Goal: Task Accomplishment & Management: Use online tool/utility

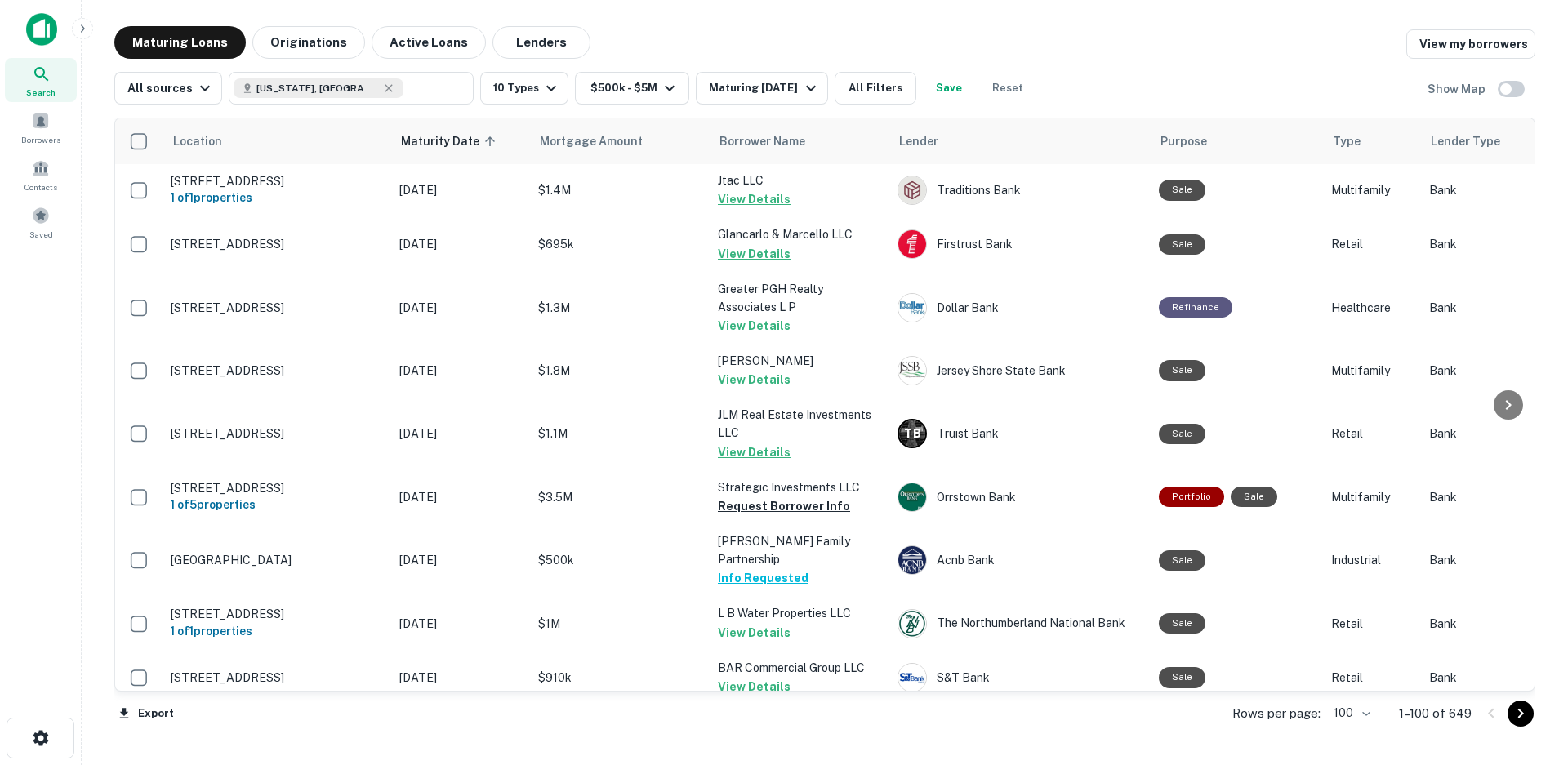
scroll to position [5168, 0]
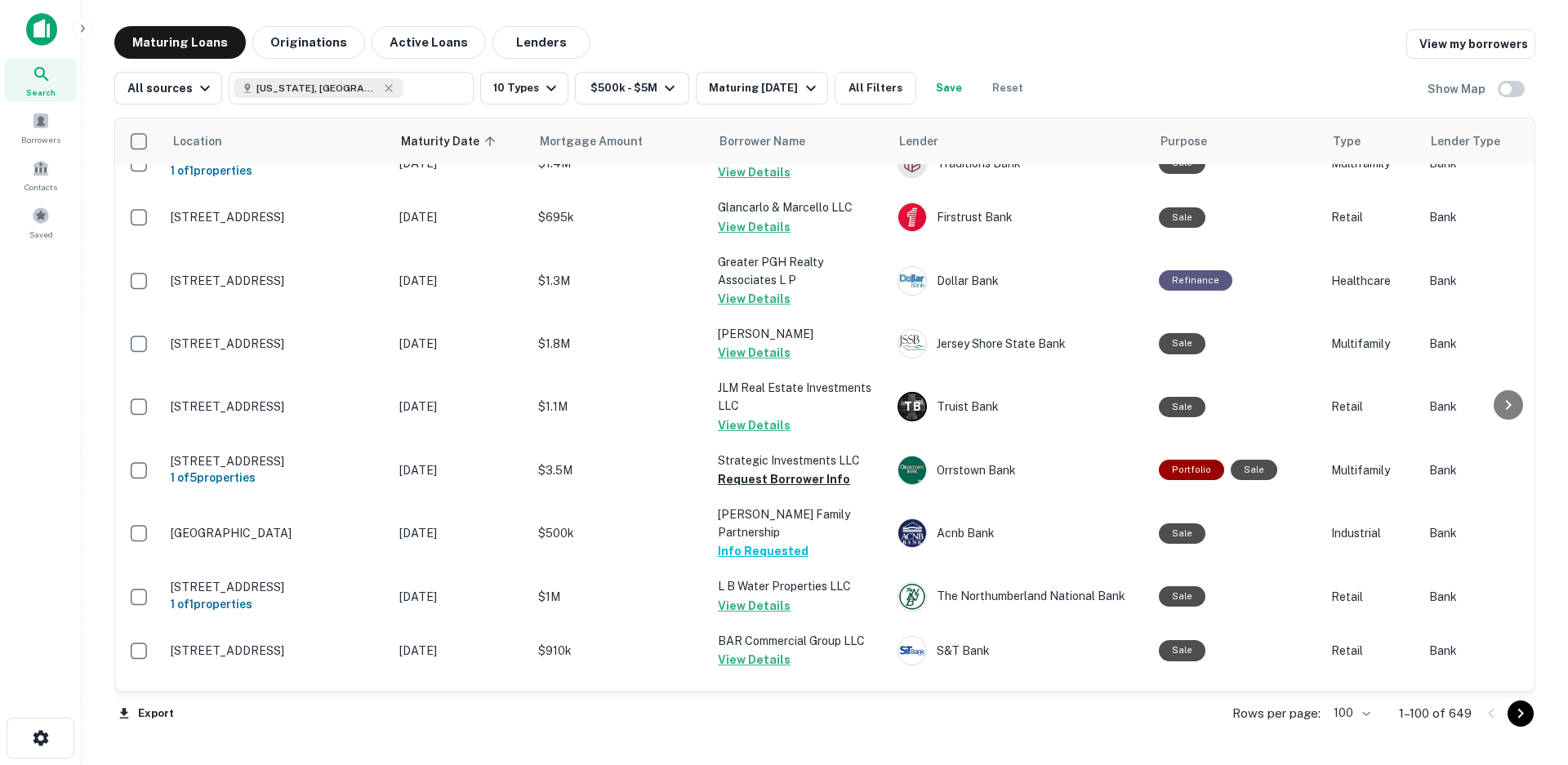
click at [1517, 717] on icon "Go to next page" at bounding box center [1520, 713] width 20 height 20
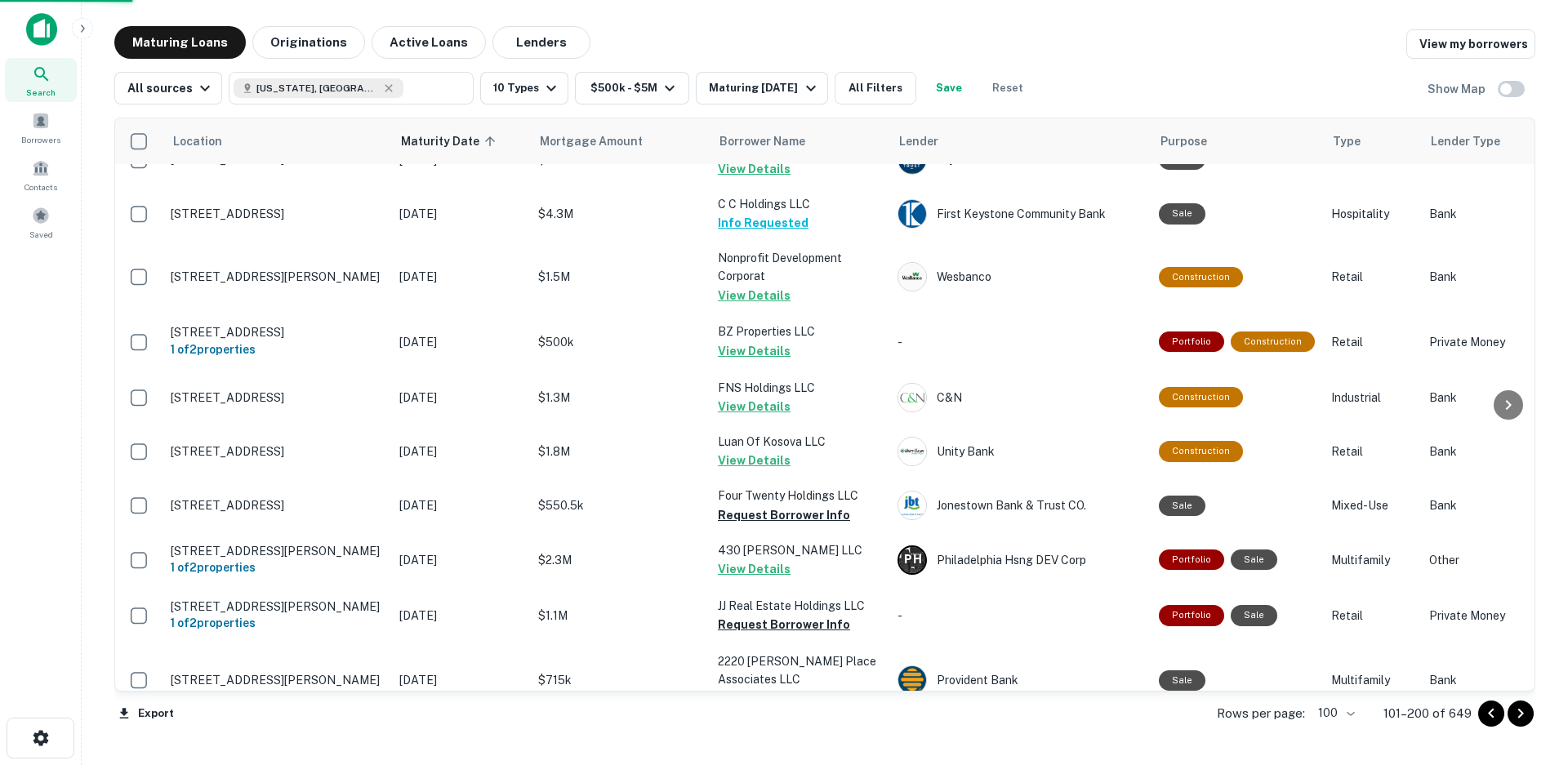
scroll to position [5147, 0]
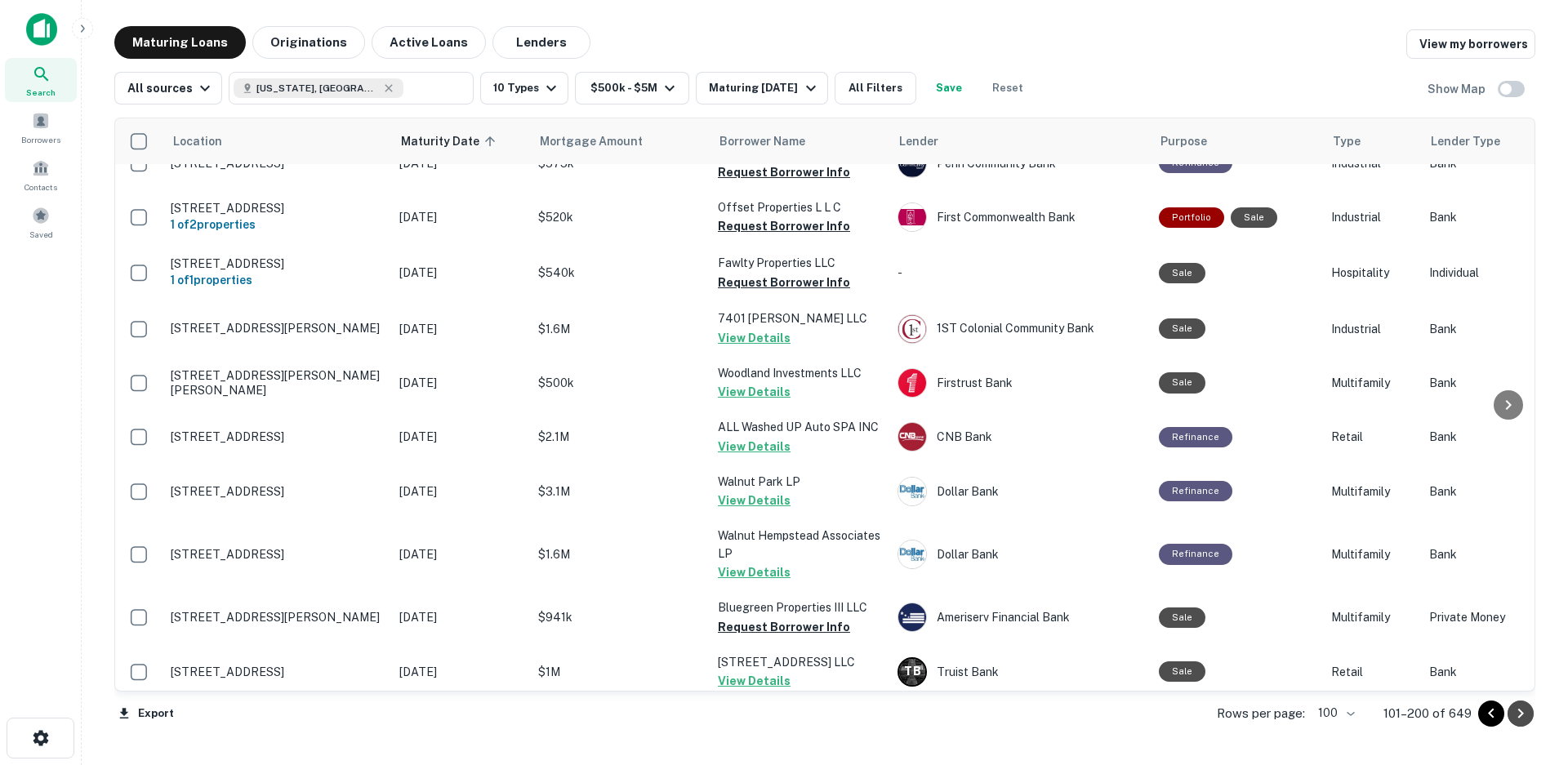
click at [1520, 716] on icon "Go to next page" at bounding box center [1521, 714] width 6 height 10
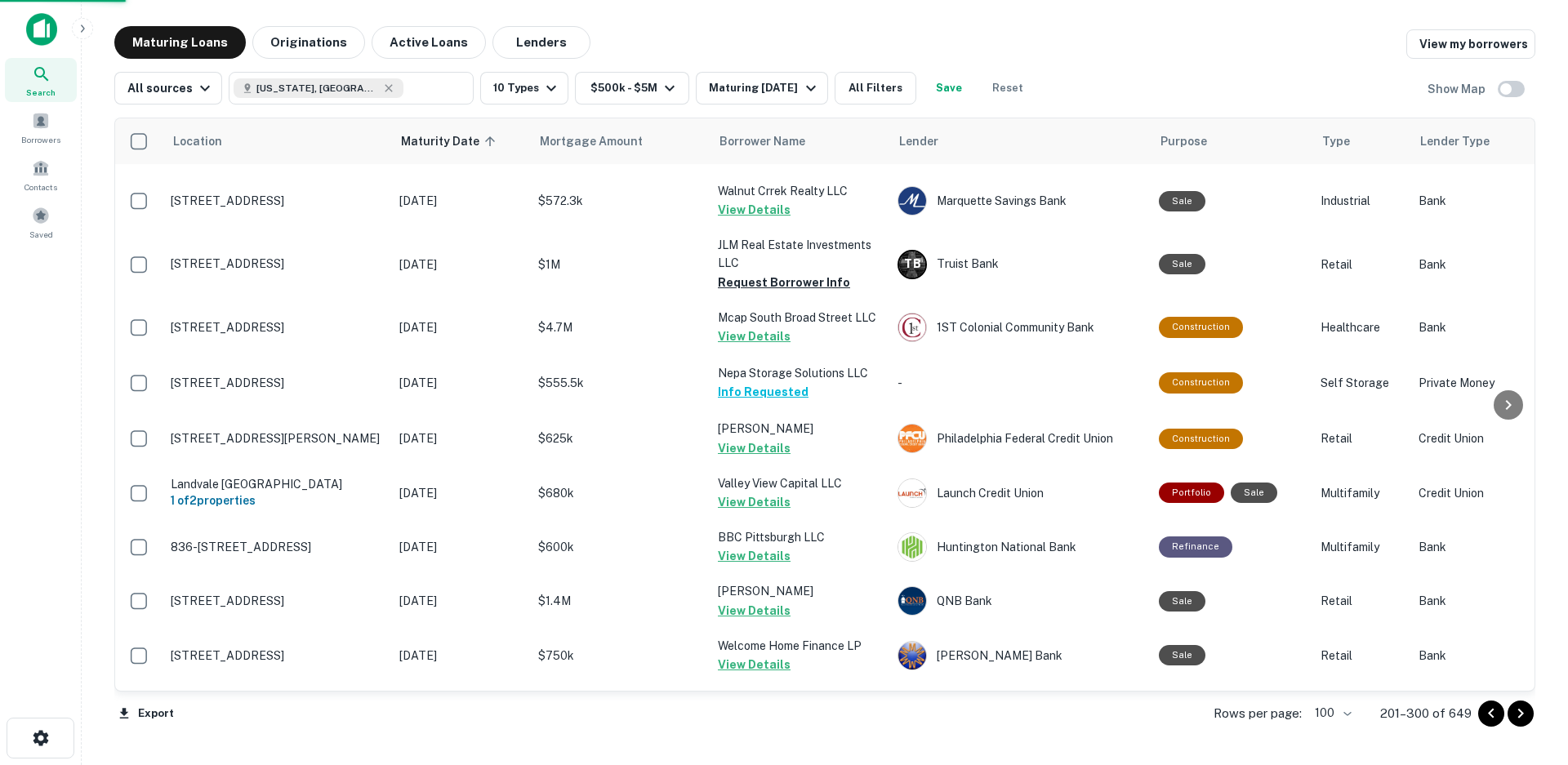
scroll to position [5168, 0]
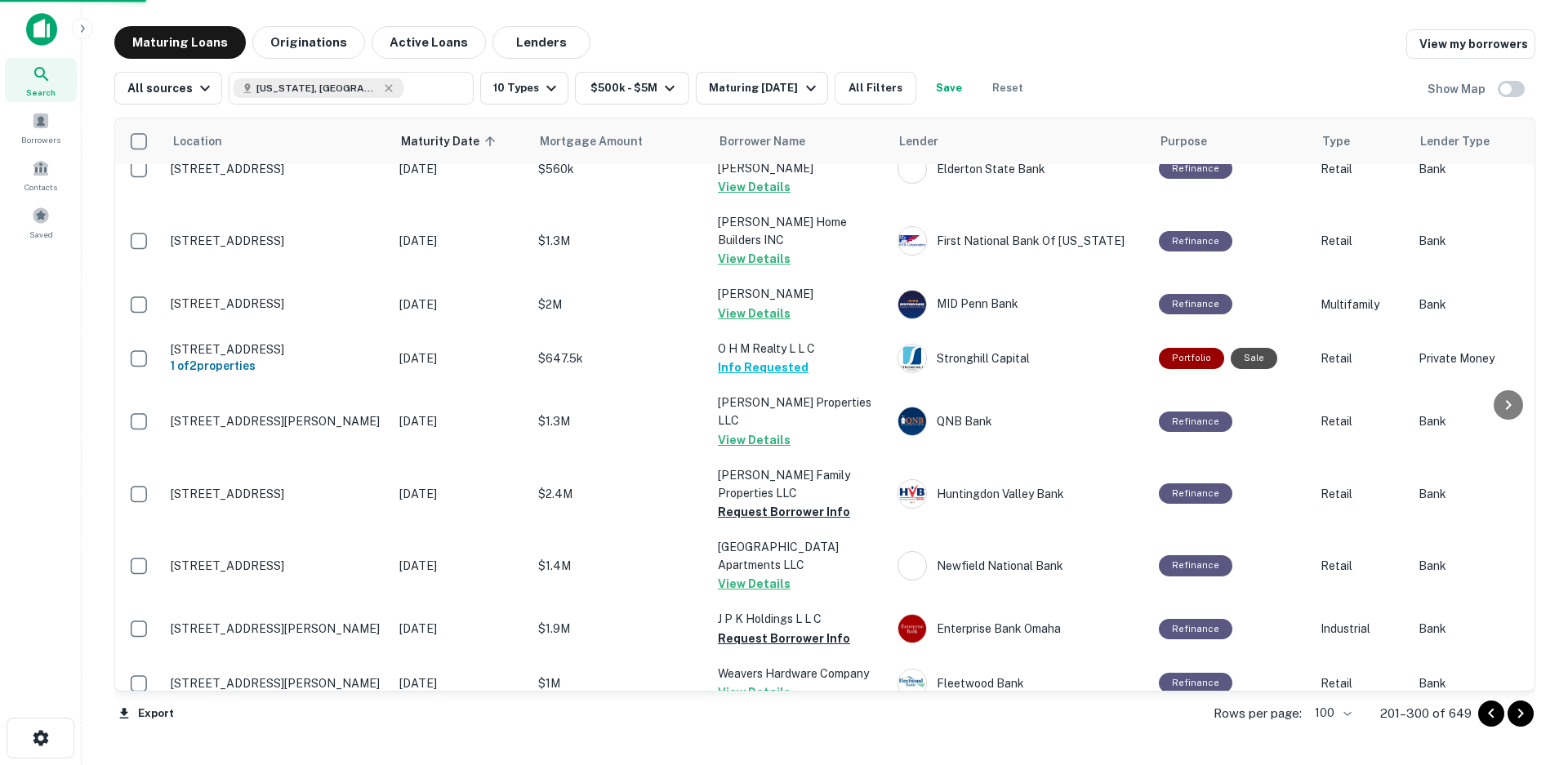
click at [1521, 714] on icon "Go to next page" at bounding box center [1520, 713] width 20 height 20
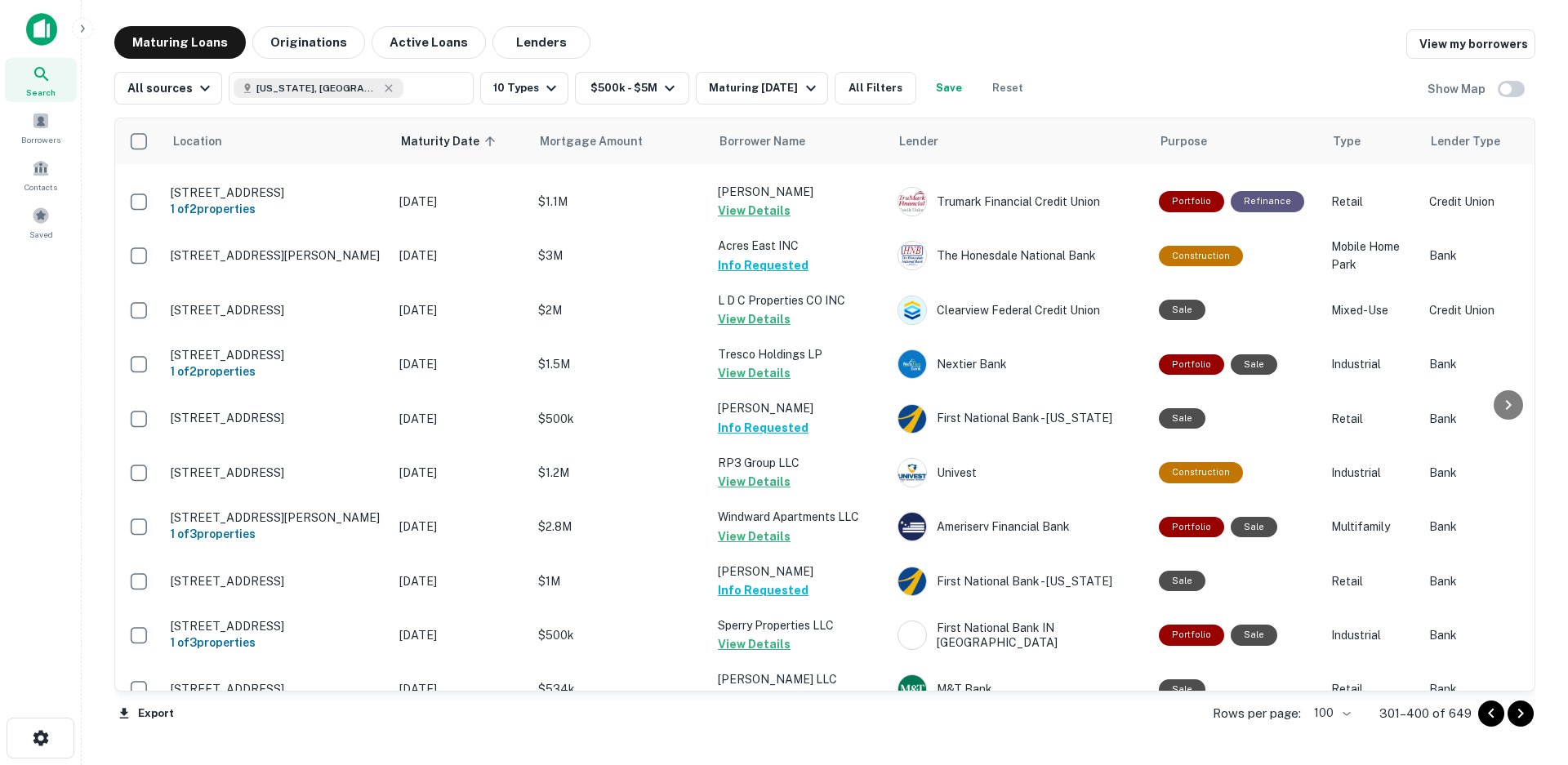
scroll to position [5245, 0]
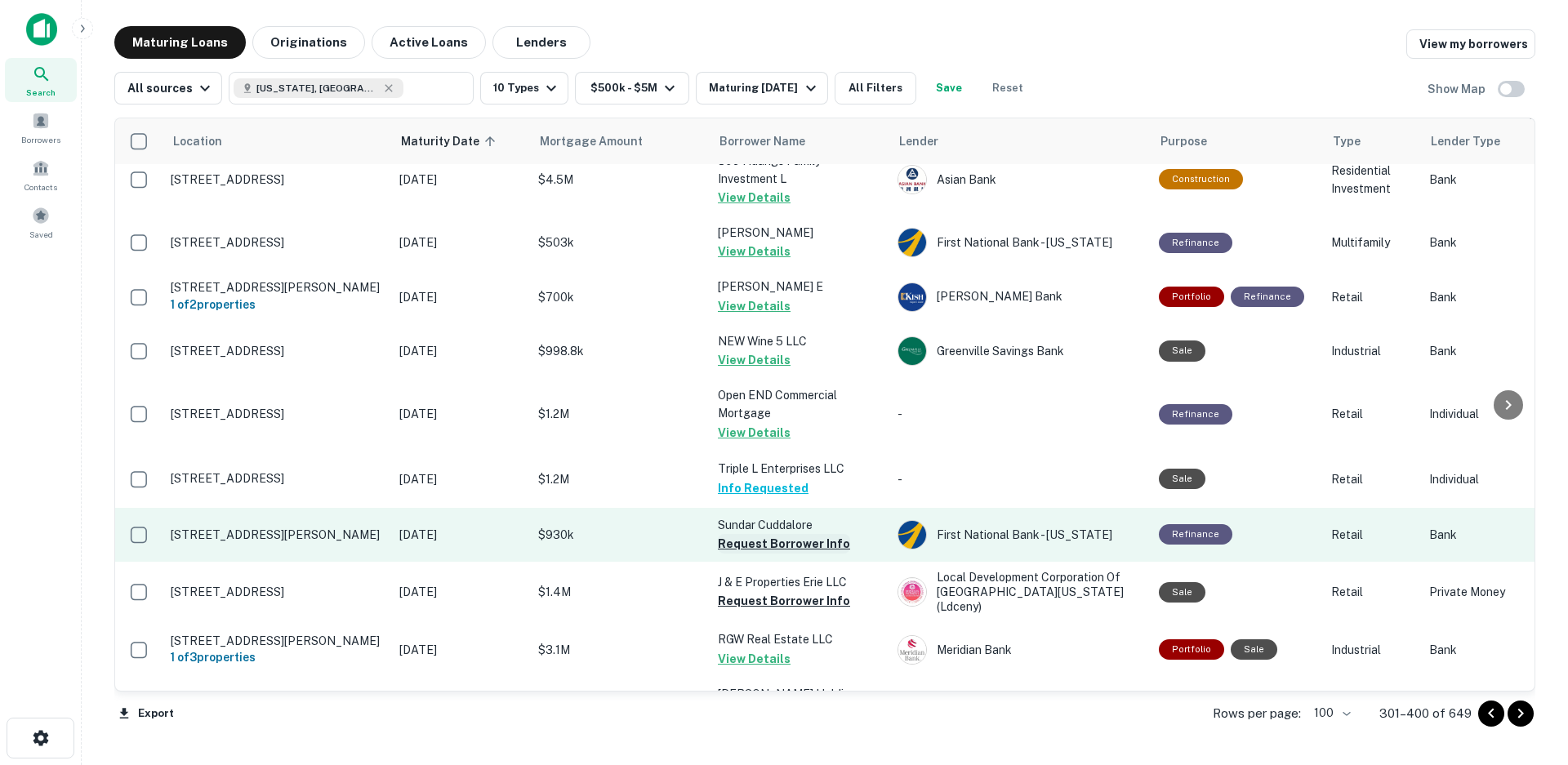
click at [799, 534] on button "Request Borrower Info" at bounding box center [784, 543] width 132 height 20
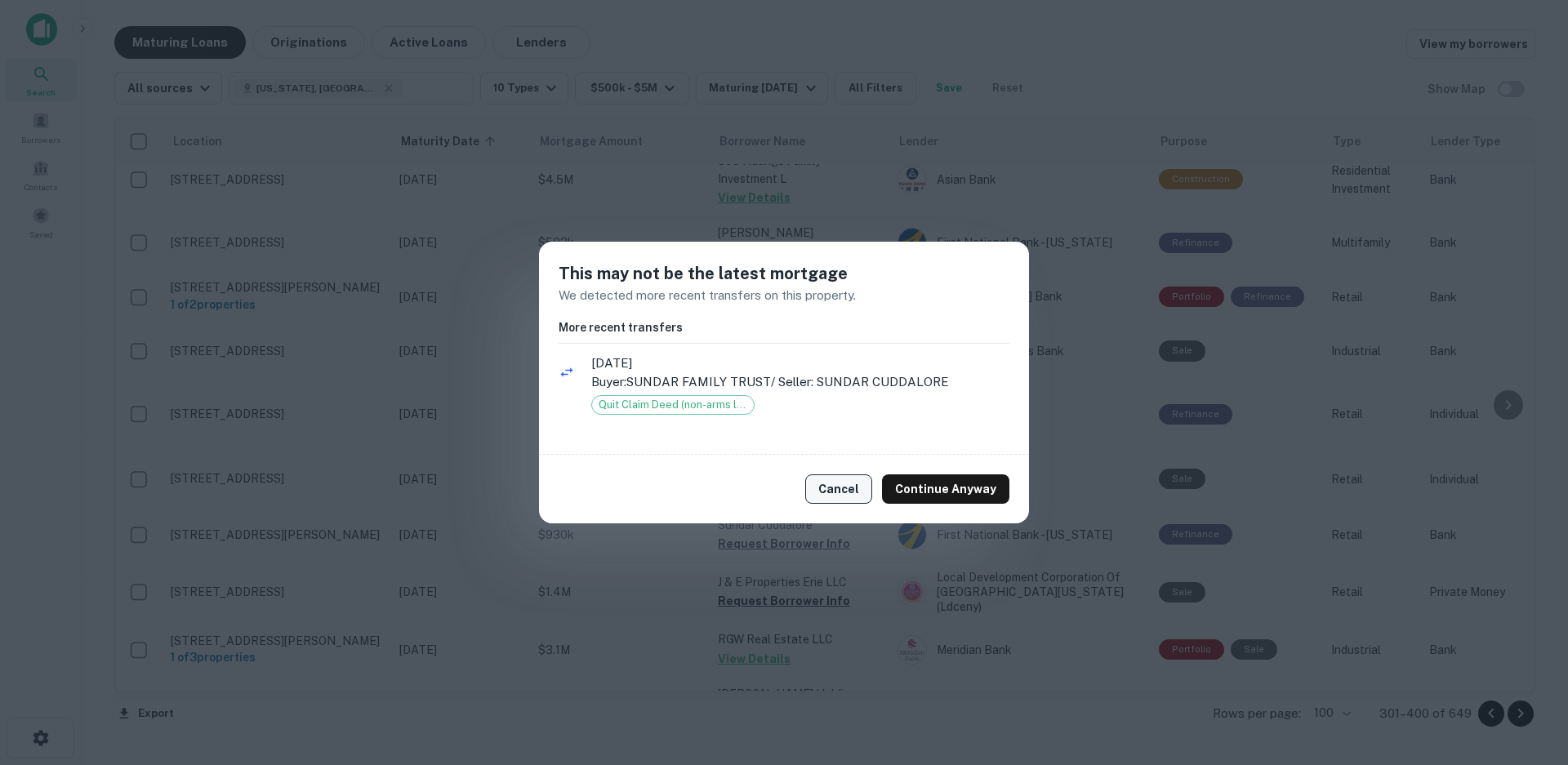
click at [846, 492] on button "Cancel" at bounding box center [839, 489] width 67 height 30
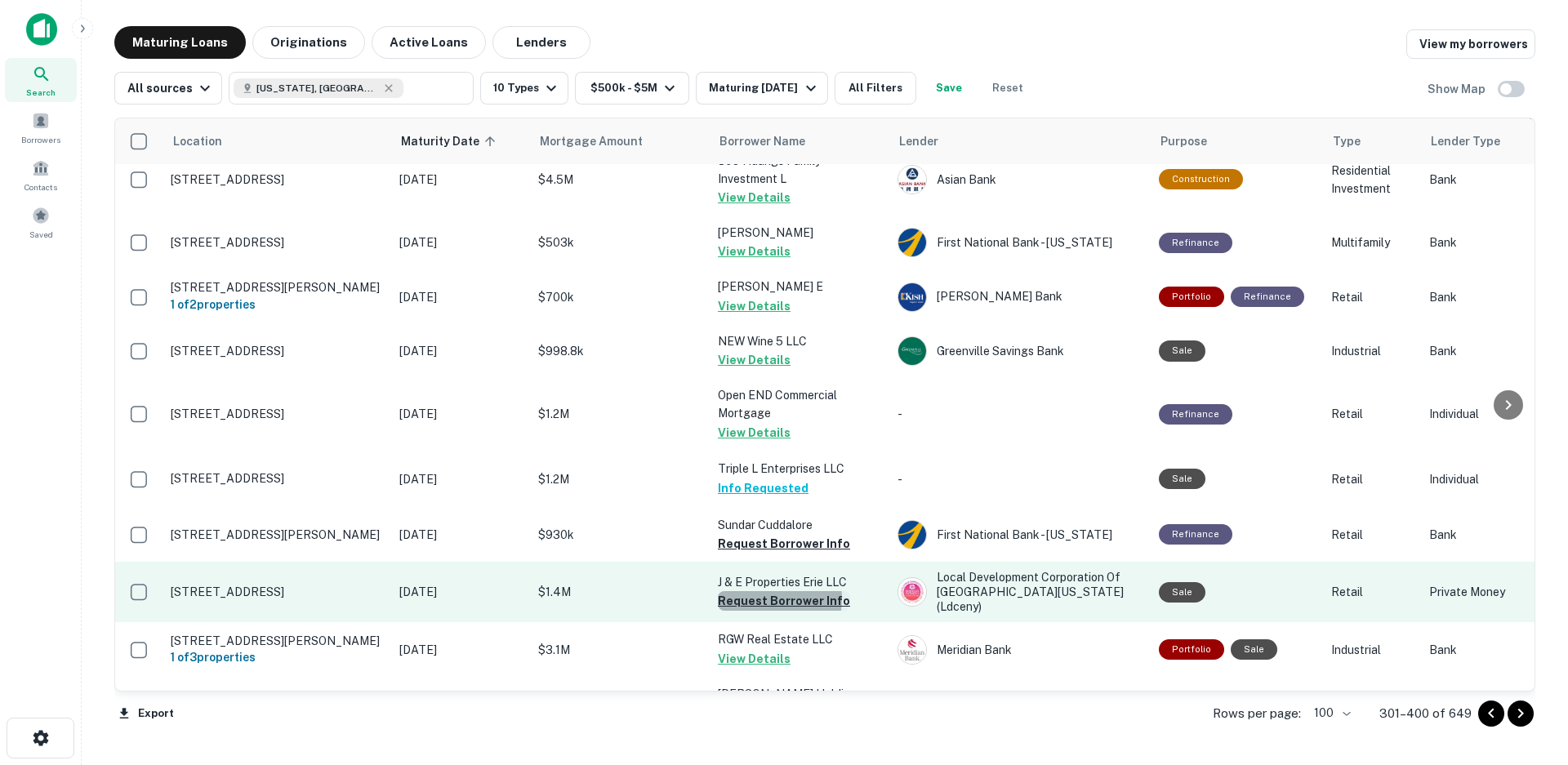
click at [771, 591] on button "Request Borrower Info" at bounding box center [784, 600] width 132 height 20
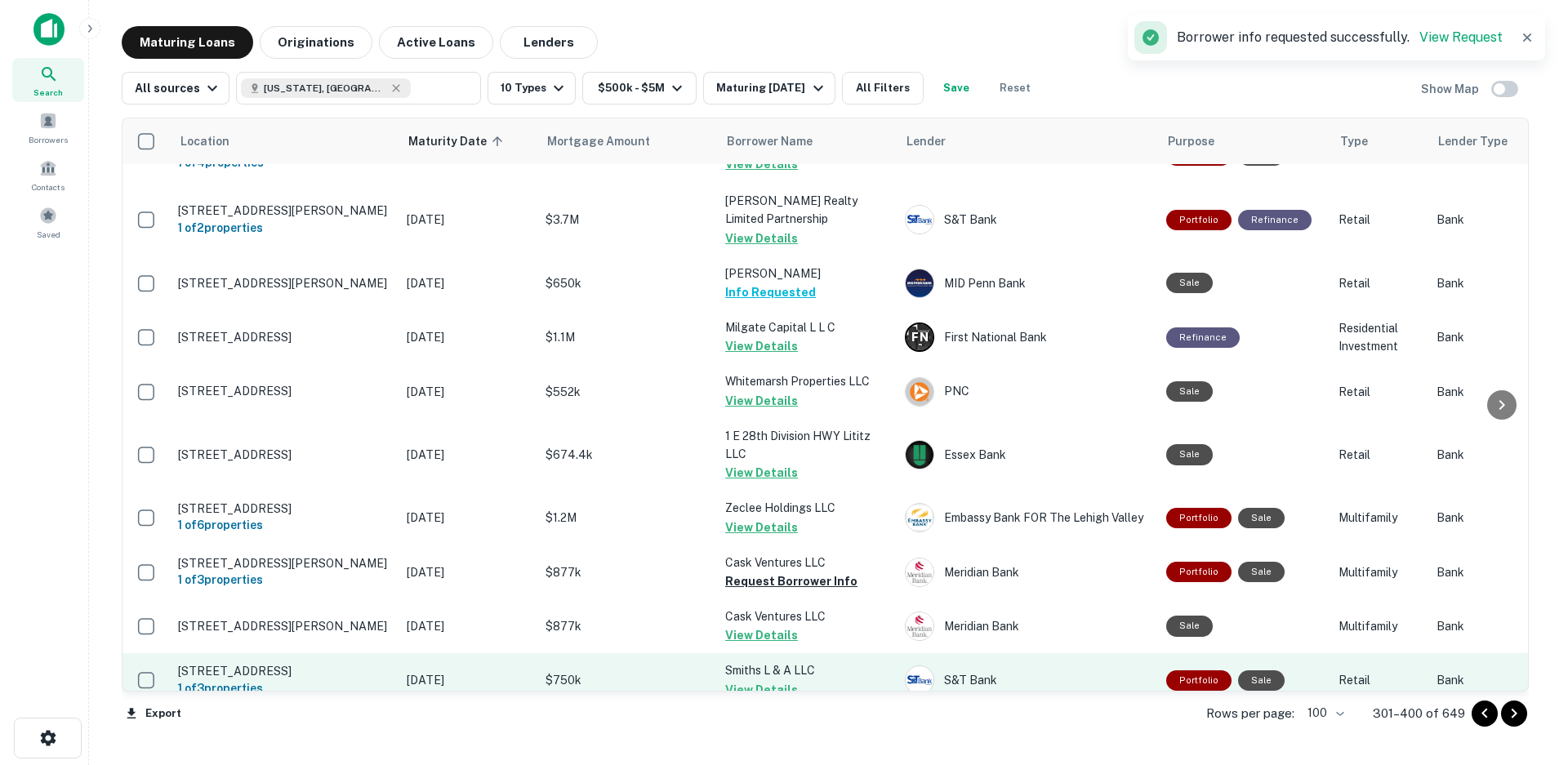
scroll to position [1734, 0]
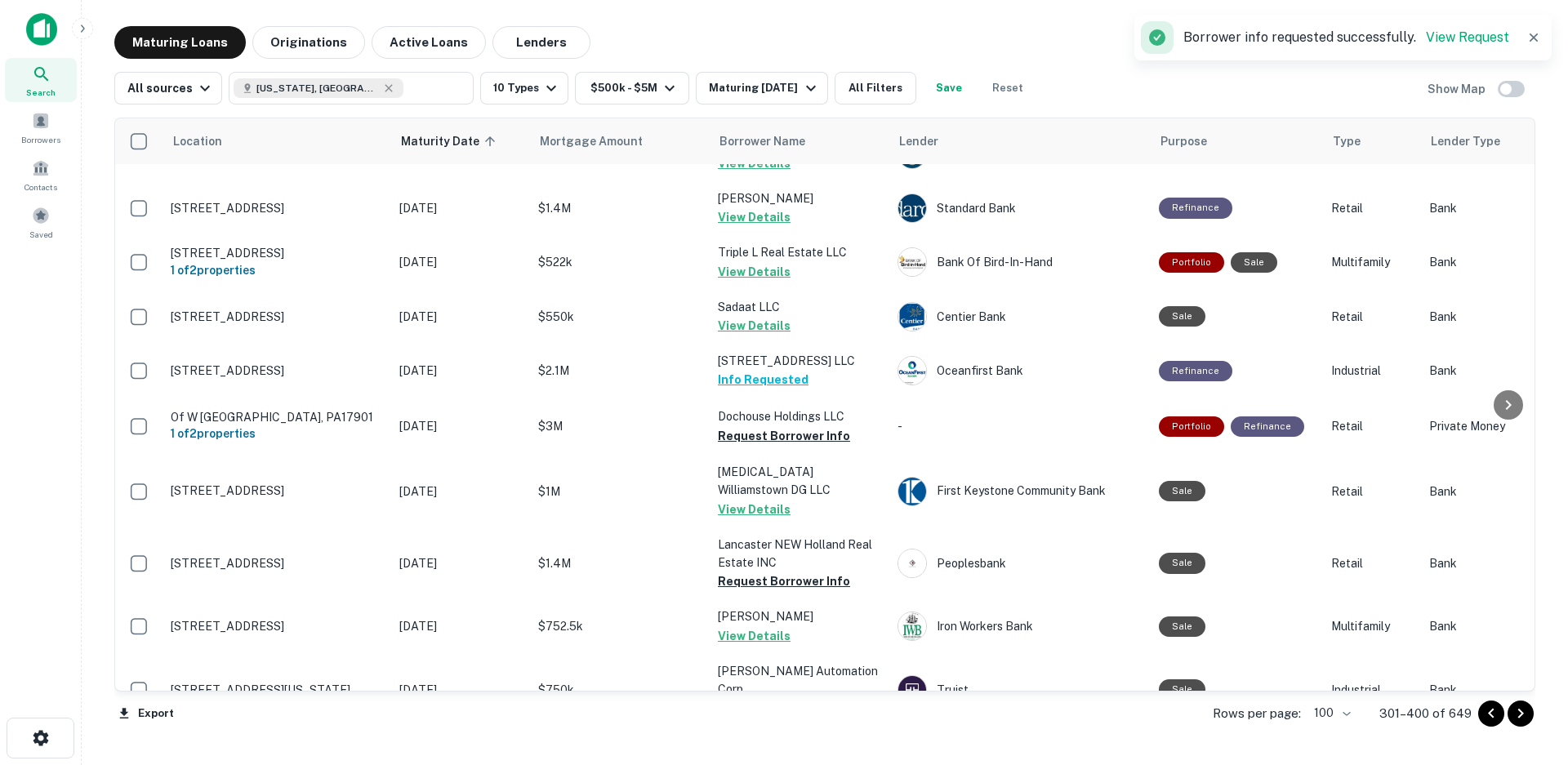
click at [1520, 716] on icon "Go to next page" at bounding box center [1520, 713] width 20 height 20
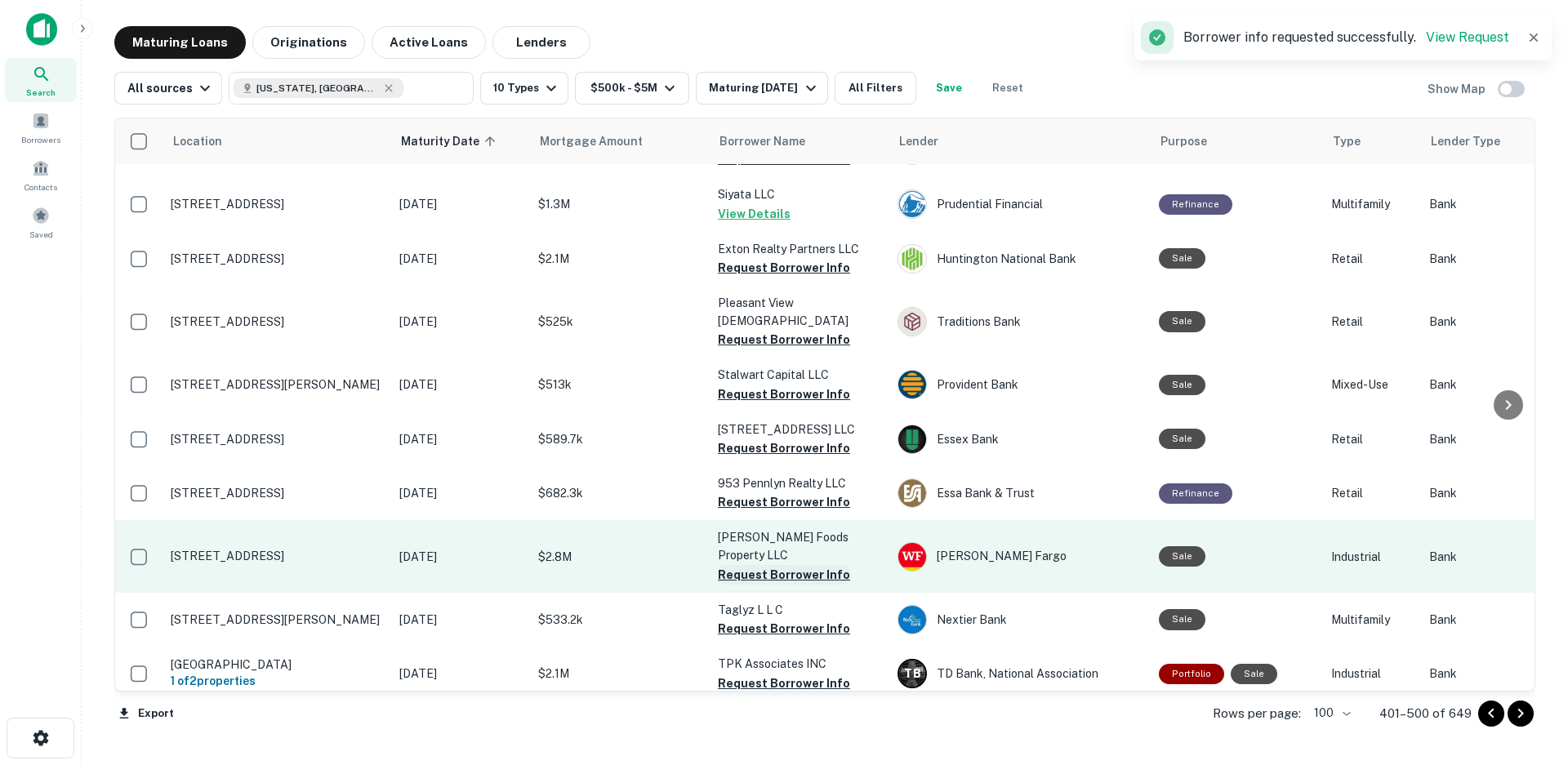
scroll to position [3939, 0]
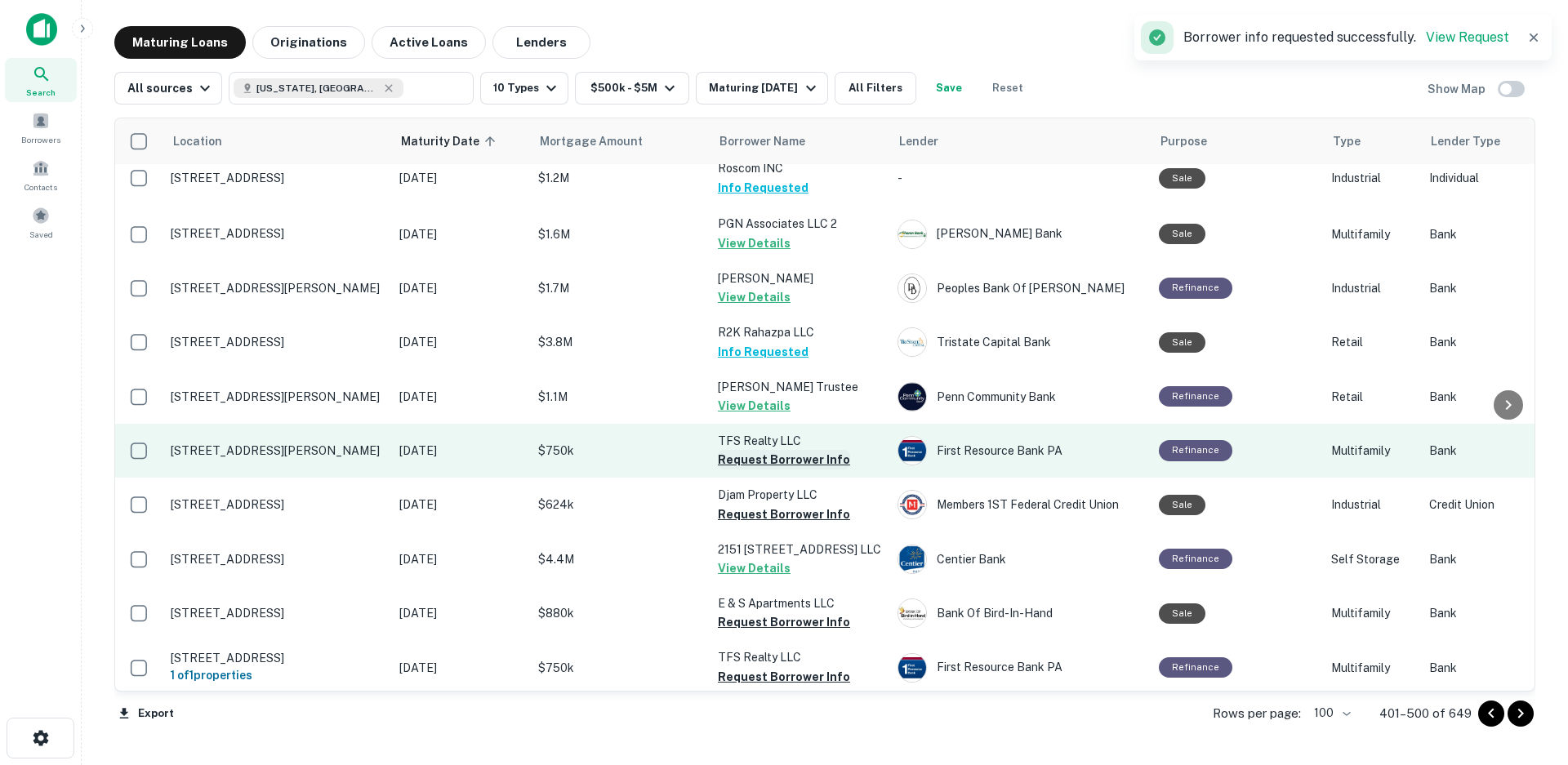
click at [773, 450] on button "Request Borrower Info" at bounding box center [784, 459] width 132 height 20
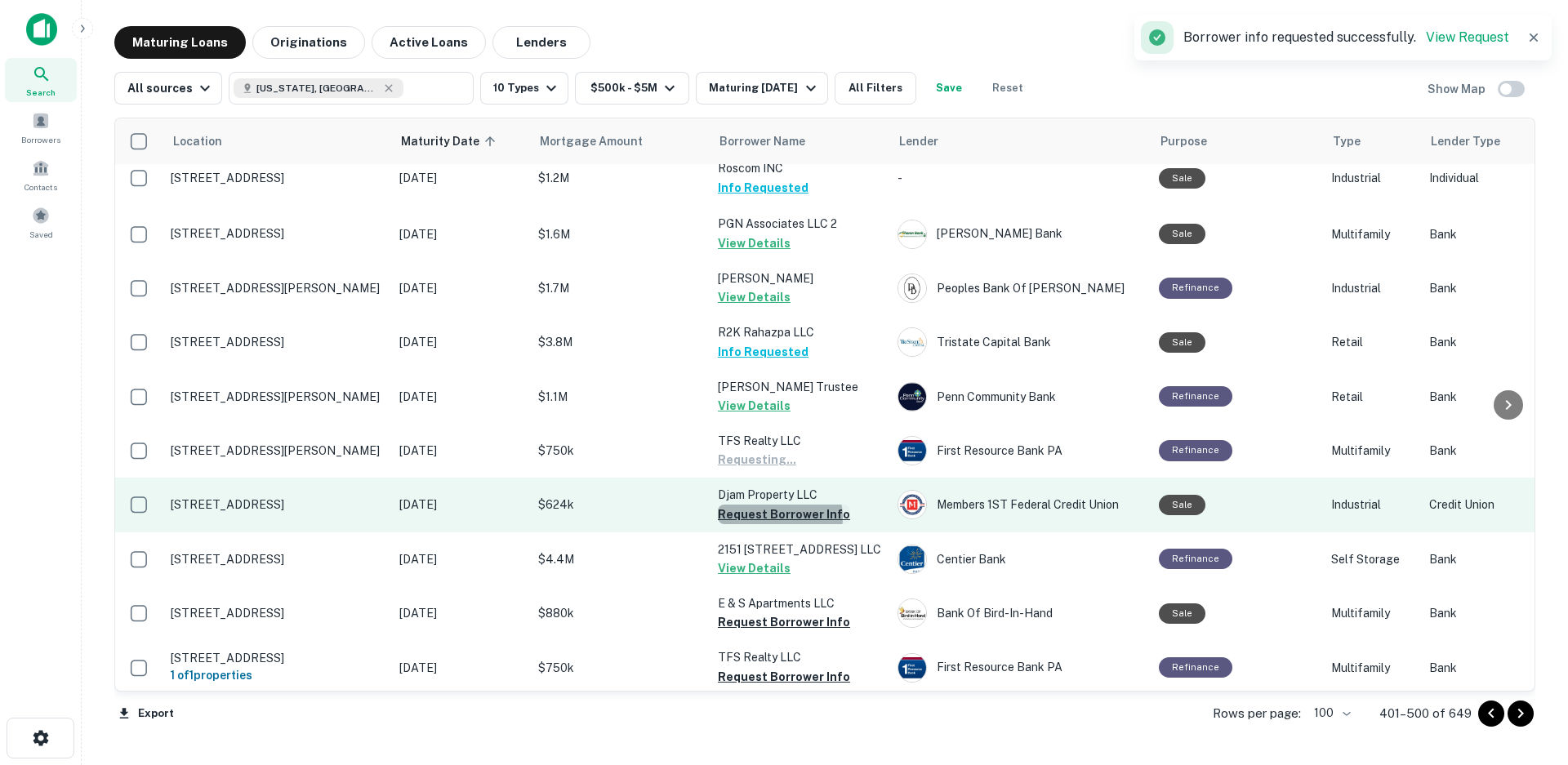
click at [776, 505] on button "Request Borrower Info" at bounding box center [784, 514] width 132 height 20
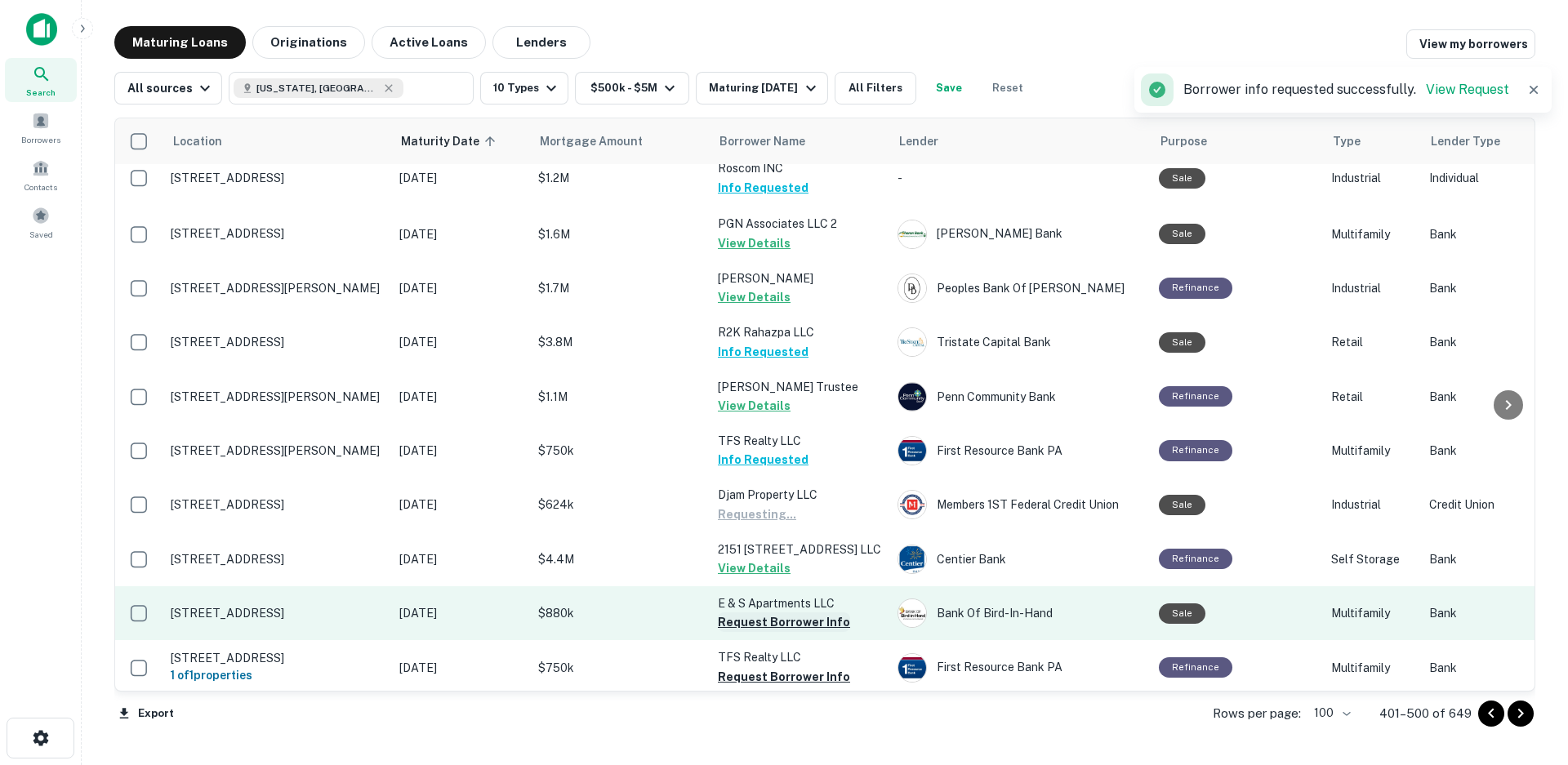
click at [765, 612] on button "Request Borrower Info" at bounding box center [784, 622] width 132 height 20
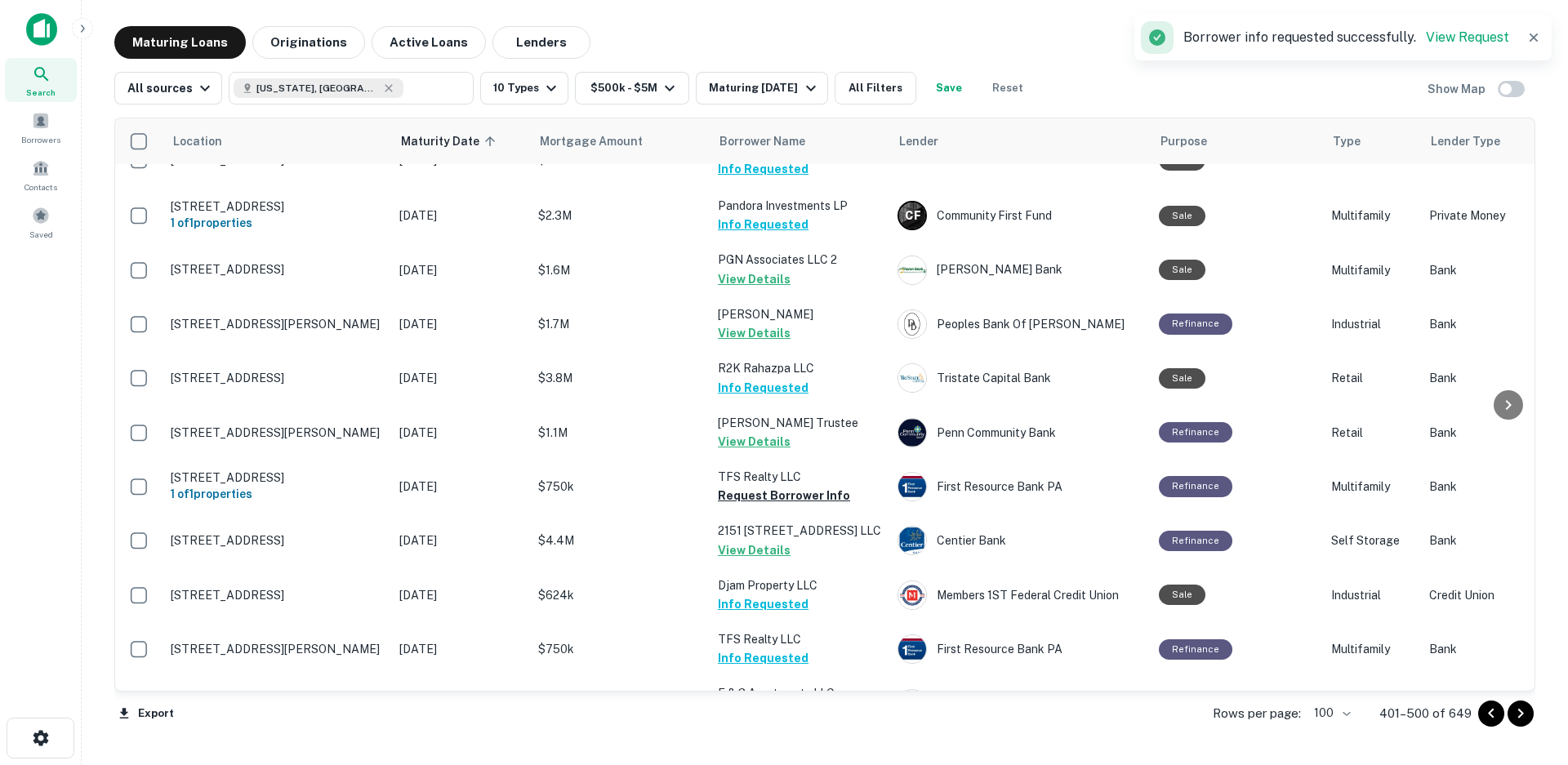
click at [774, 757] on button "Request Borrower Info" at bounding box center [784, 766] width 132 height 20
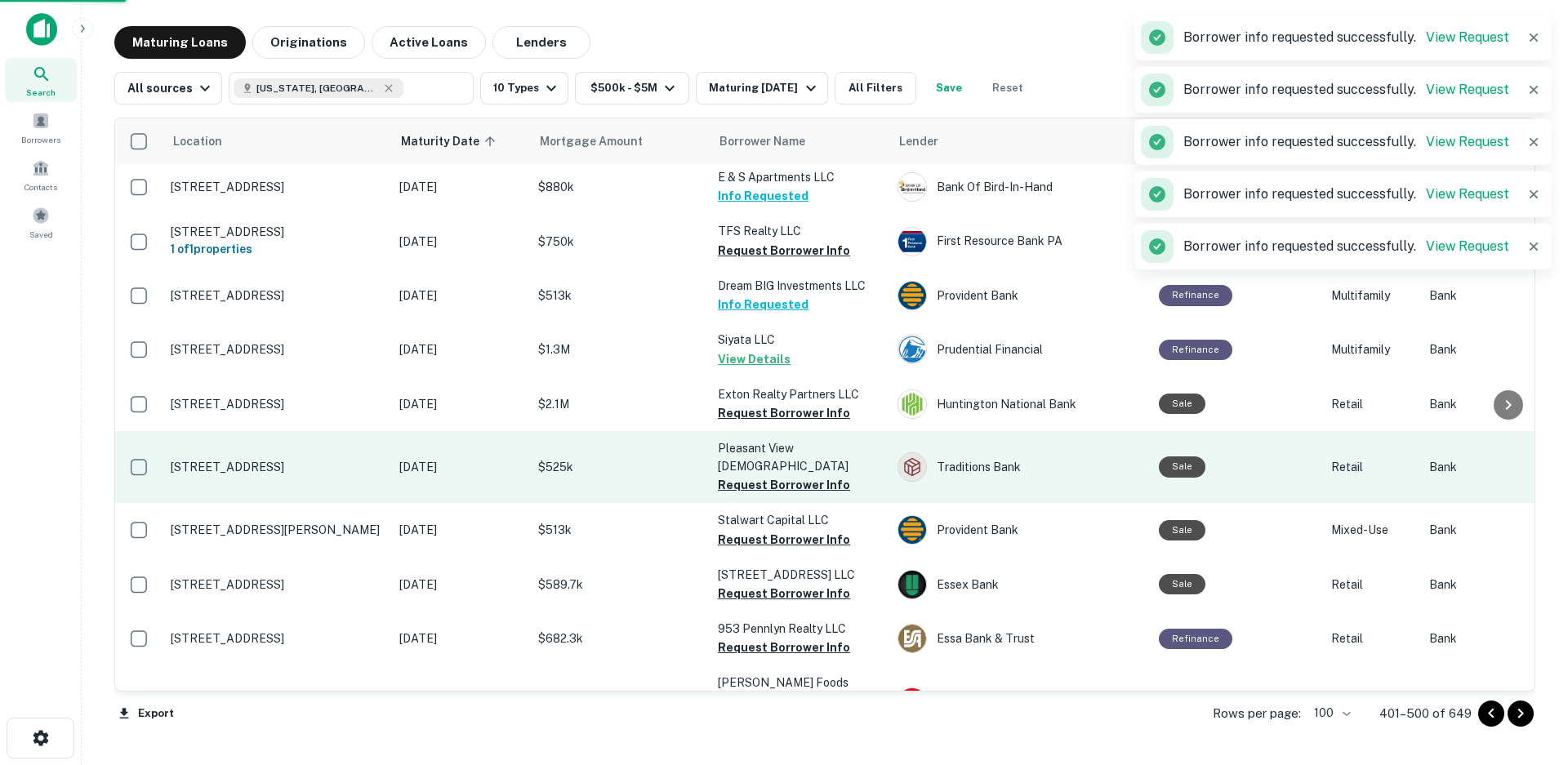
scroll to position [4347, 0]
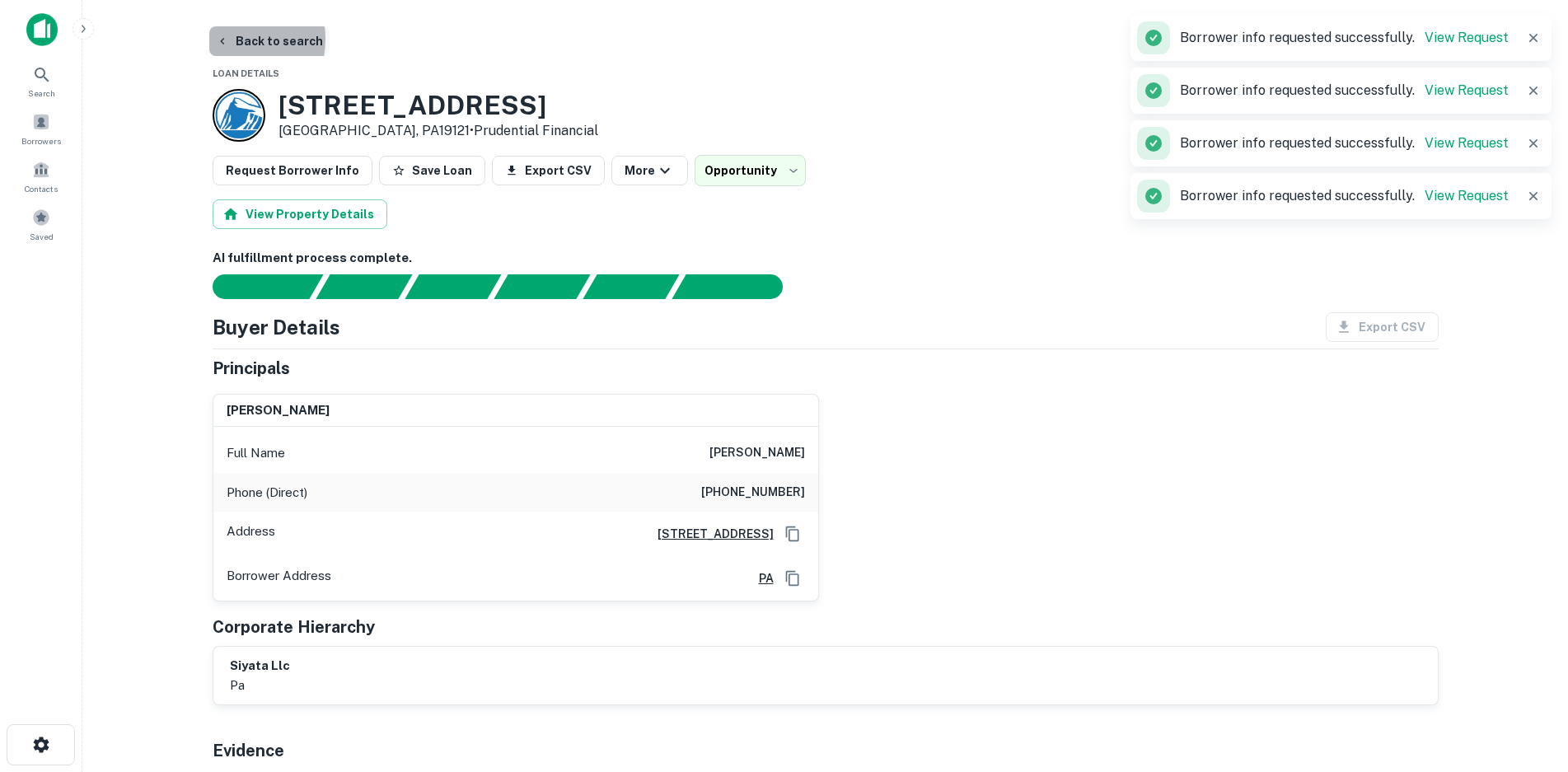
drag, startPoint x: 226, startPoint y: 39, endPoint x: 237, endPoint y: 44, distance: 12.1
click at [226, 39] on icon "button" at bounding box center [223, 41] width 13 height 13
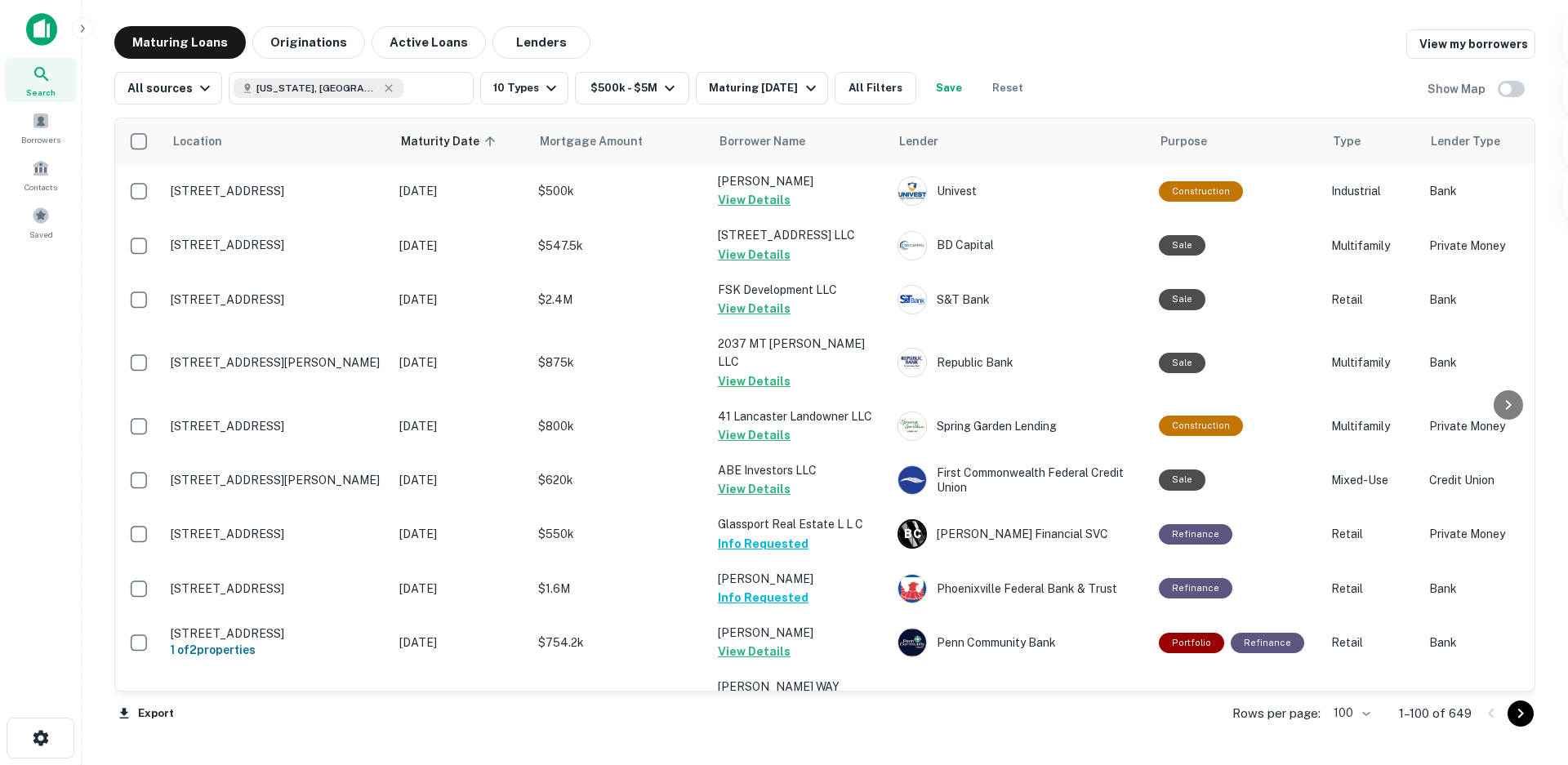
scroll to position [3733, 0]
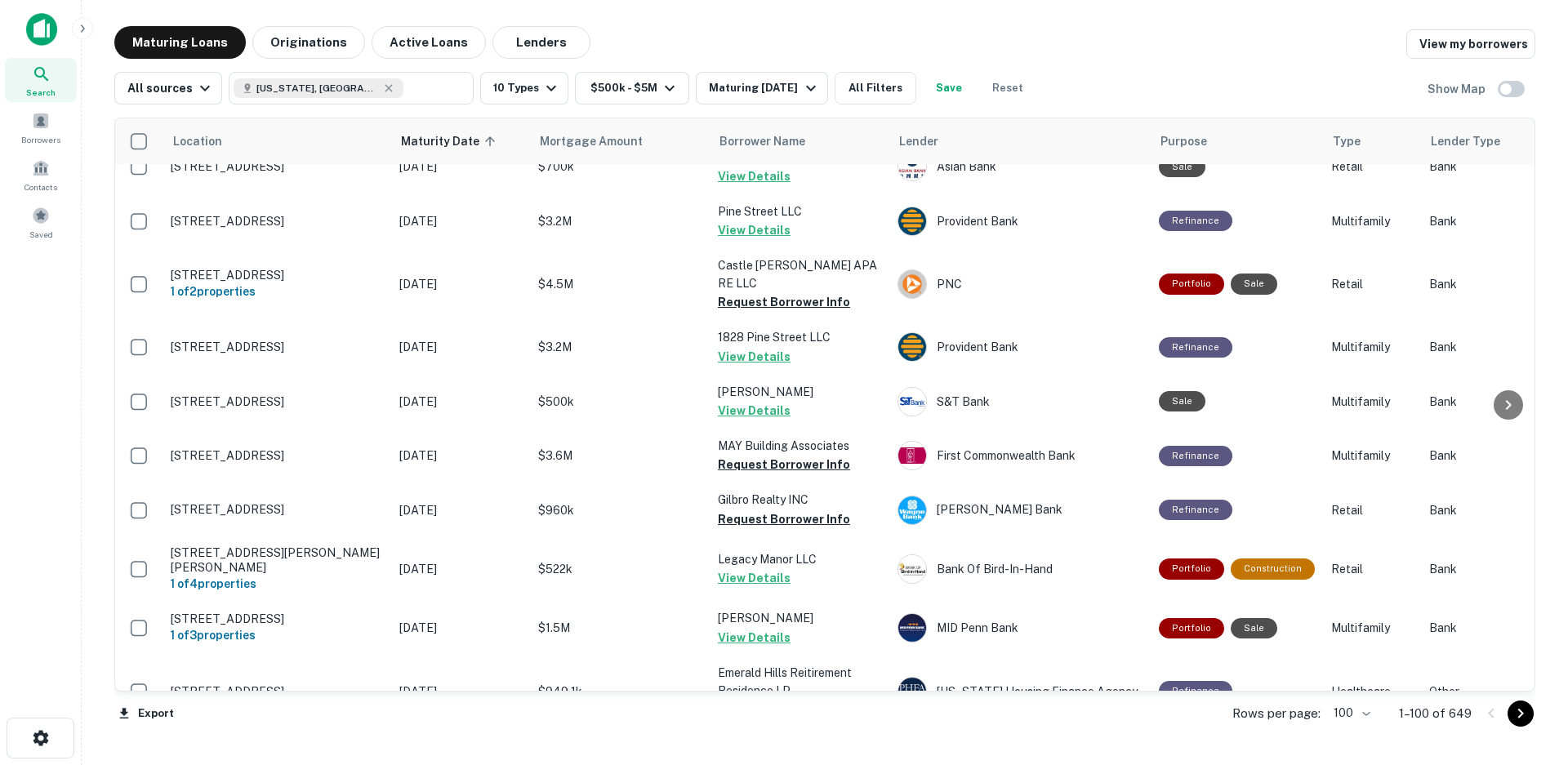
click at [1528, 713] on icon "Go to next page" at bounding box center [1520, 713] width 20 height 20
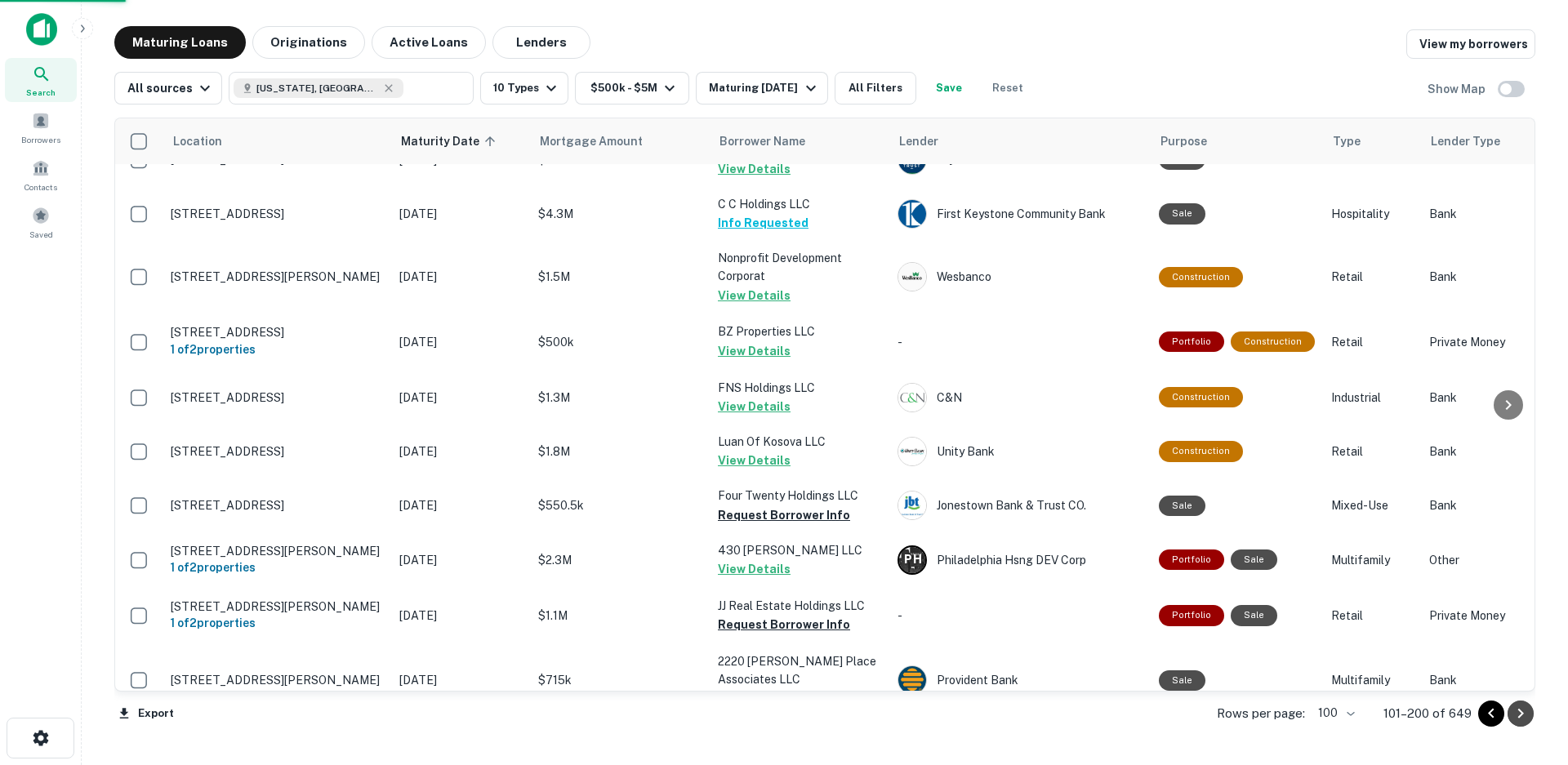
click at [1523, 717] on icon "Go to next page" at bounding box center [1520, 713] width 20 height 20
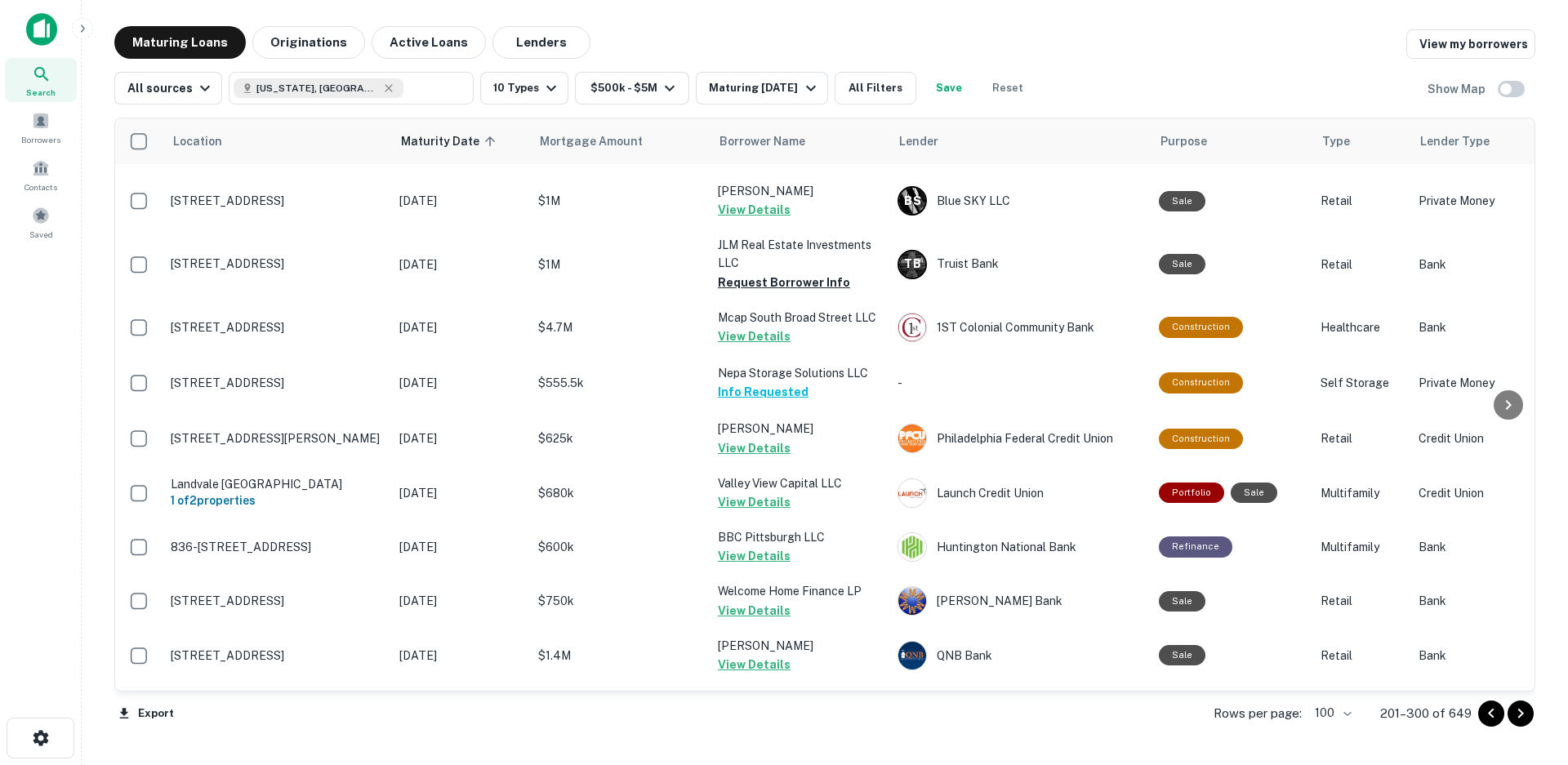
click at [1520, 715] on icon "Go to next page" at bounding box center [1520, 713] width 20 height 20
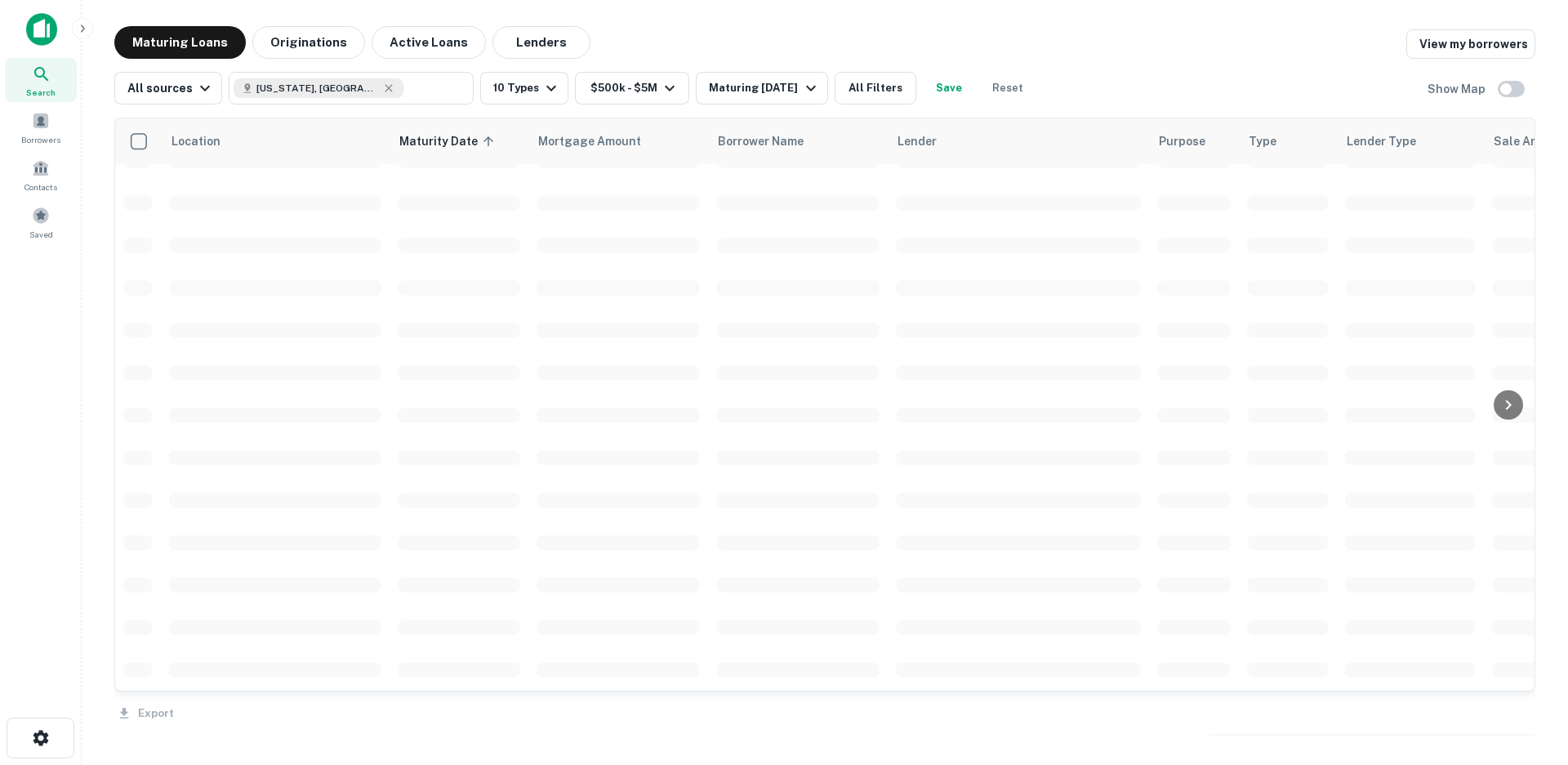
click at [1520, 715] on div "Export" at bounding box center [825, 708] width 1422 height 34
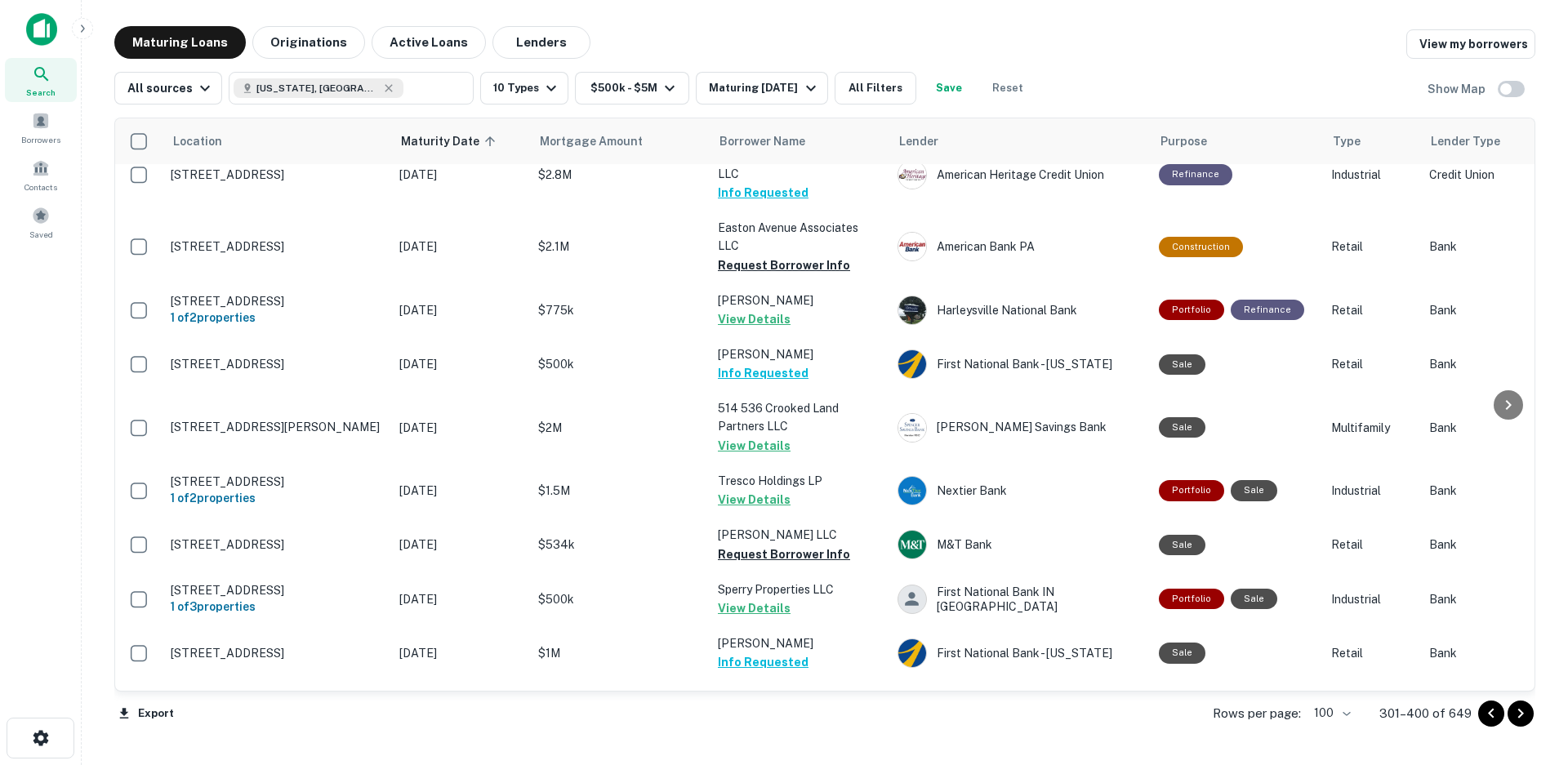
click at [1520, 714] on icon "Go to next page" at bounding box center [1520, 713] width 20 height 20
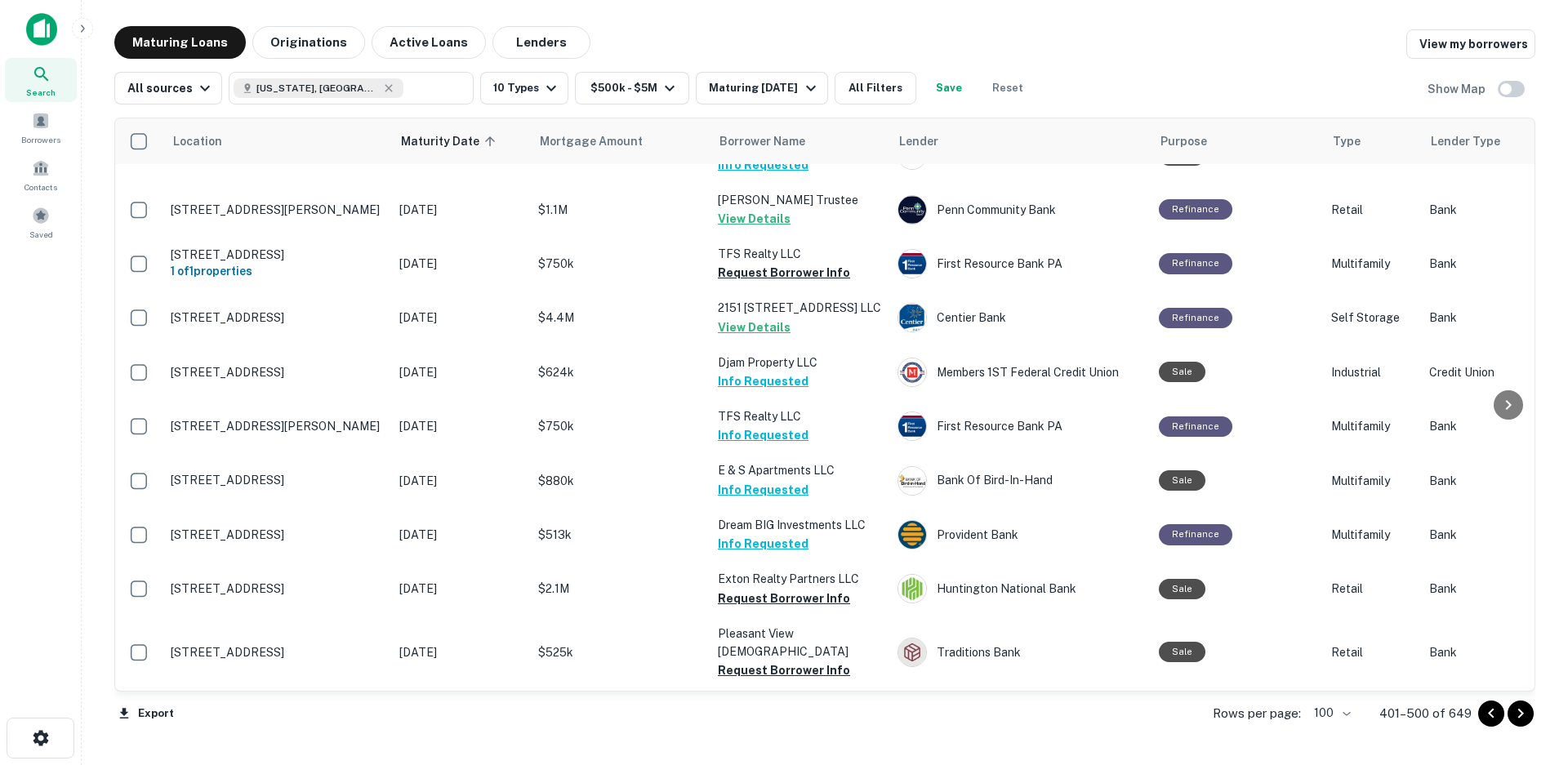
scroll to position [4468, 0]
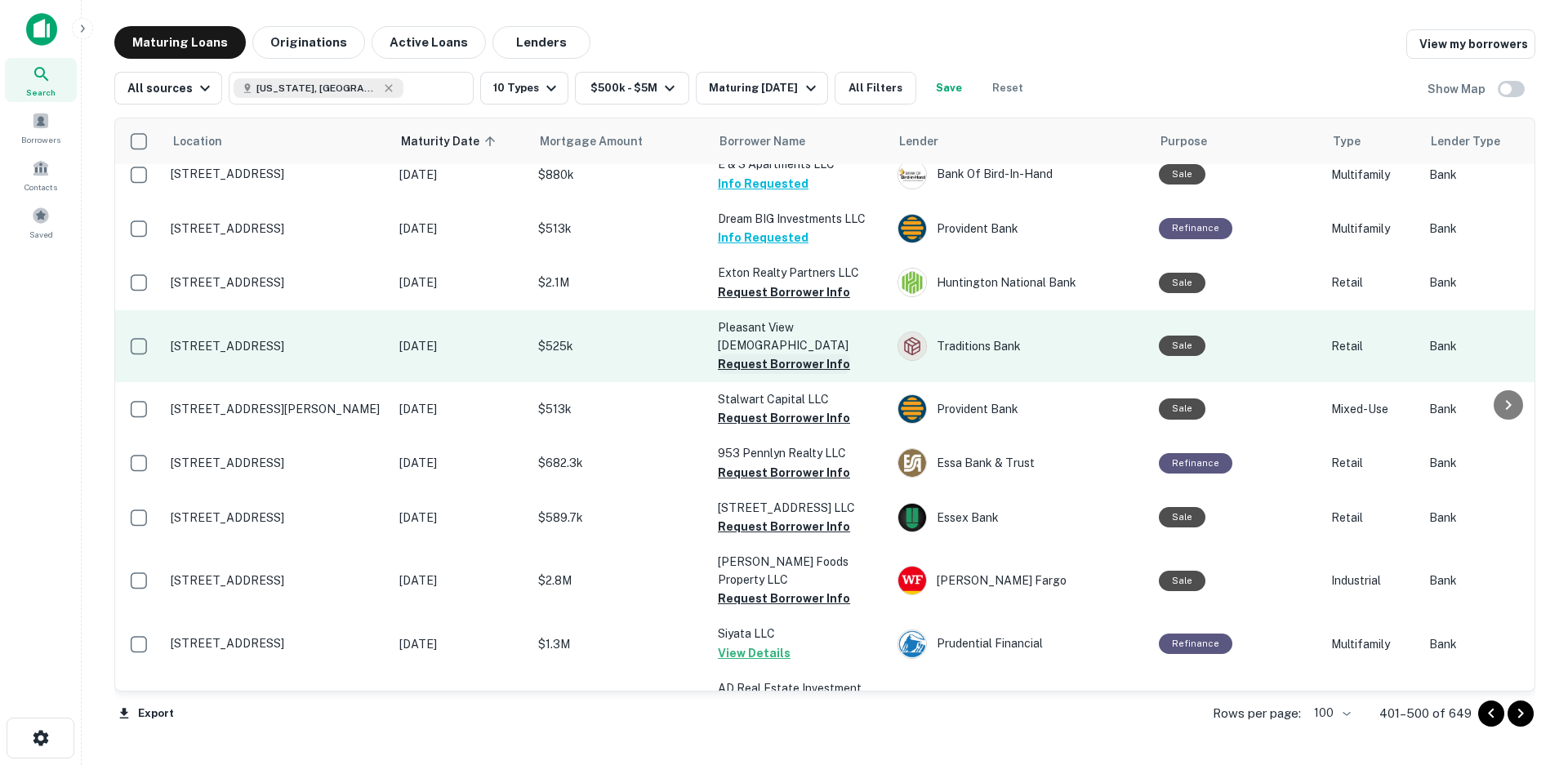
click at [792, 354] on button "Request Borrower Info" at bounding box center [784, 363] width 132 height 20
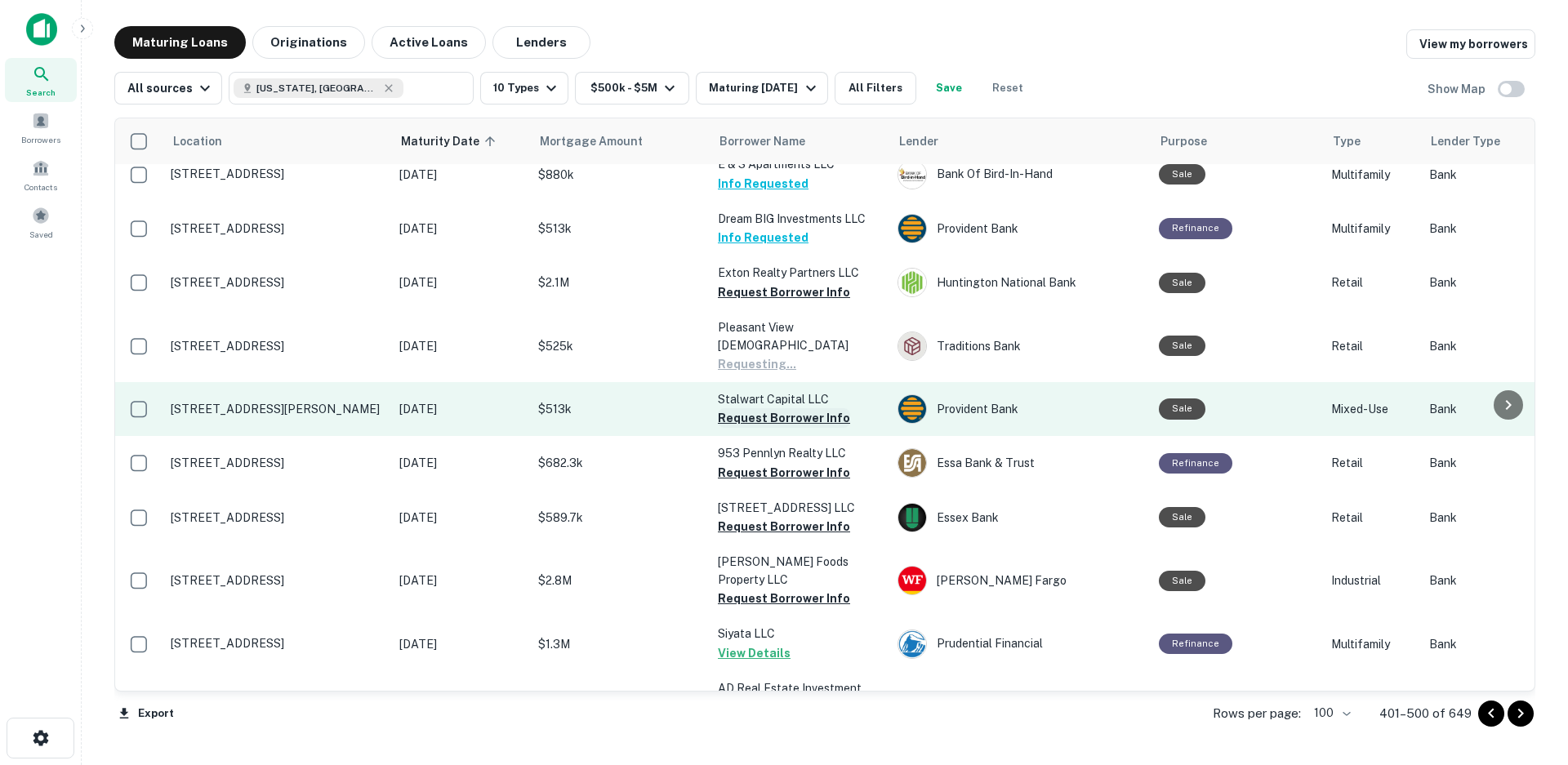
click at [786, 408] on button "Request Borrower Info" at bounding box center [784, 417] width 132 height 20
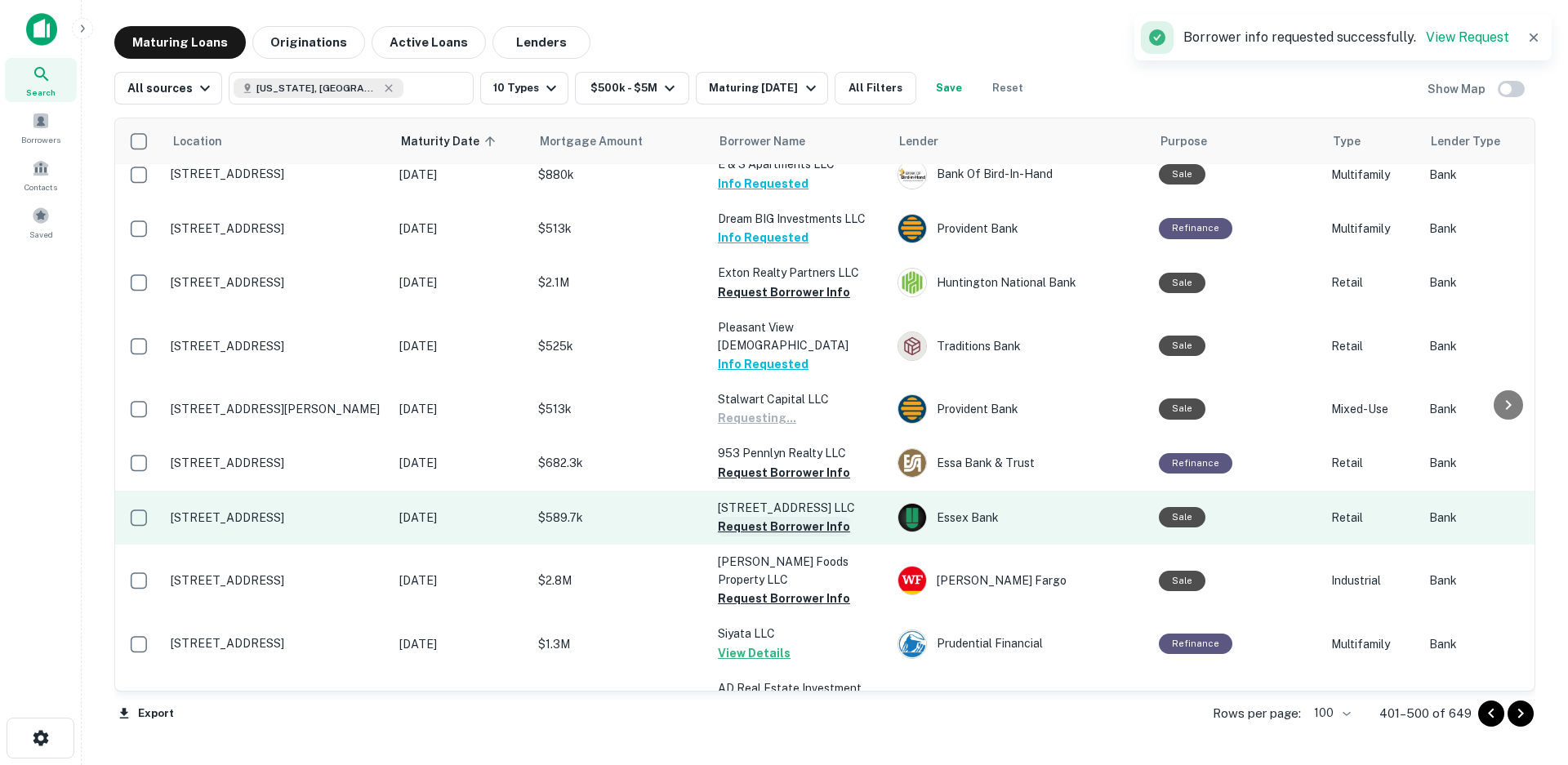
click at [776, 517] on button "Request Borrower Info" at bounding box center [784, 526] width 132 height 20
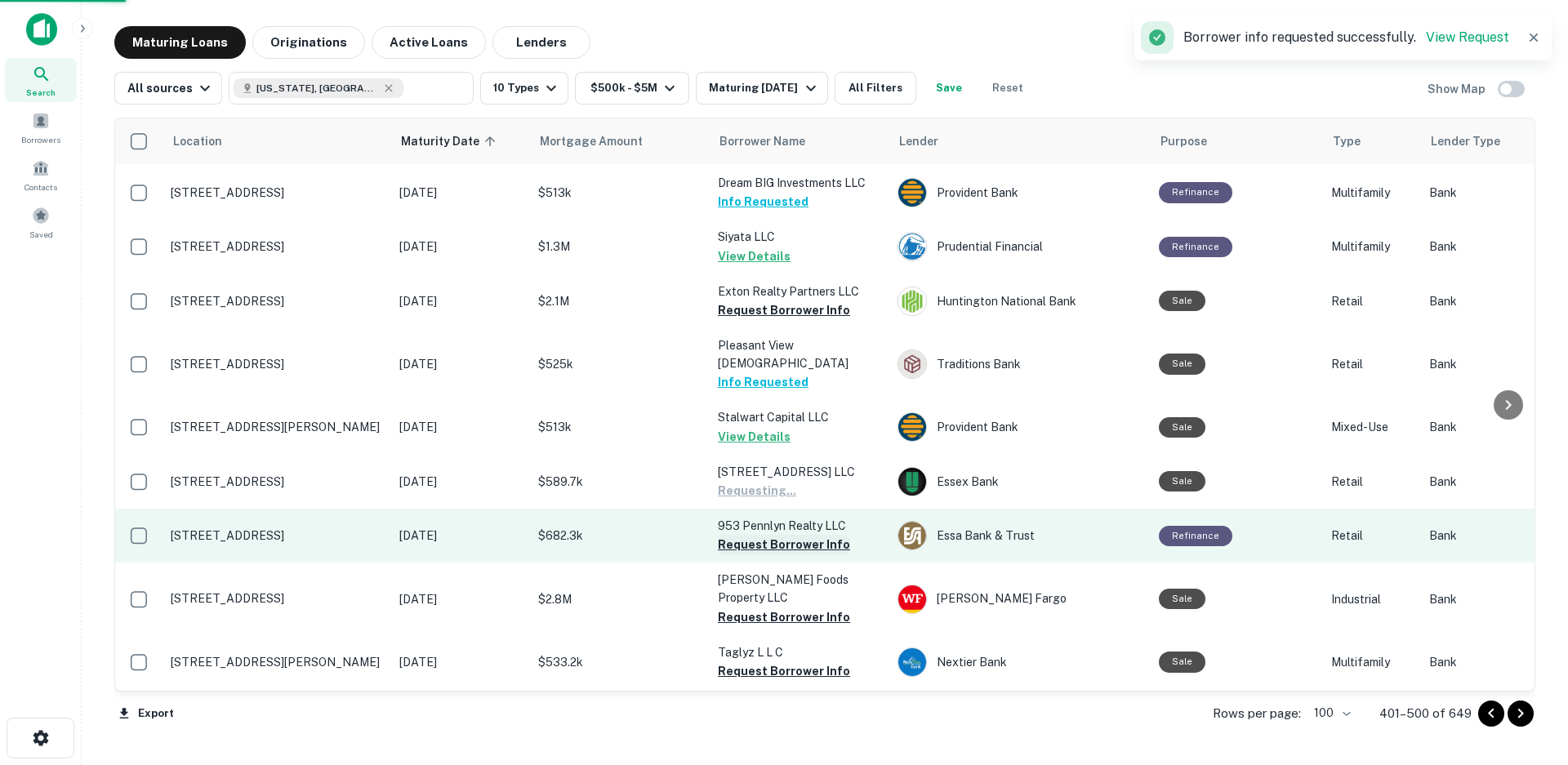
scroll to position [4450, 0]
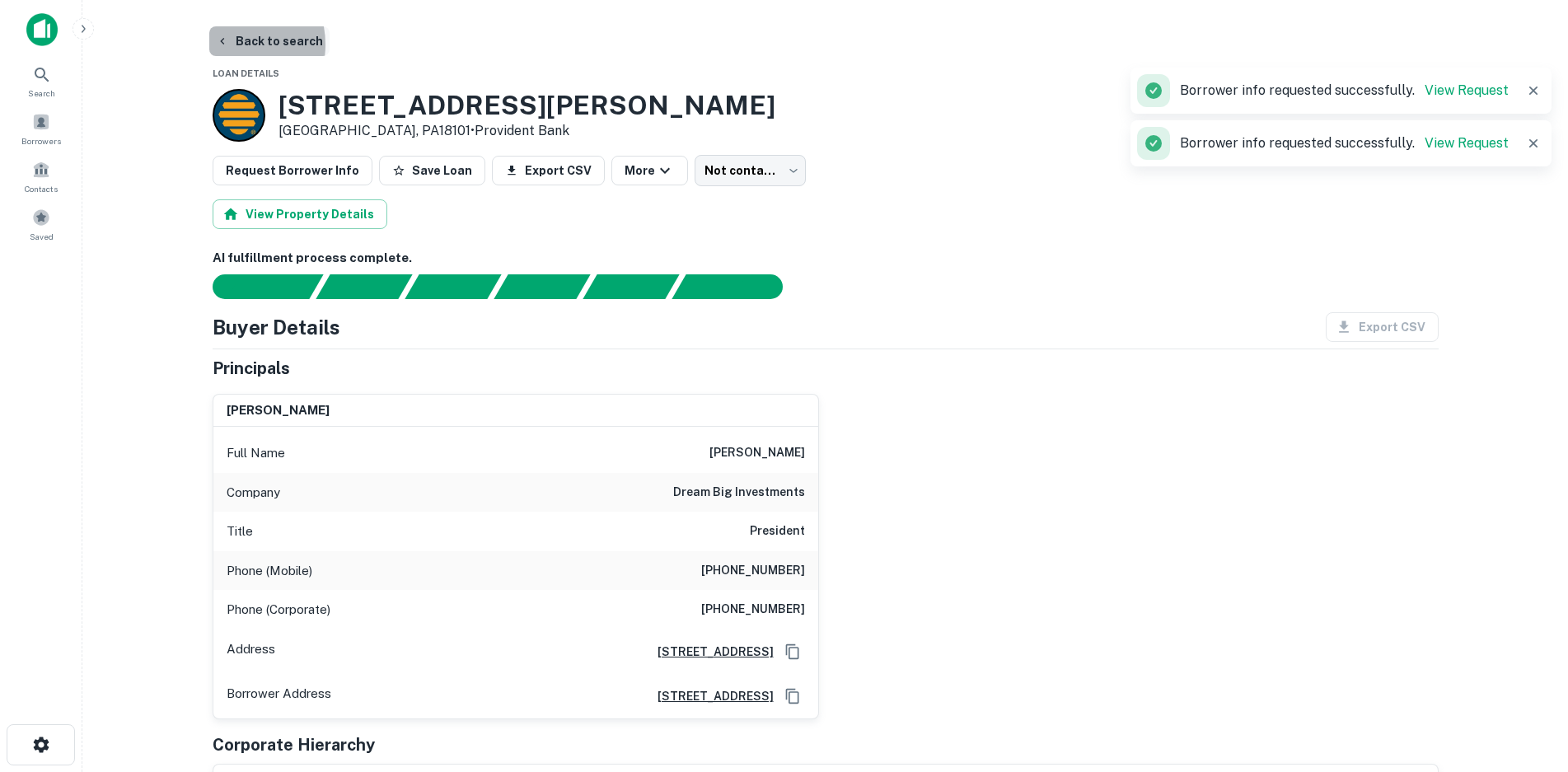
click at [226, 44] on icon "button" at bounding box center [223, 41] width 13 height 13
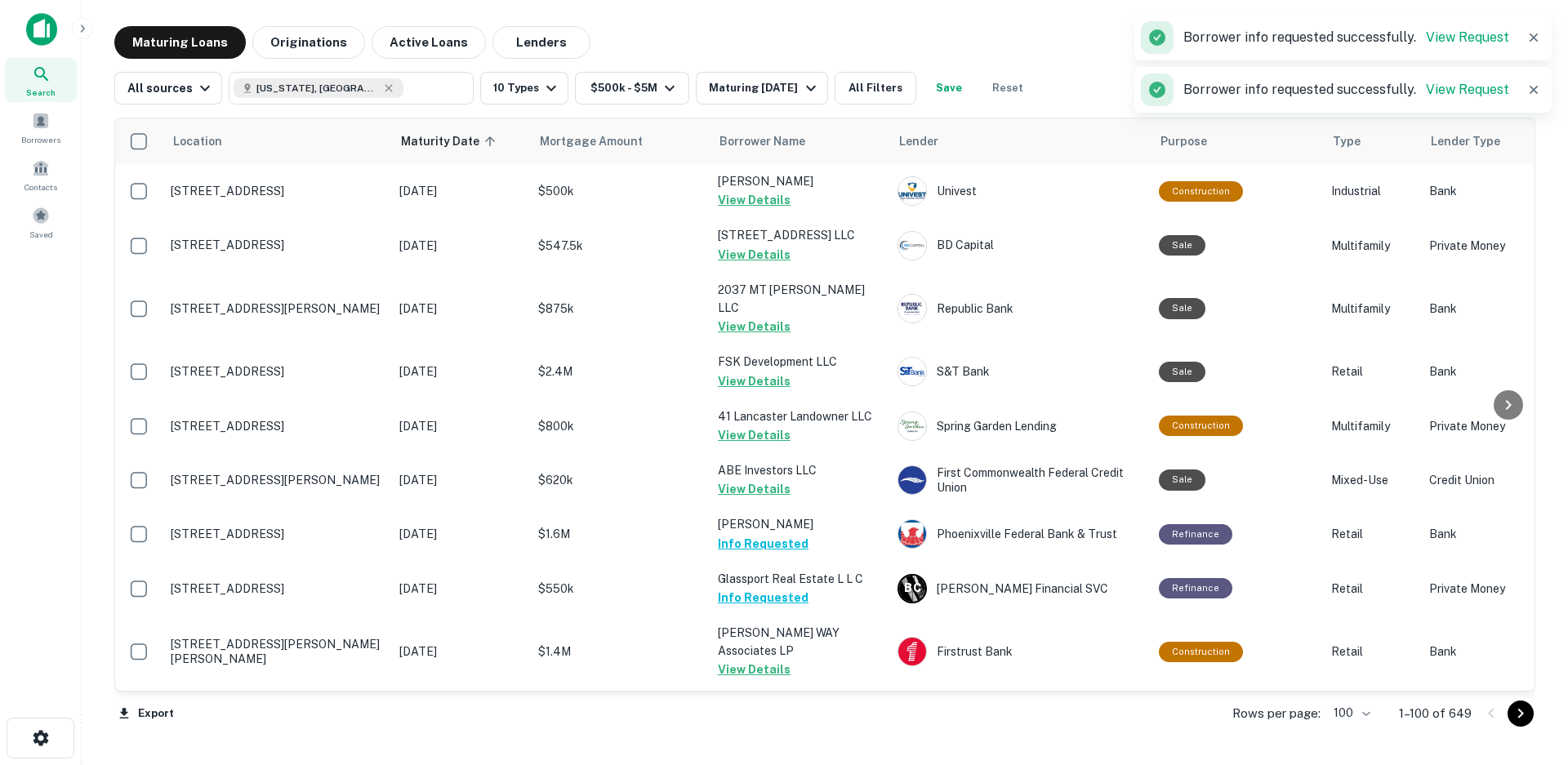
scroll to position [3733, 0]
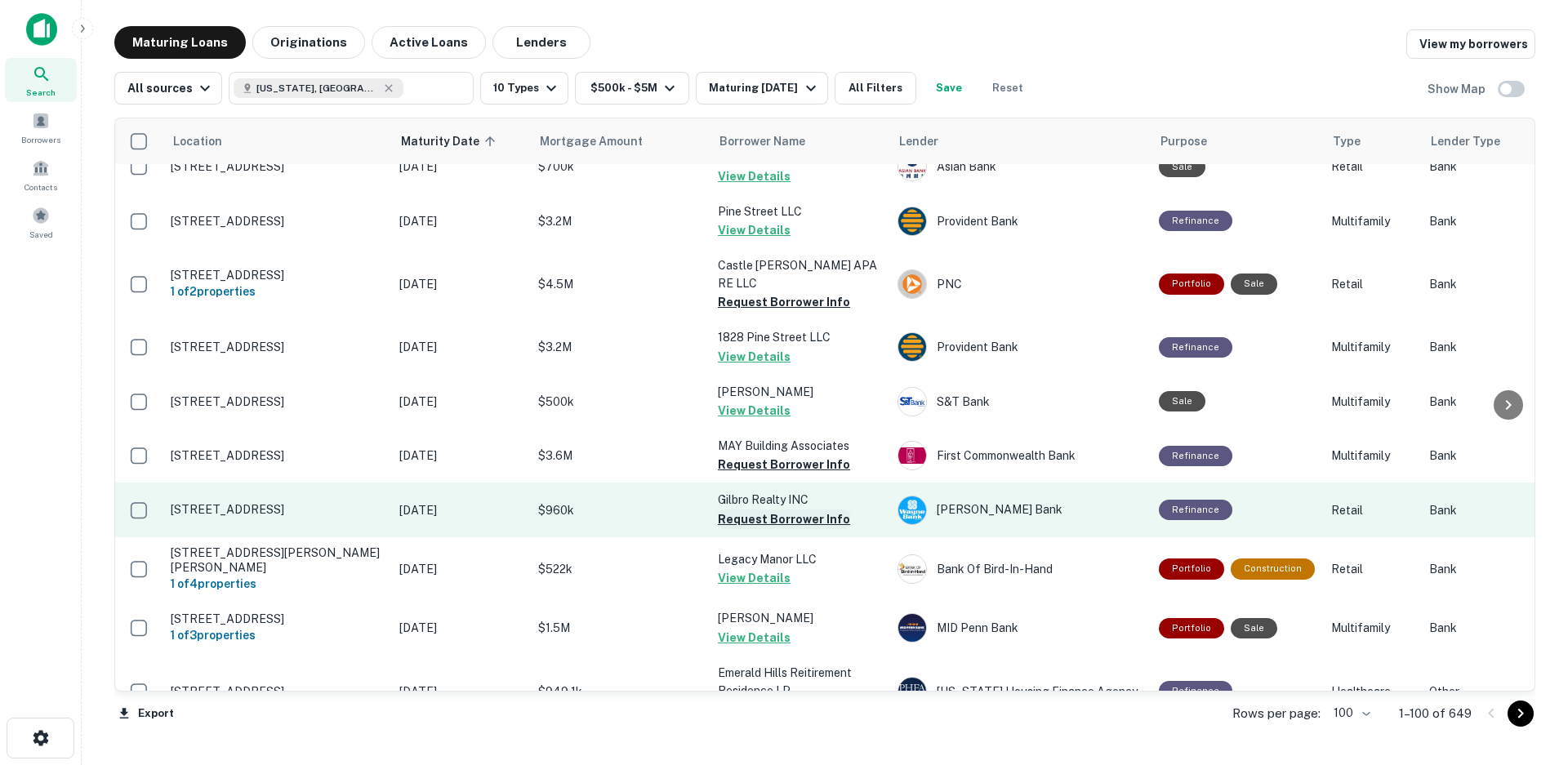
click at [801, 510] on button "Request Borrower Info" at bounding box center [784, 519] width 132 height 20
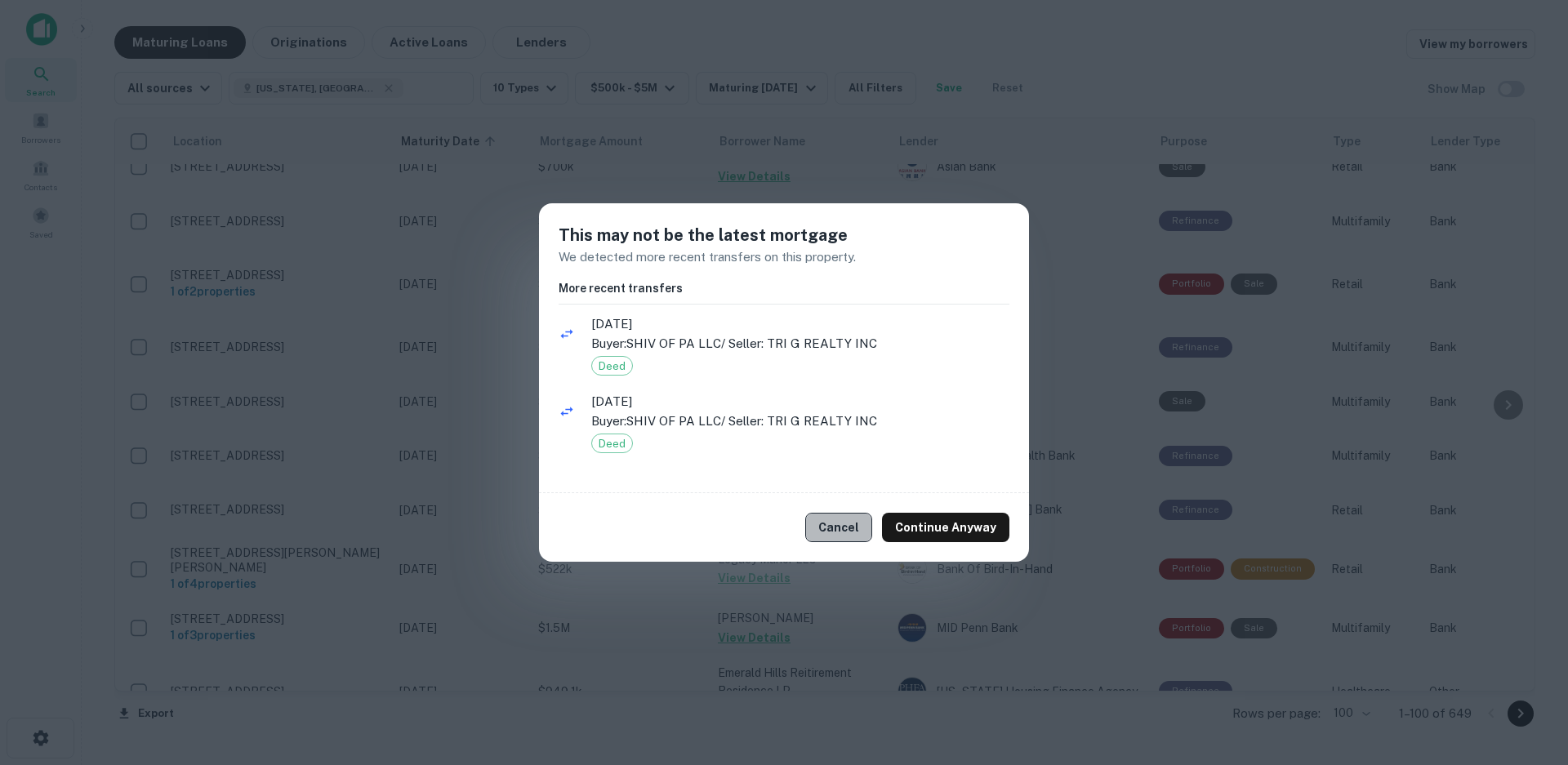
click at [865, 521] on button "Cancel" at bounding box center [839, 527] width 67 height 30
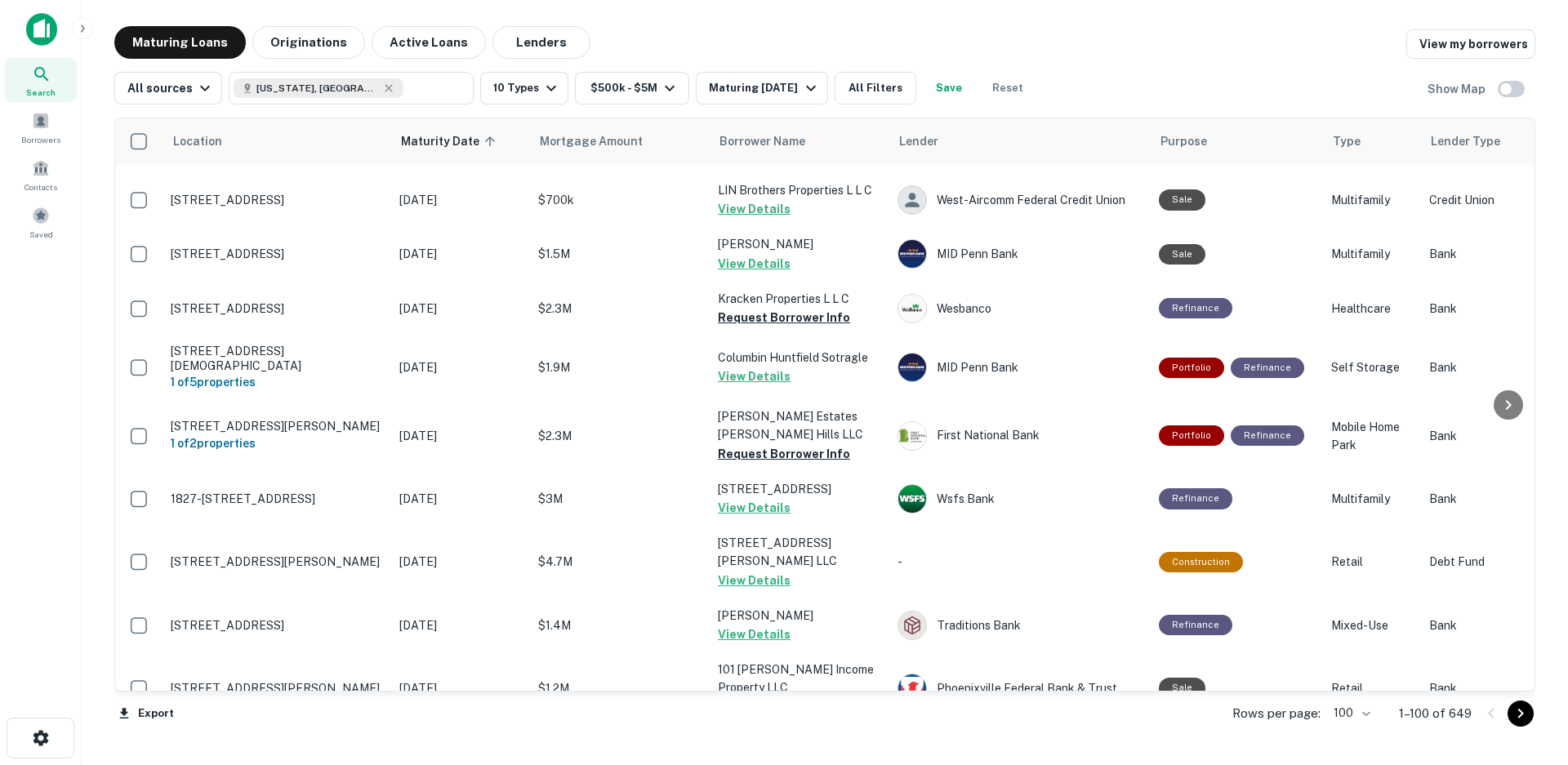
scroll to position [5168, 0]
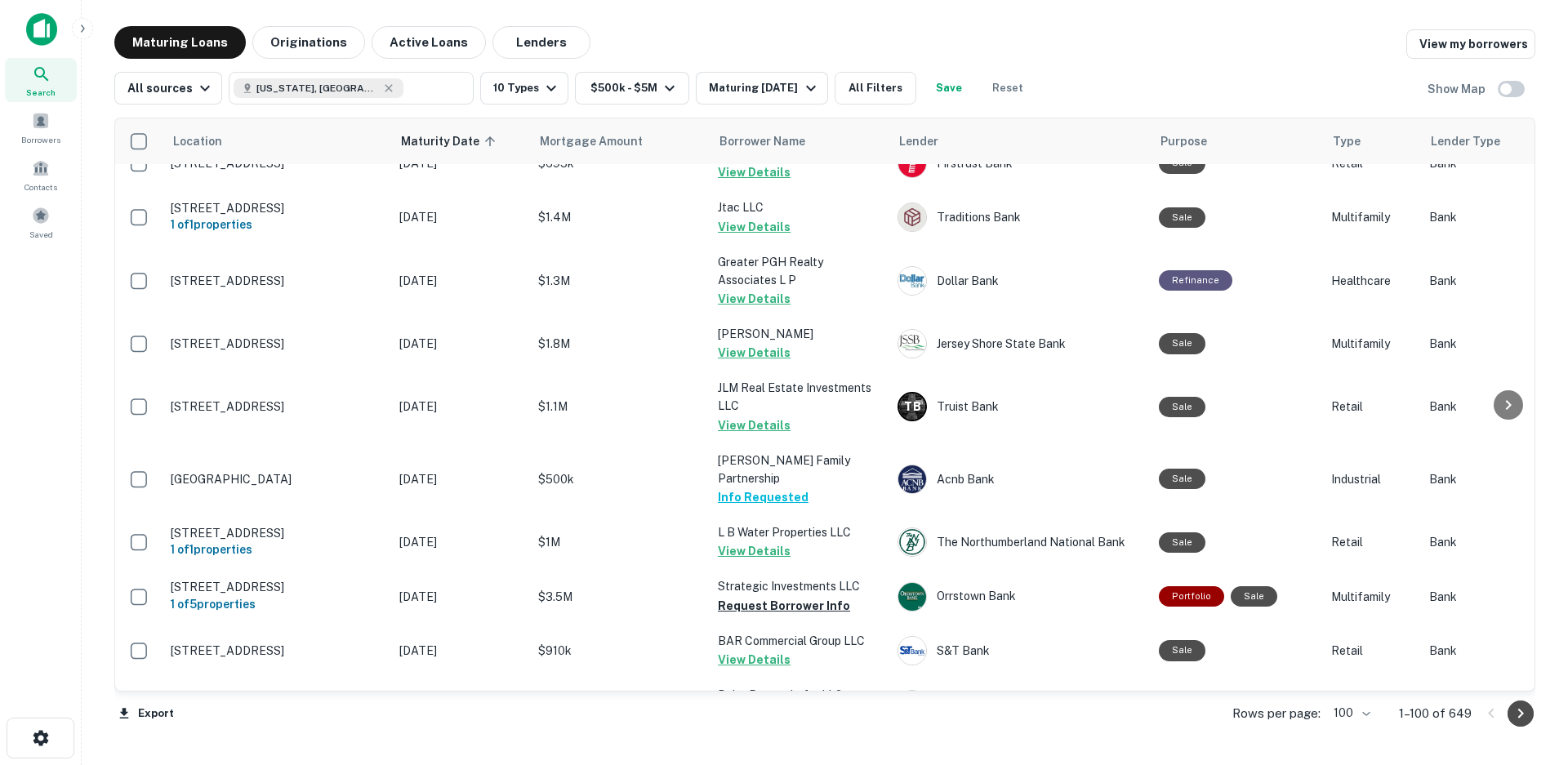
click at [1518, 718] on icon "Go to next page" at bounding box center [1520, 713] width 20 height 20
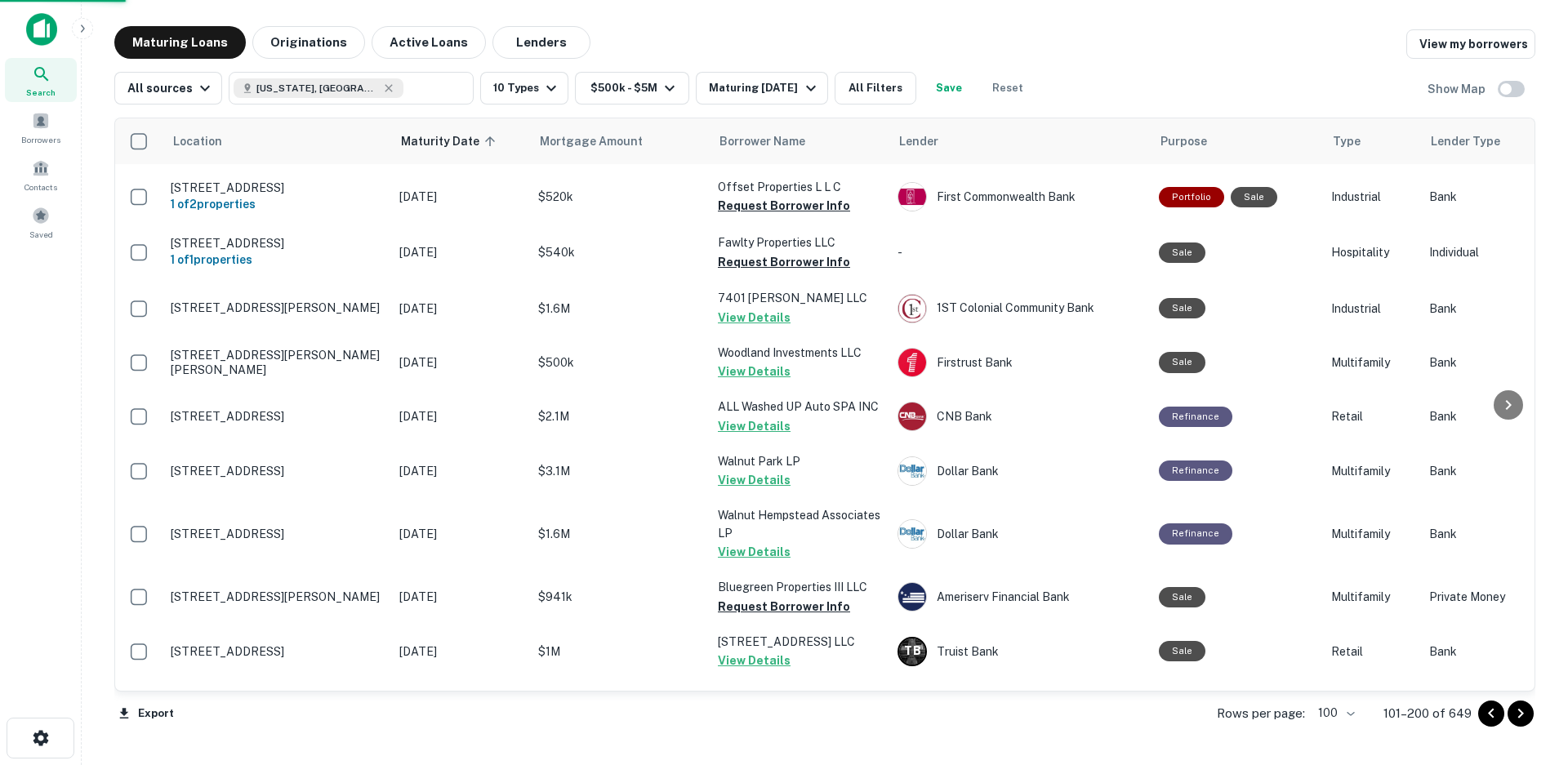
scroll to position [5147, 0]
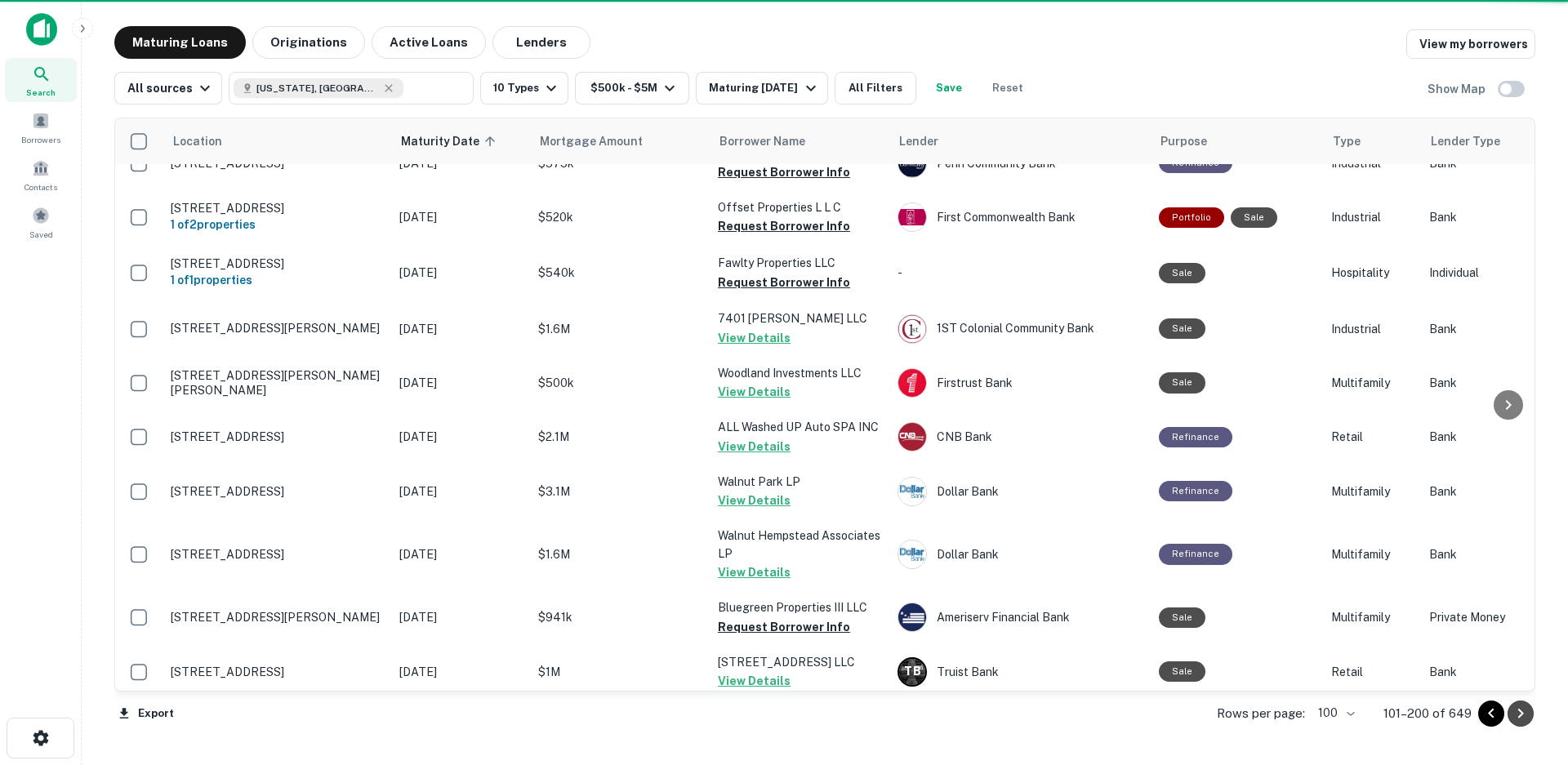
click at [1527, 722] on icon "Go to next page" at bounding box center [1520, 713] width 20 height 20
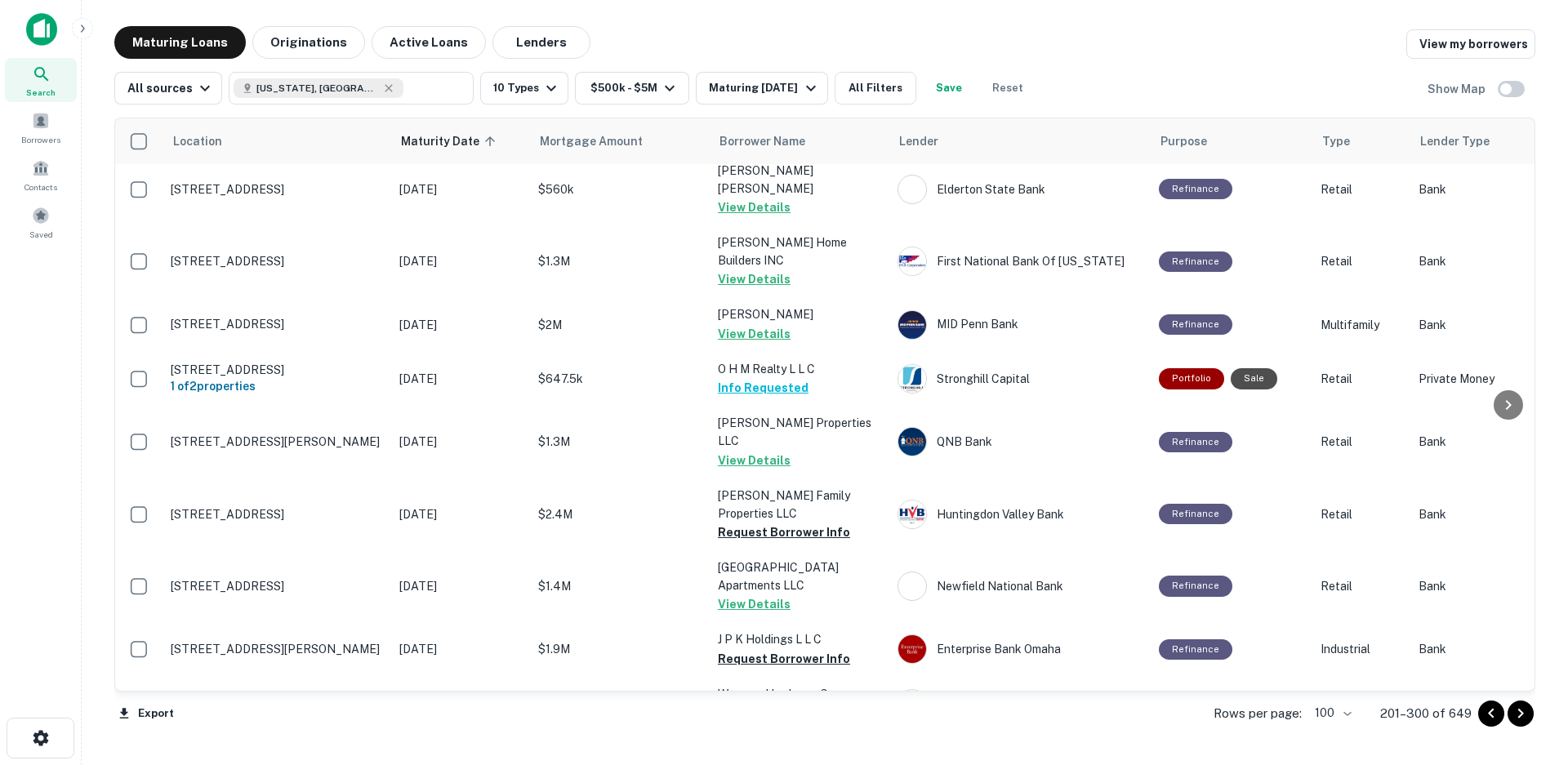
scroll to position [5168, 0]
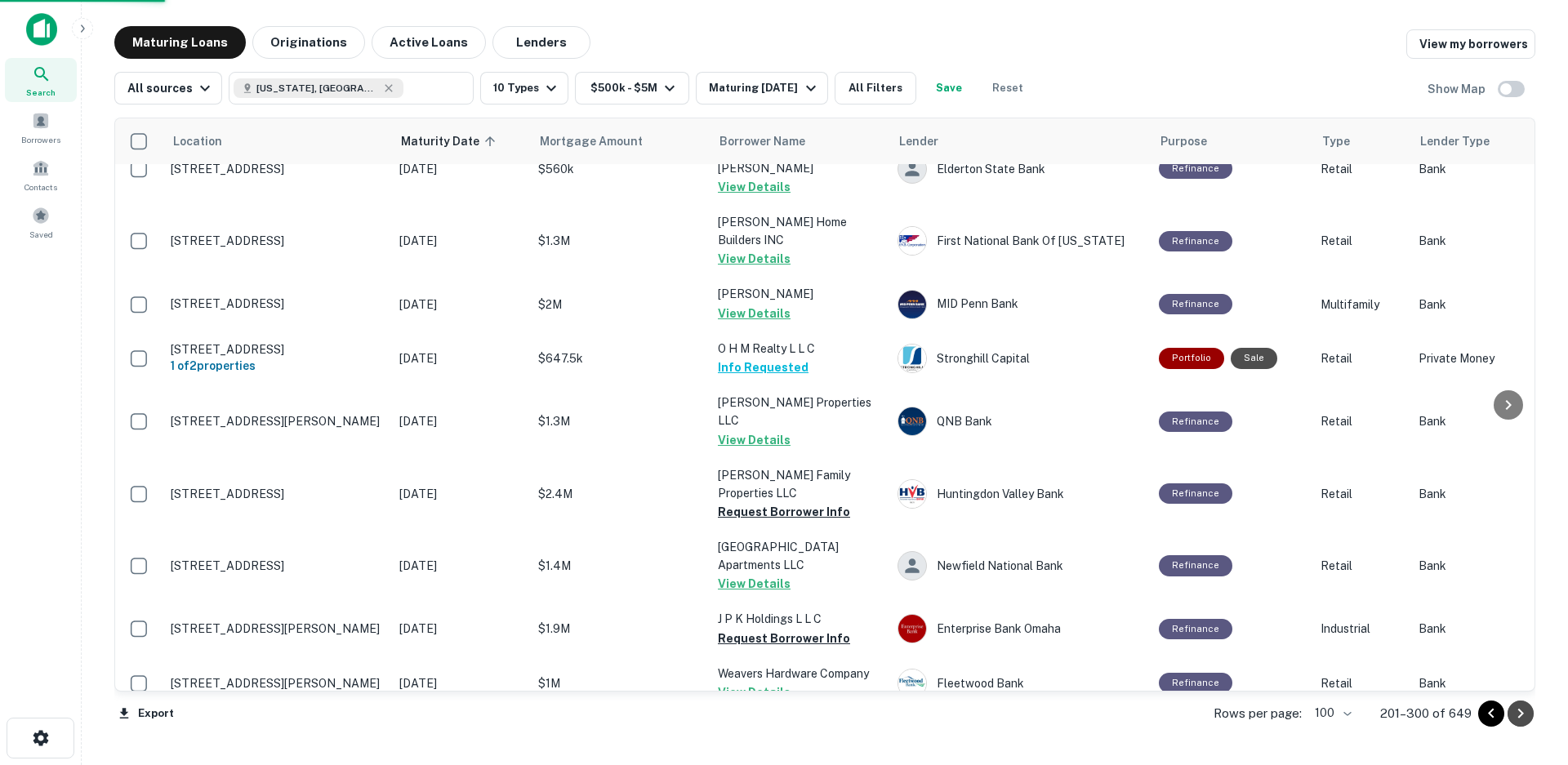
click at [1519, 717] on icon "Go to next page" at bounding box center [1521, 714] width 6 height 10
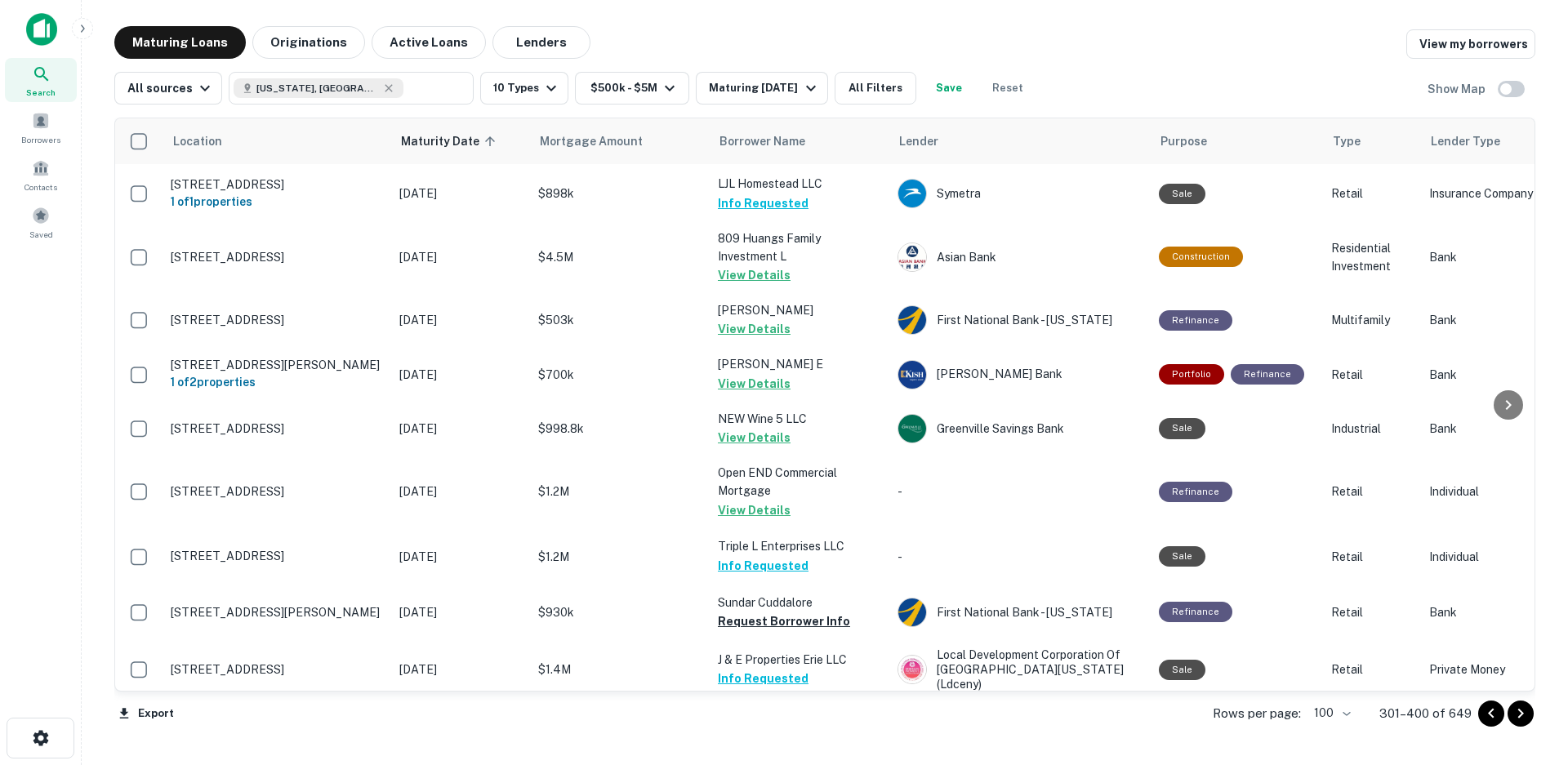
click at [1521, 716] on icon "Go to next page" at bounding box center [1521, 714] width 6 height 10
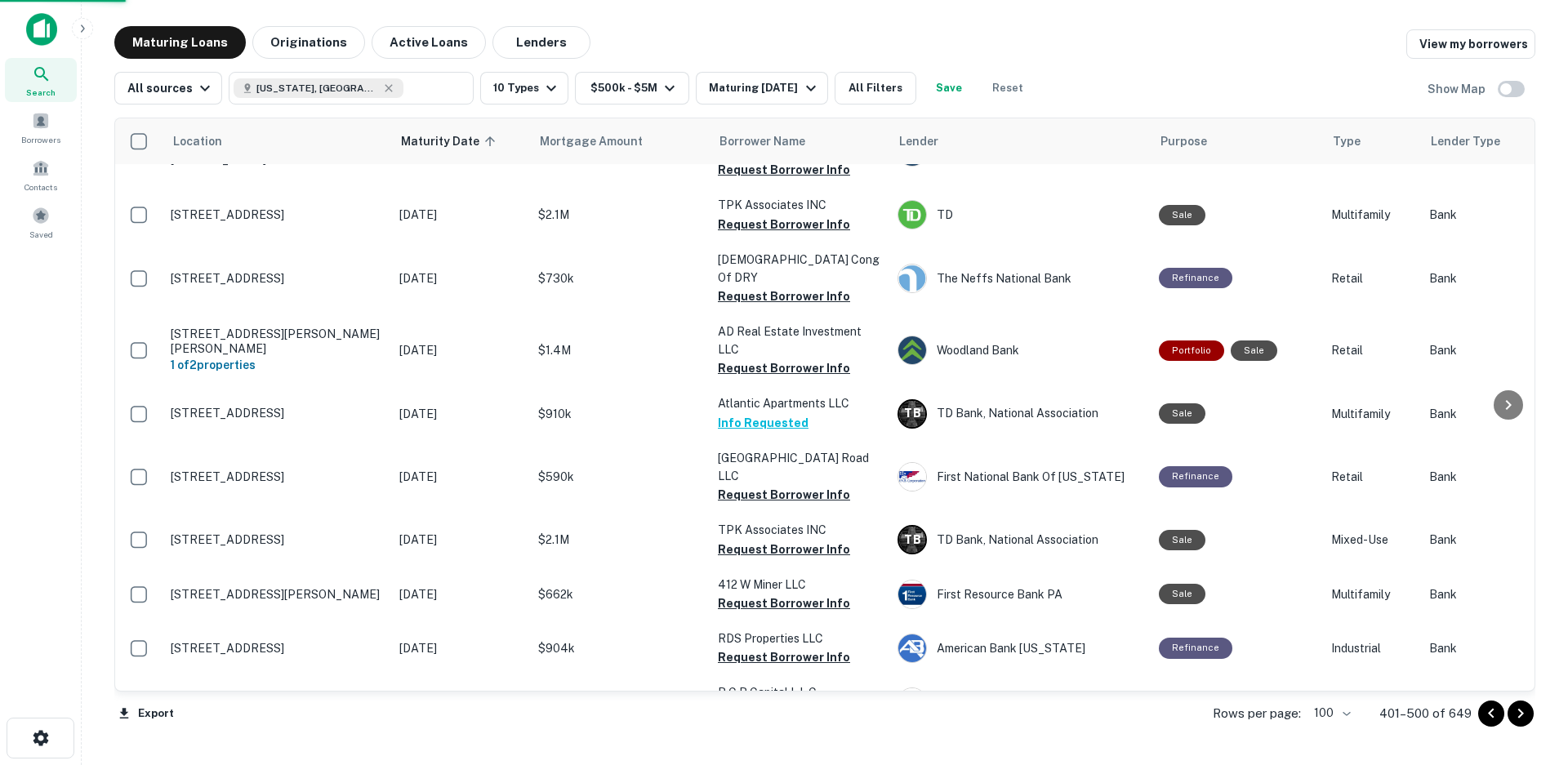
scroll to position [5141, 0]
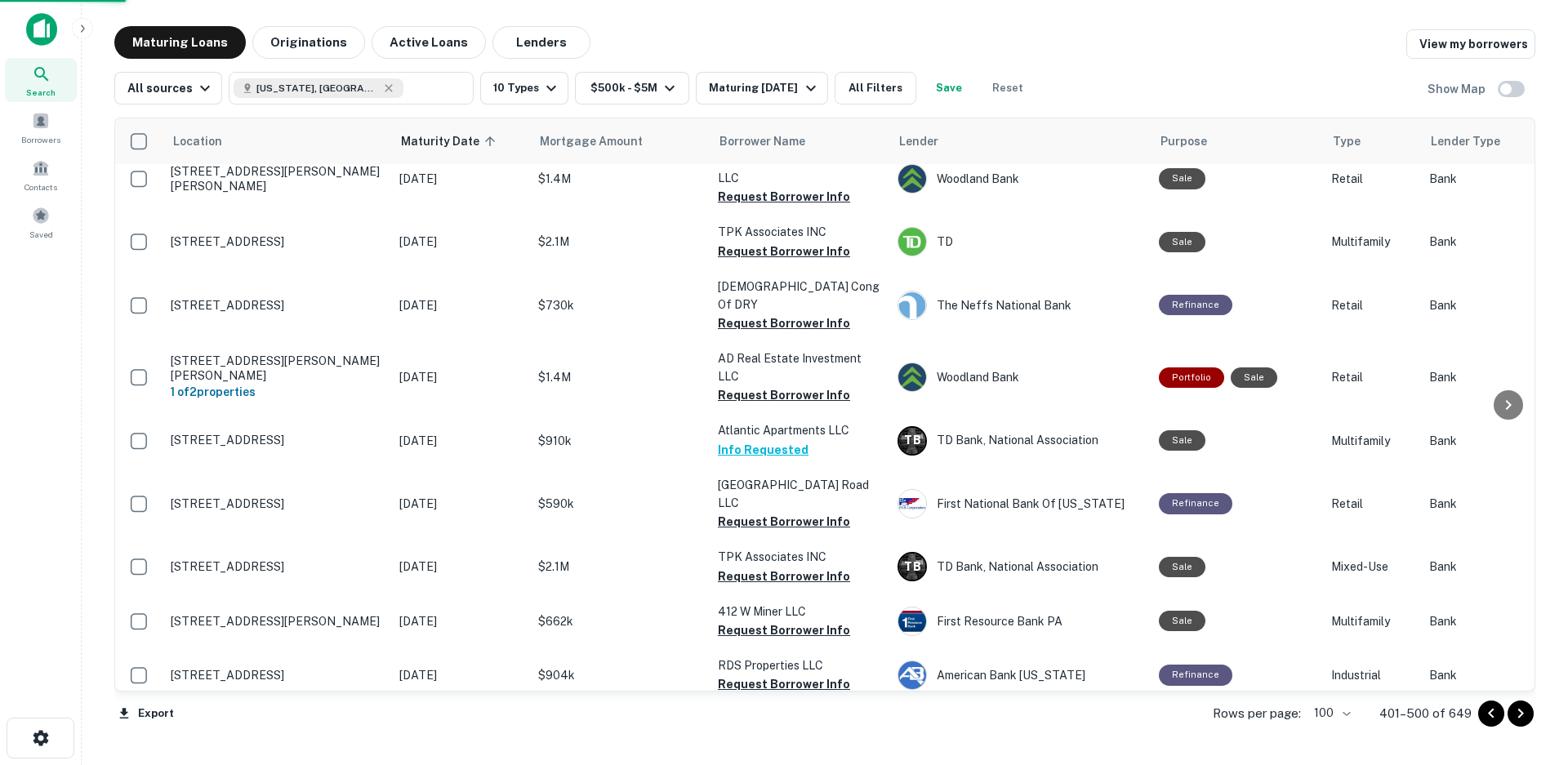
click at [1520, 716] on icon "Go to next page" at bounding box center [1521, 714] width 6 height 10
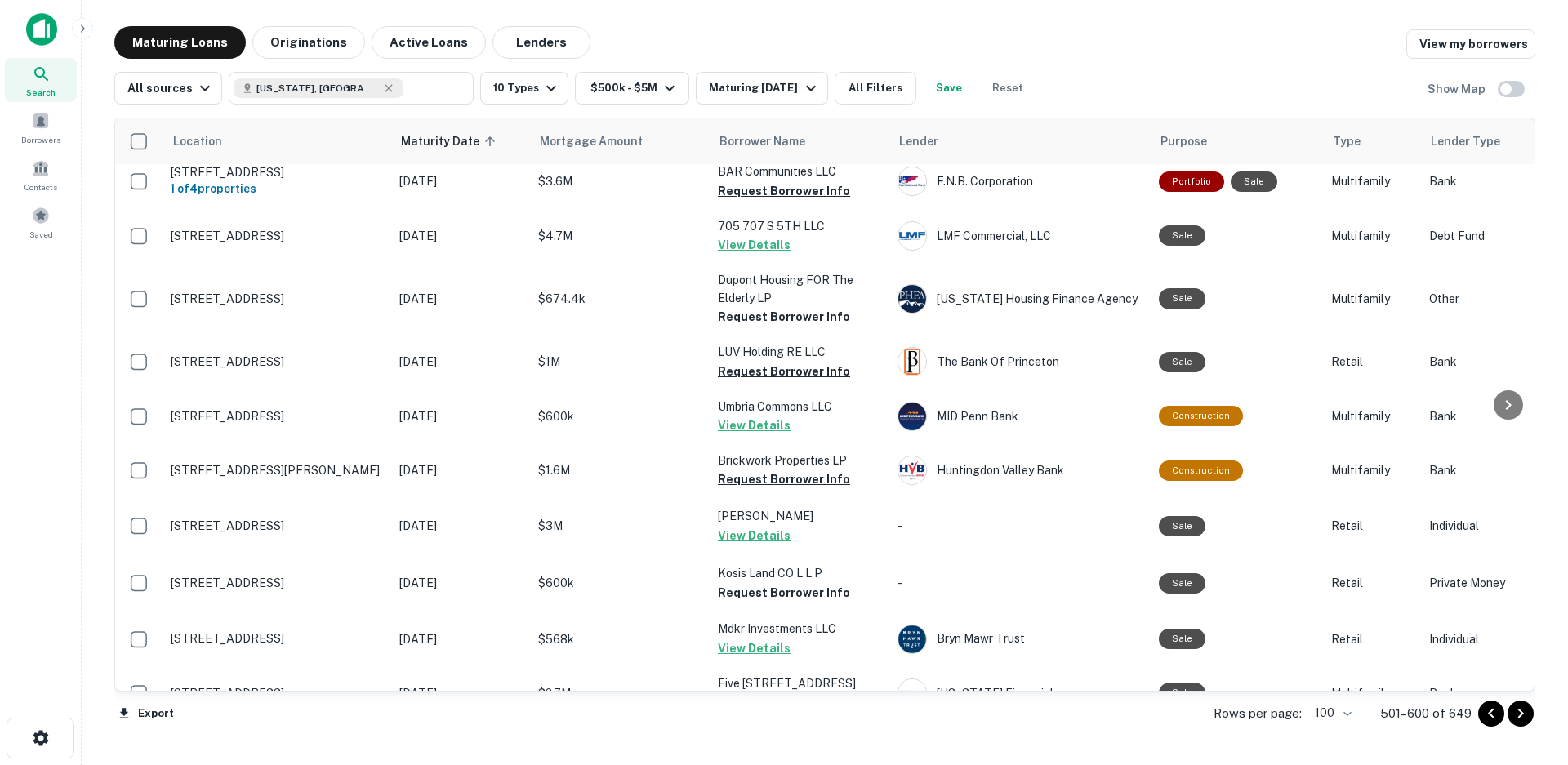
scroll to position [5141, 0]
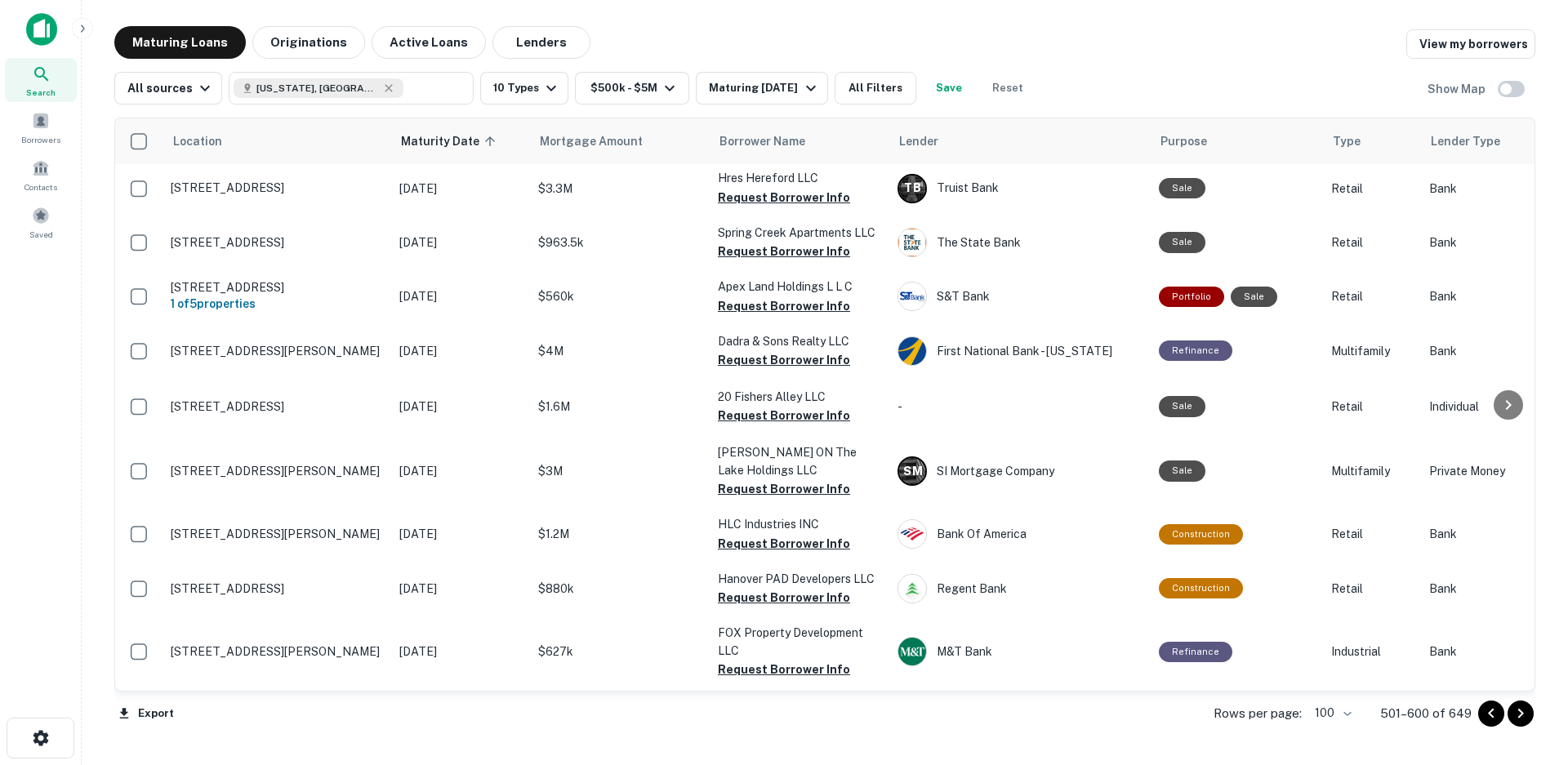
click at [1487, 717] on icon "Go to previous page" at bounding box center [1492, 713] width 20 height 20
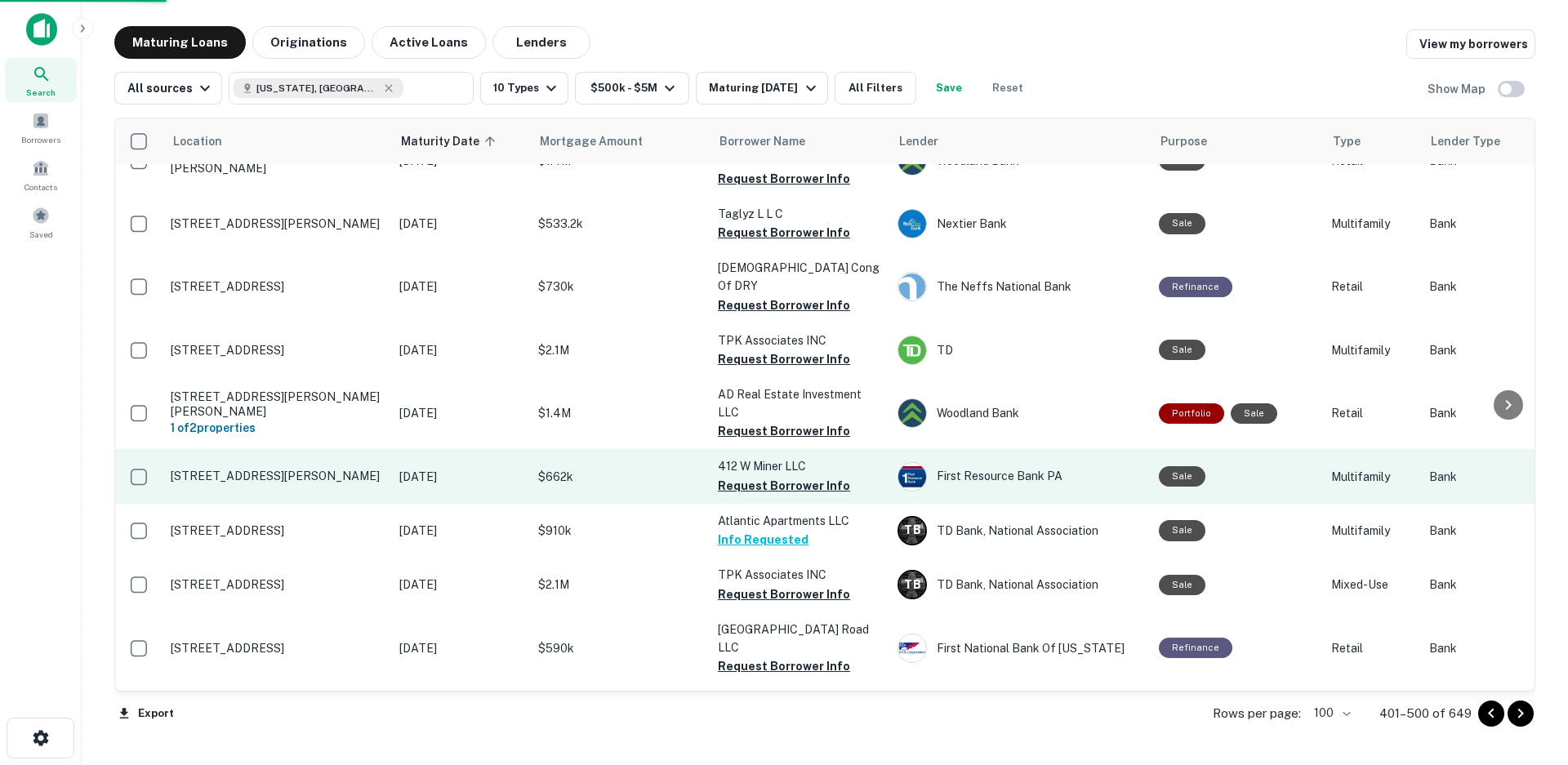
scroll to position [4978, 0]
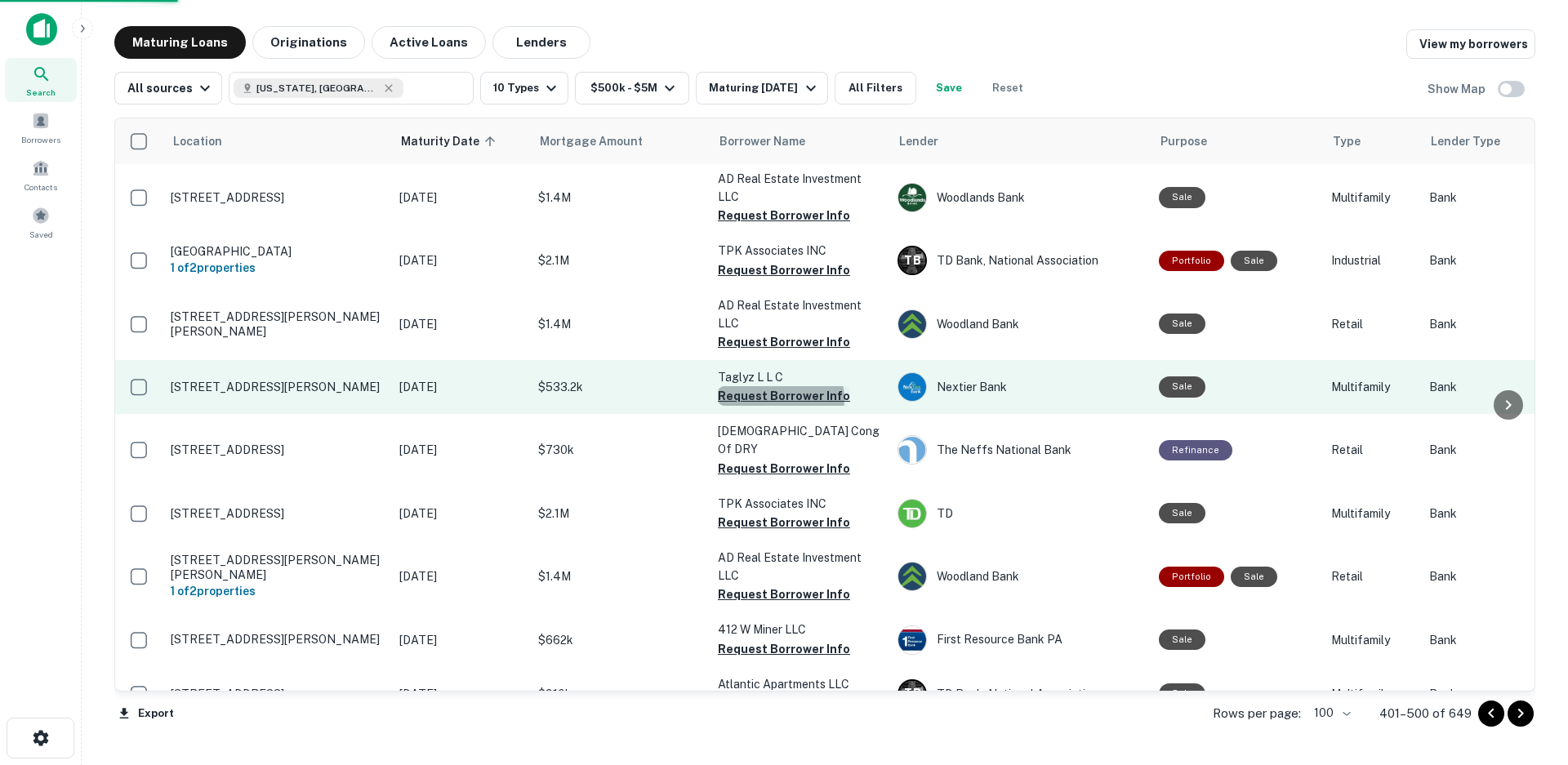
click at [780, 386] on button "Request Borrower Info" at bounding box center [784, 395] width 132 height 20
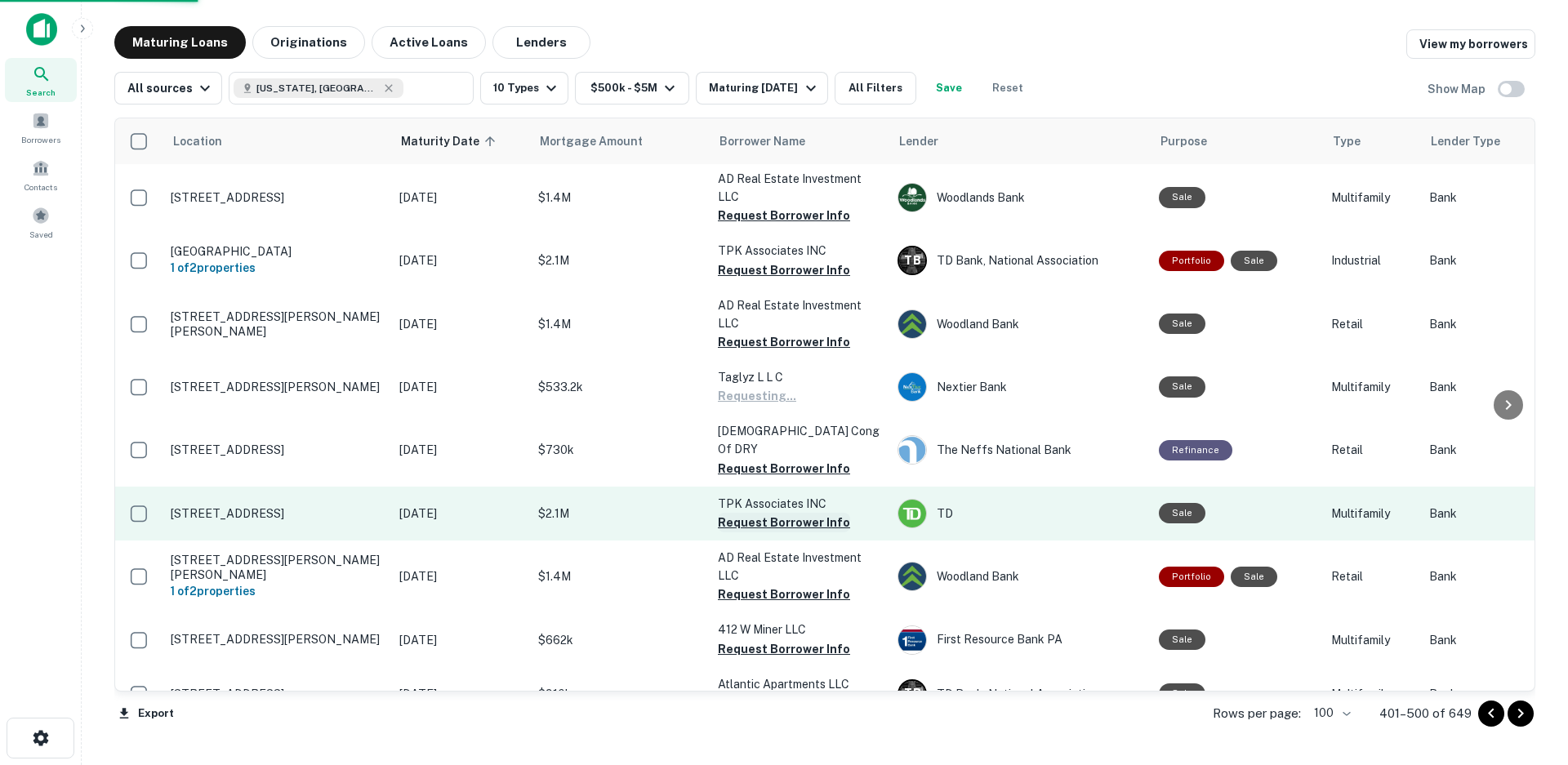
click at [776, 458] on button "Request Borrower Info" at bounding box center [784, 468] width 132 height 20
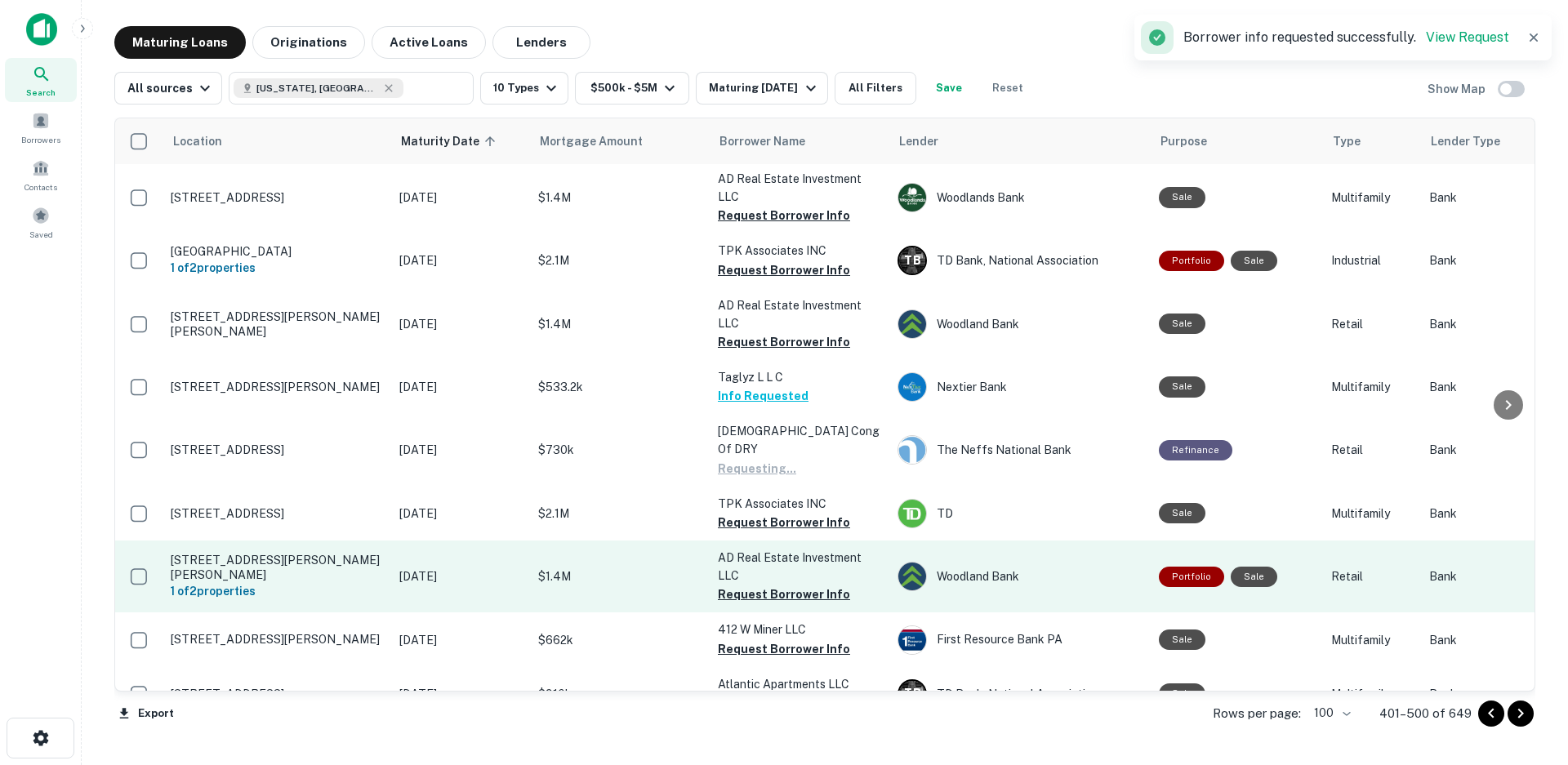
drag, startPoint x: 783, startPoint y: 337, endPoint x: 799, endPoint y: 420, distance: 84.5
click at [783, 512] on button "Request Borrower Info" at bounding box center [784, 522] width 132 height 20
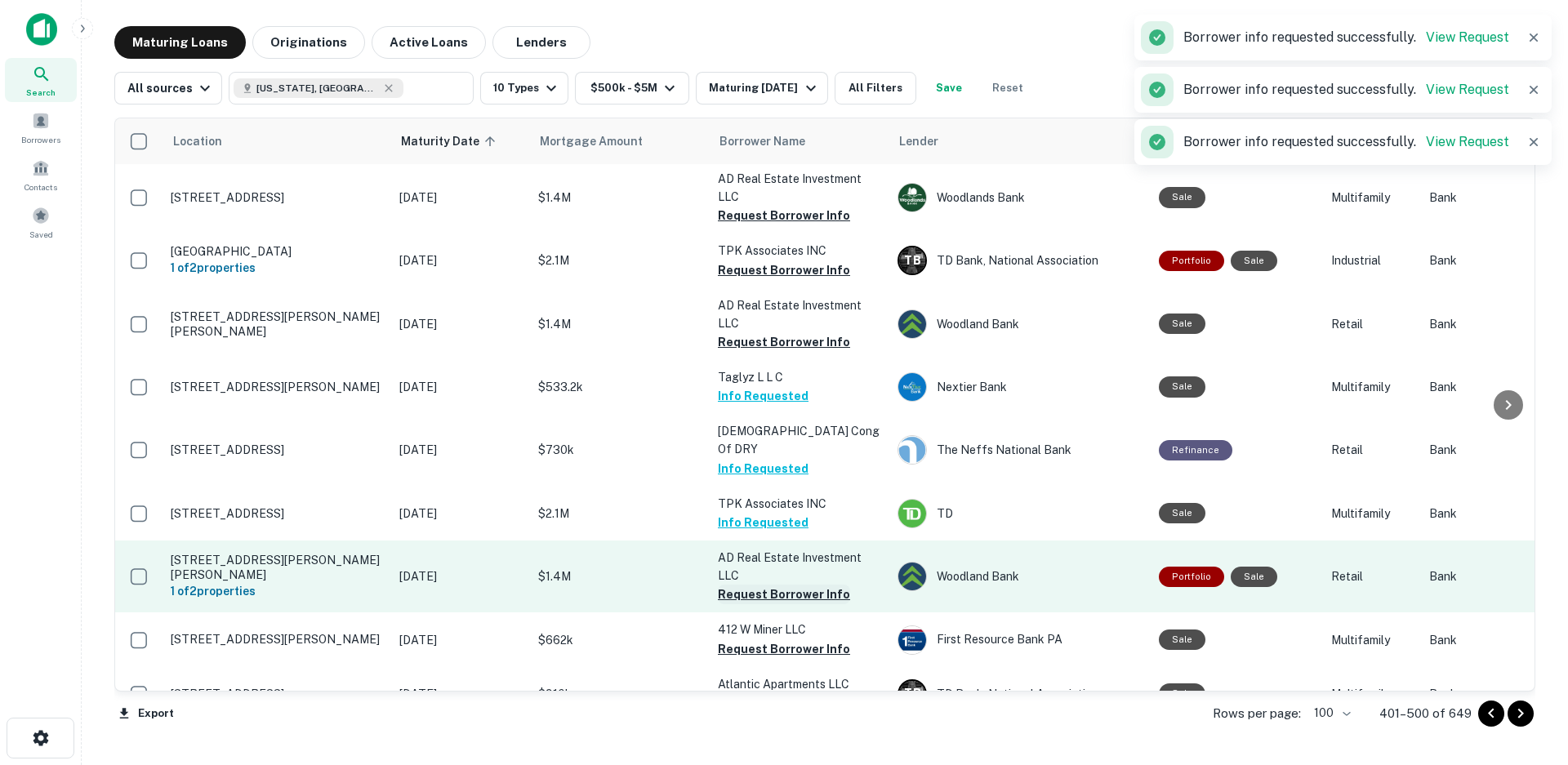
click at [795, 584] on button "Request Borrower Info" at bounding box center [784, 594] width 132 height 20
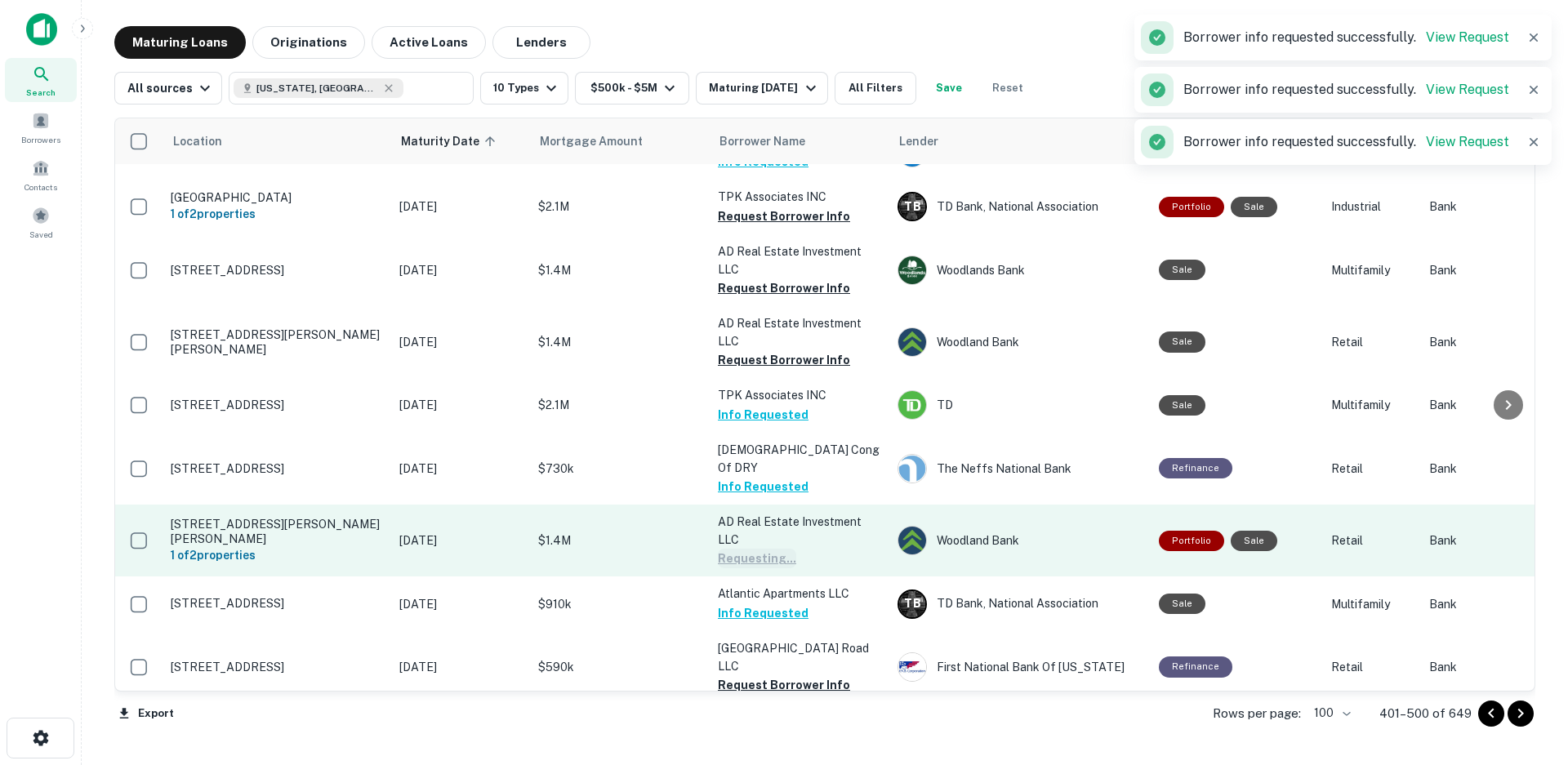
scroll to position [4959, 0]
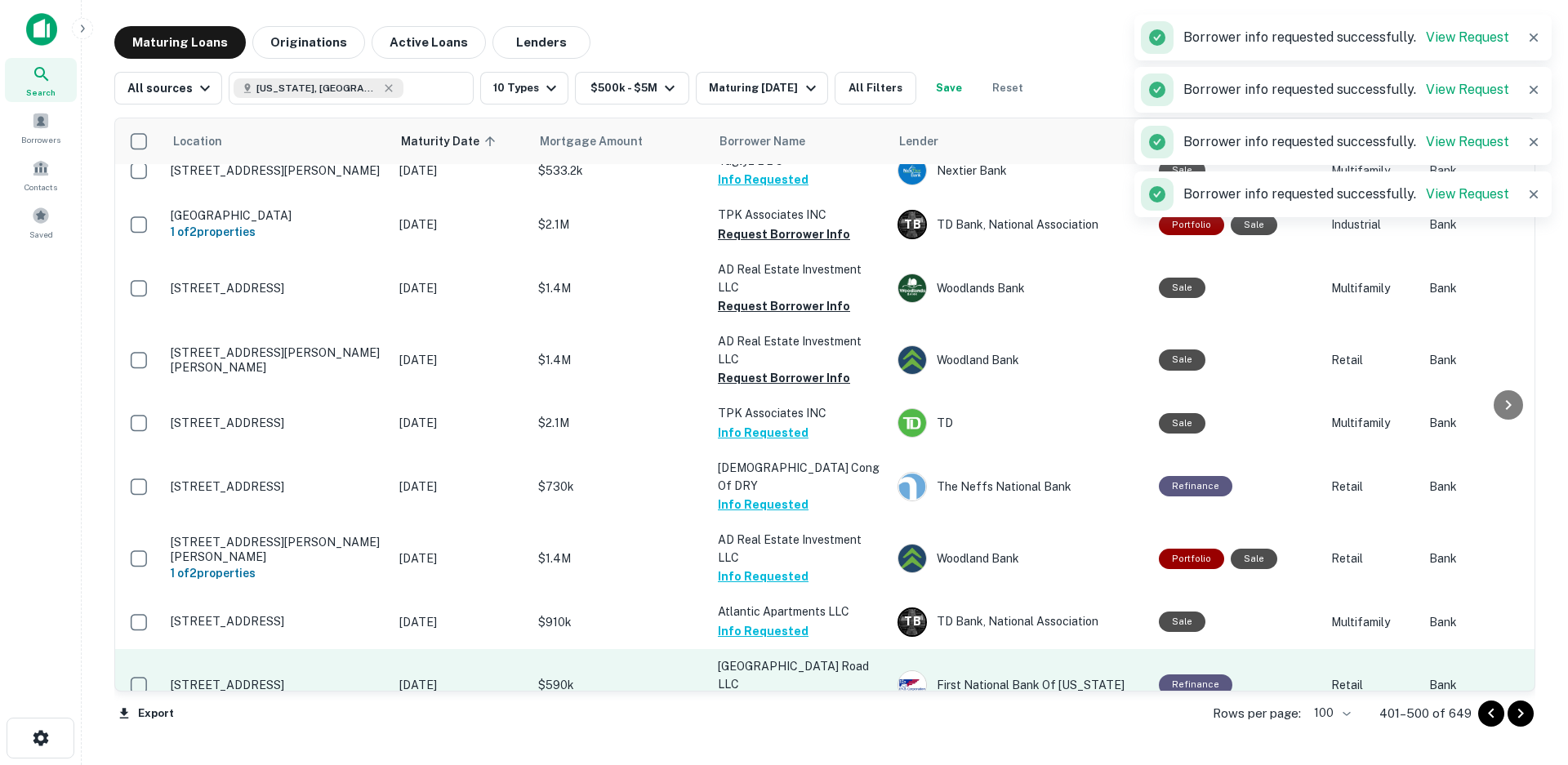
click at [804, 693] on button "Request Borrower Info" at bounding box center [784, 703] width 132 height 20
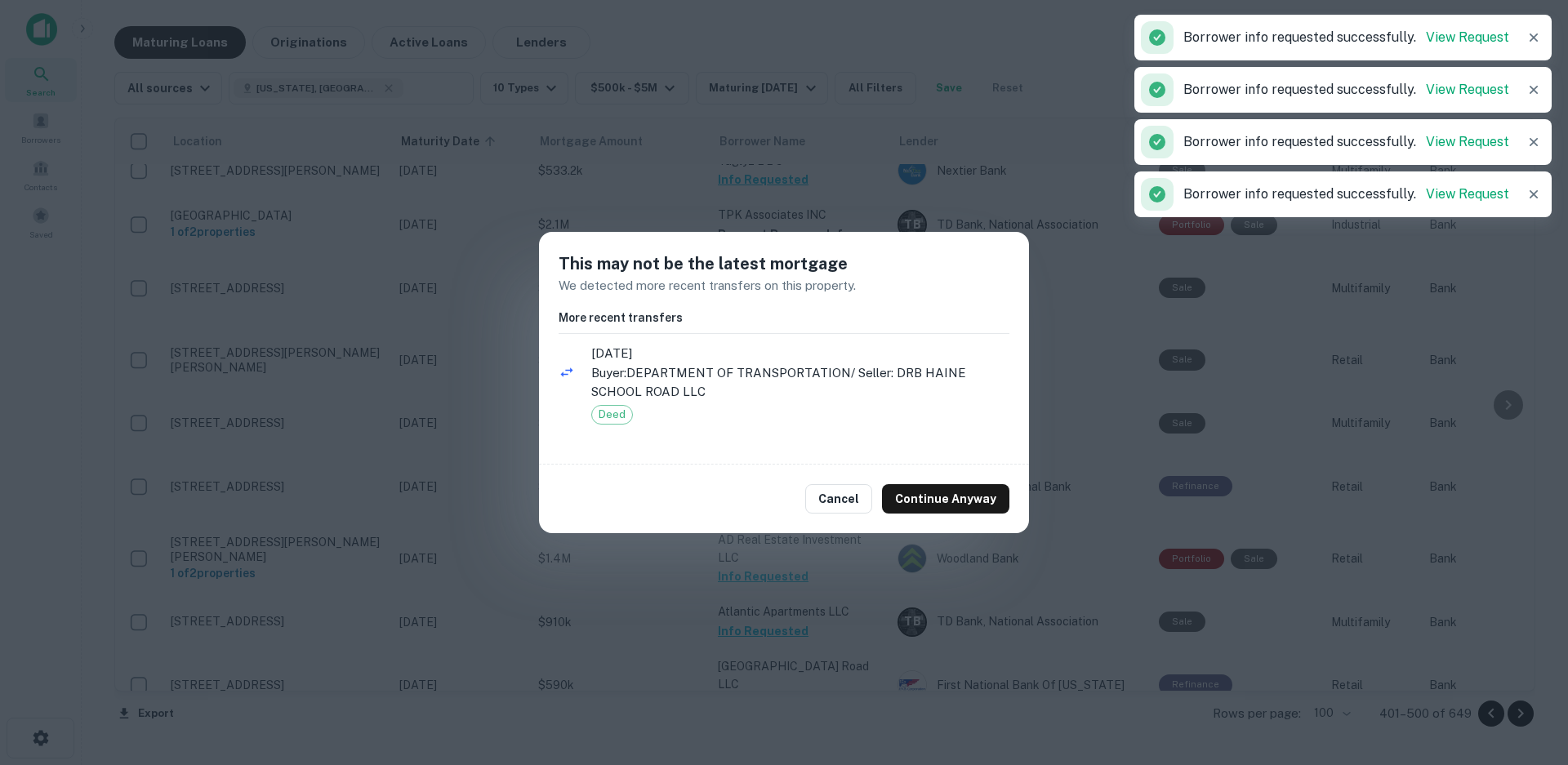
click at [836, 510] on button "Cancel" at bounding box center [839, 499] width 67 height 30
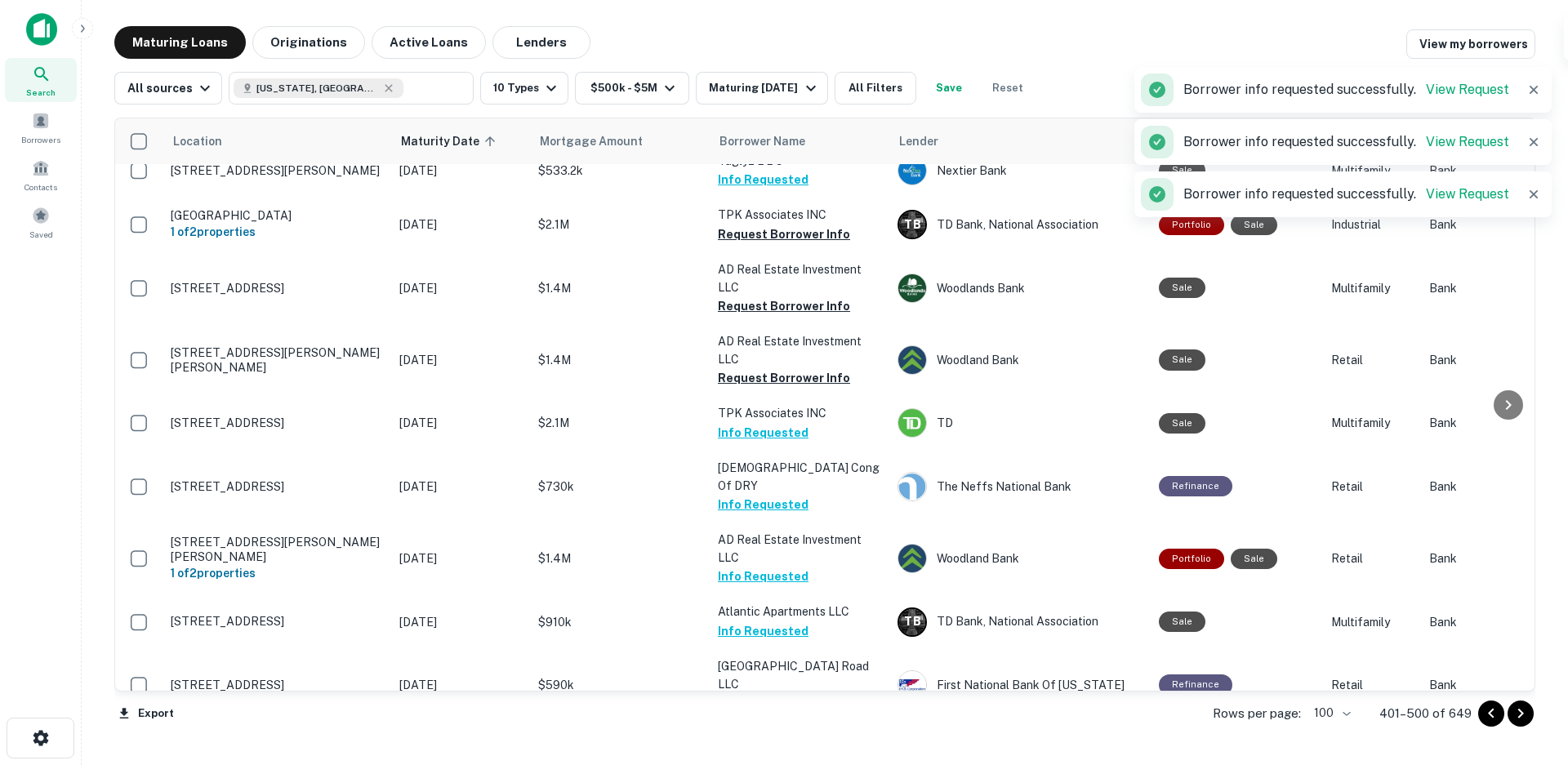
click at [791, 748] on button "Request Borrower Info" at bounding box center [784, 758] width 132 height 20
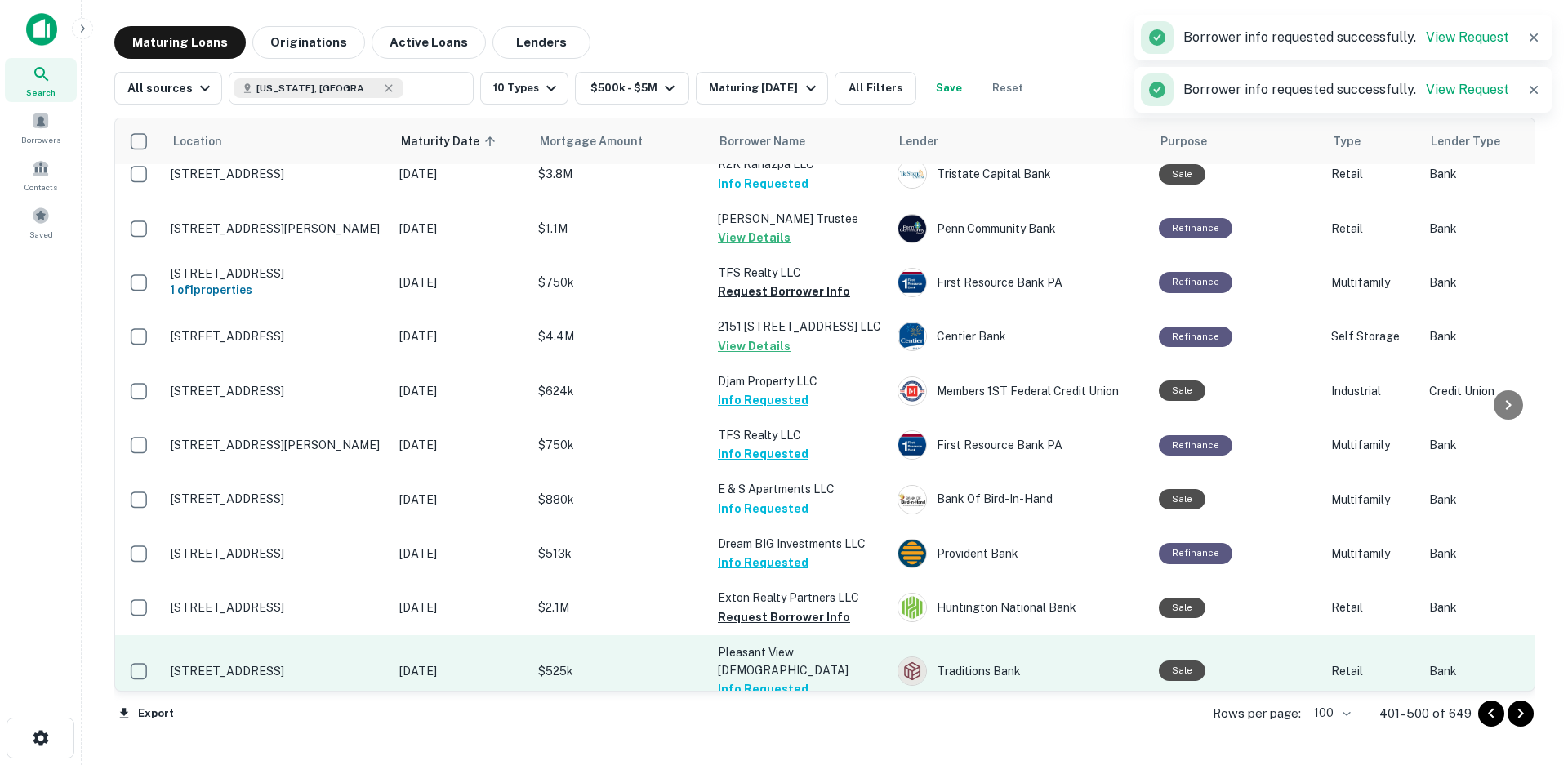
scroll to position [4551, 0]
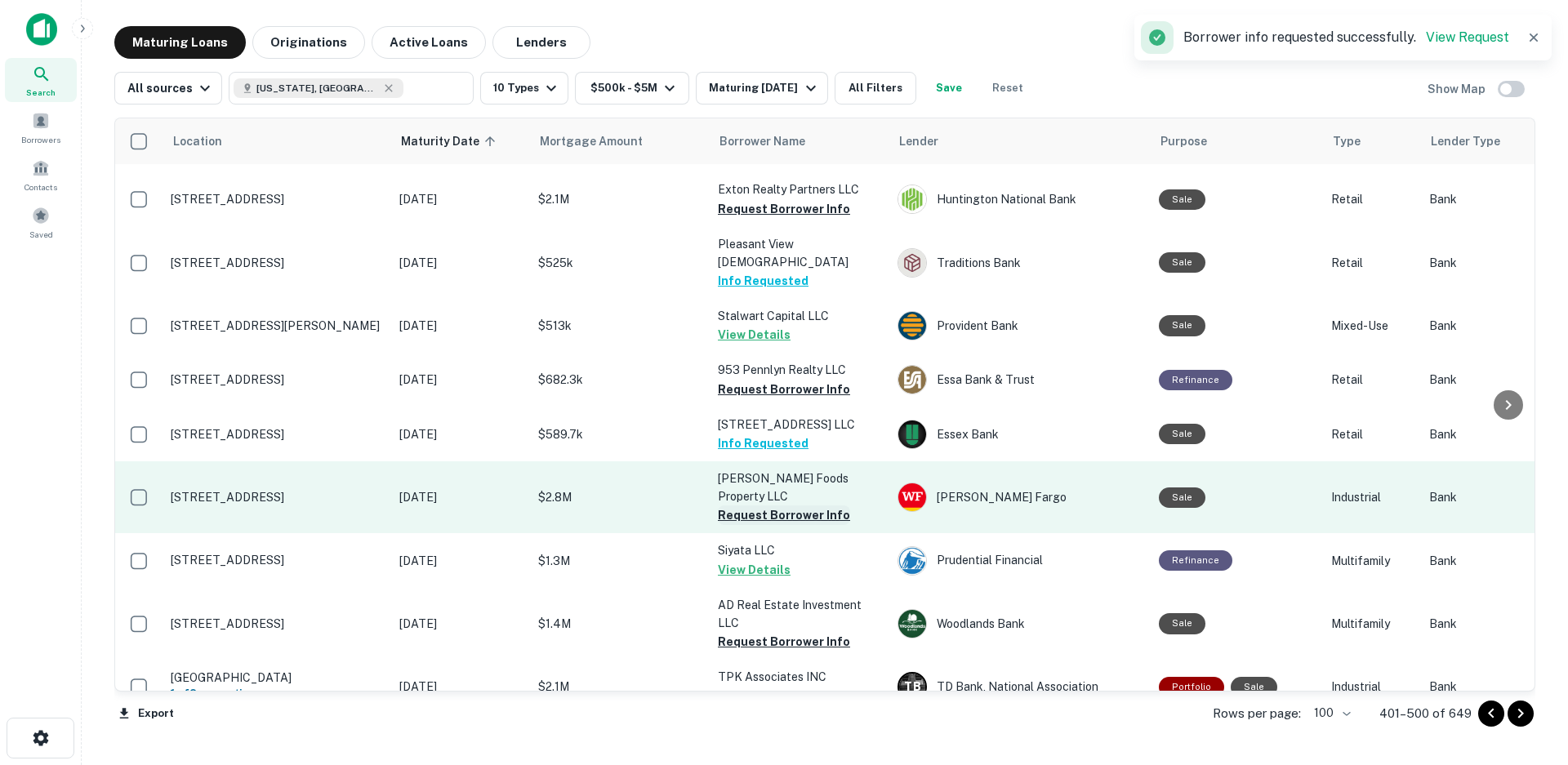
click at [795, 505] on button "Request Borrower Info" at bounding box center [784, 514] width 132 height 20
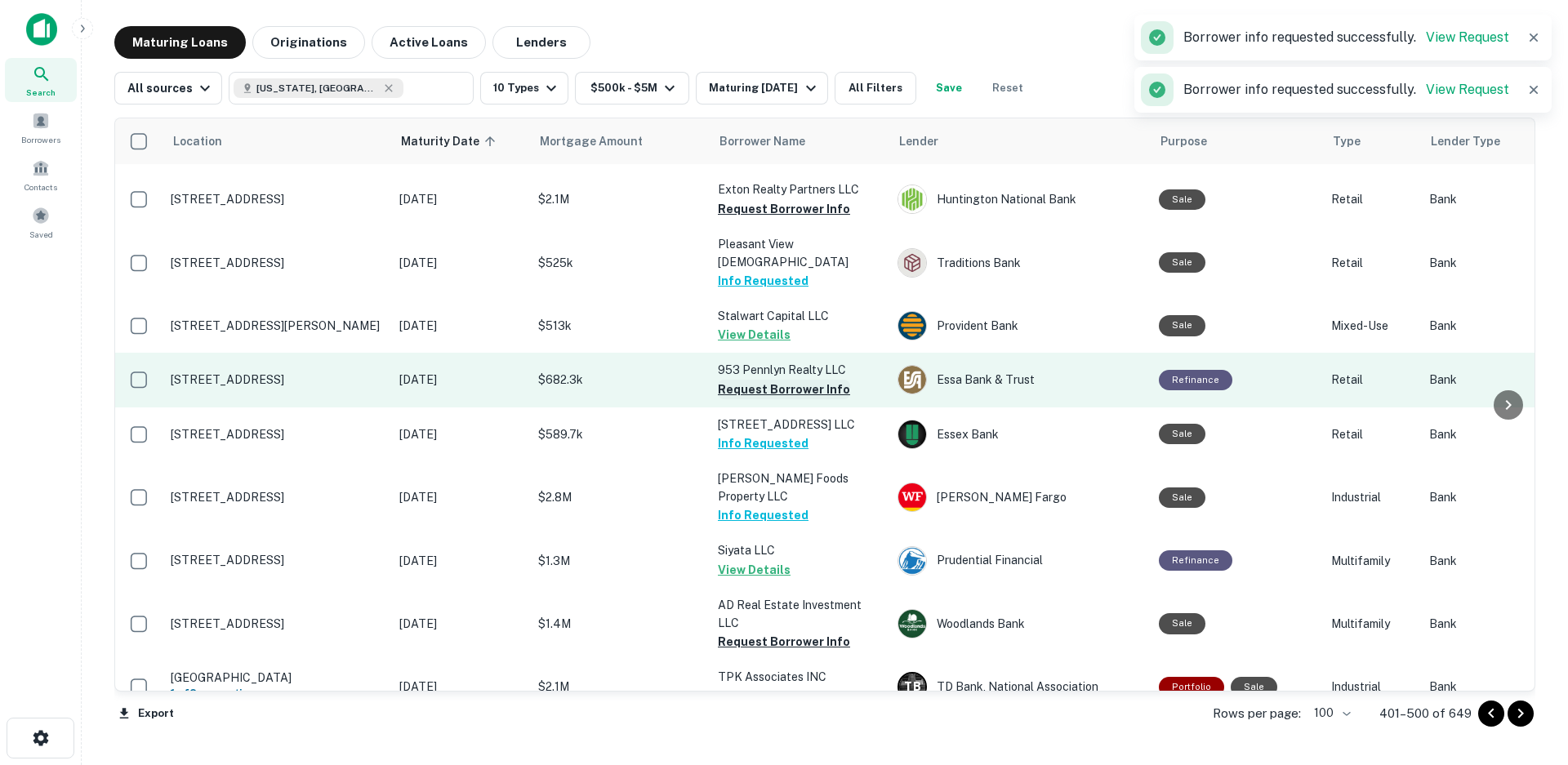
click at [792, 379] on button "Request Borrower Info" at bounding box center [784, 389] width 132 height 20
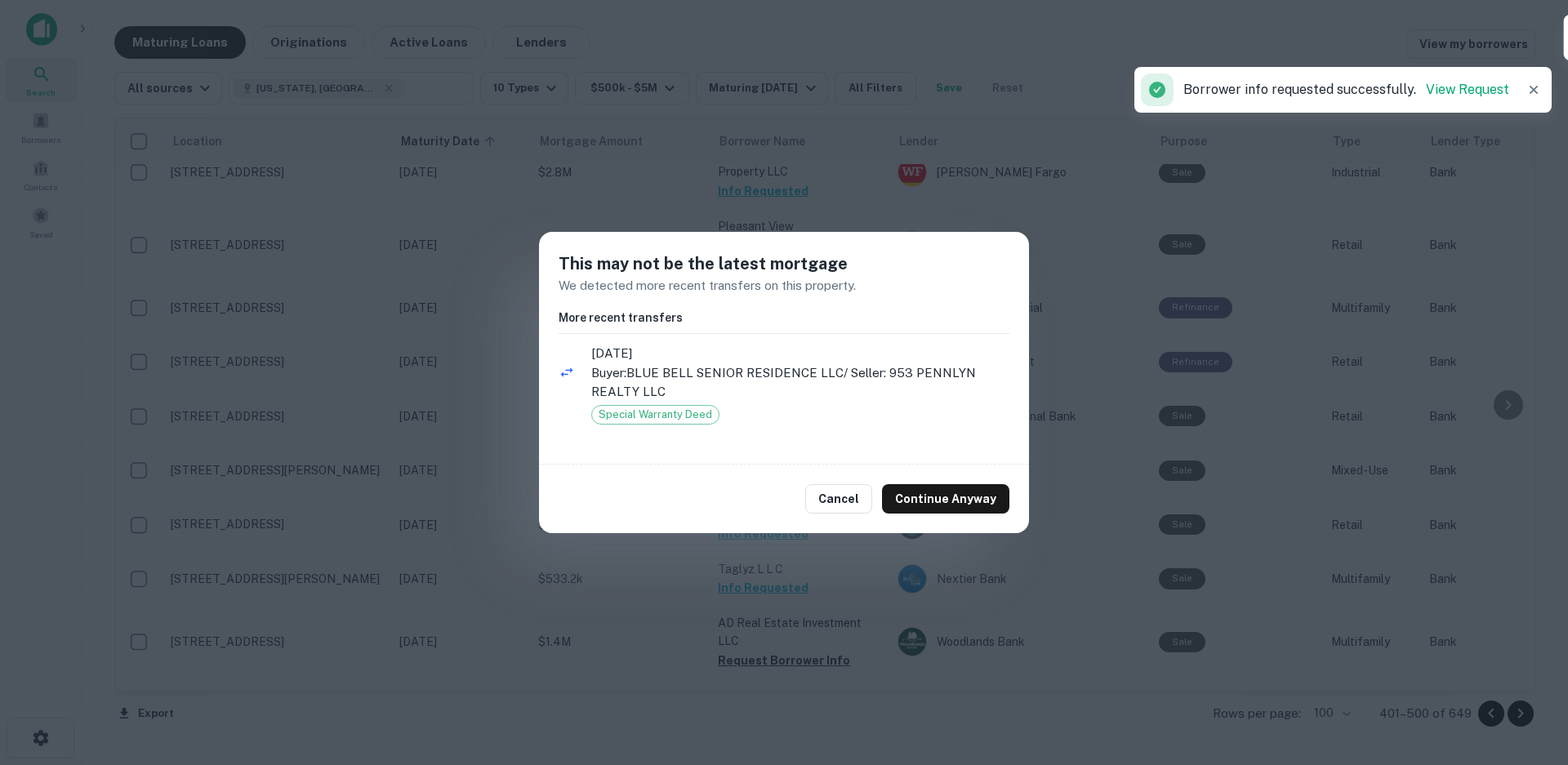
scroll to position [4533, 0]
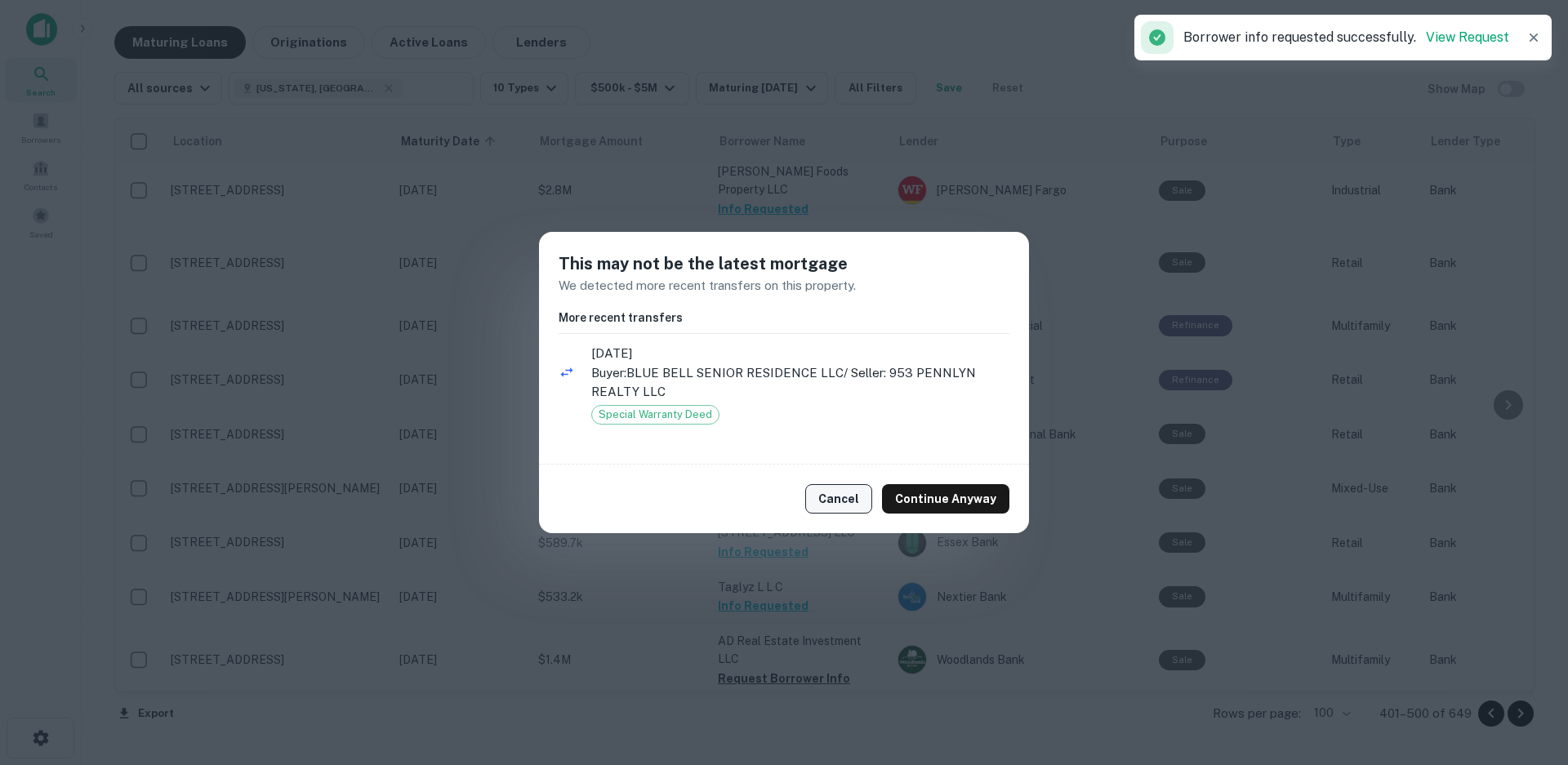
click at [850, 499] on button "Cancel" at bounding box center [839, 499] width 67 height 30
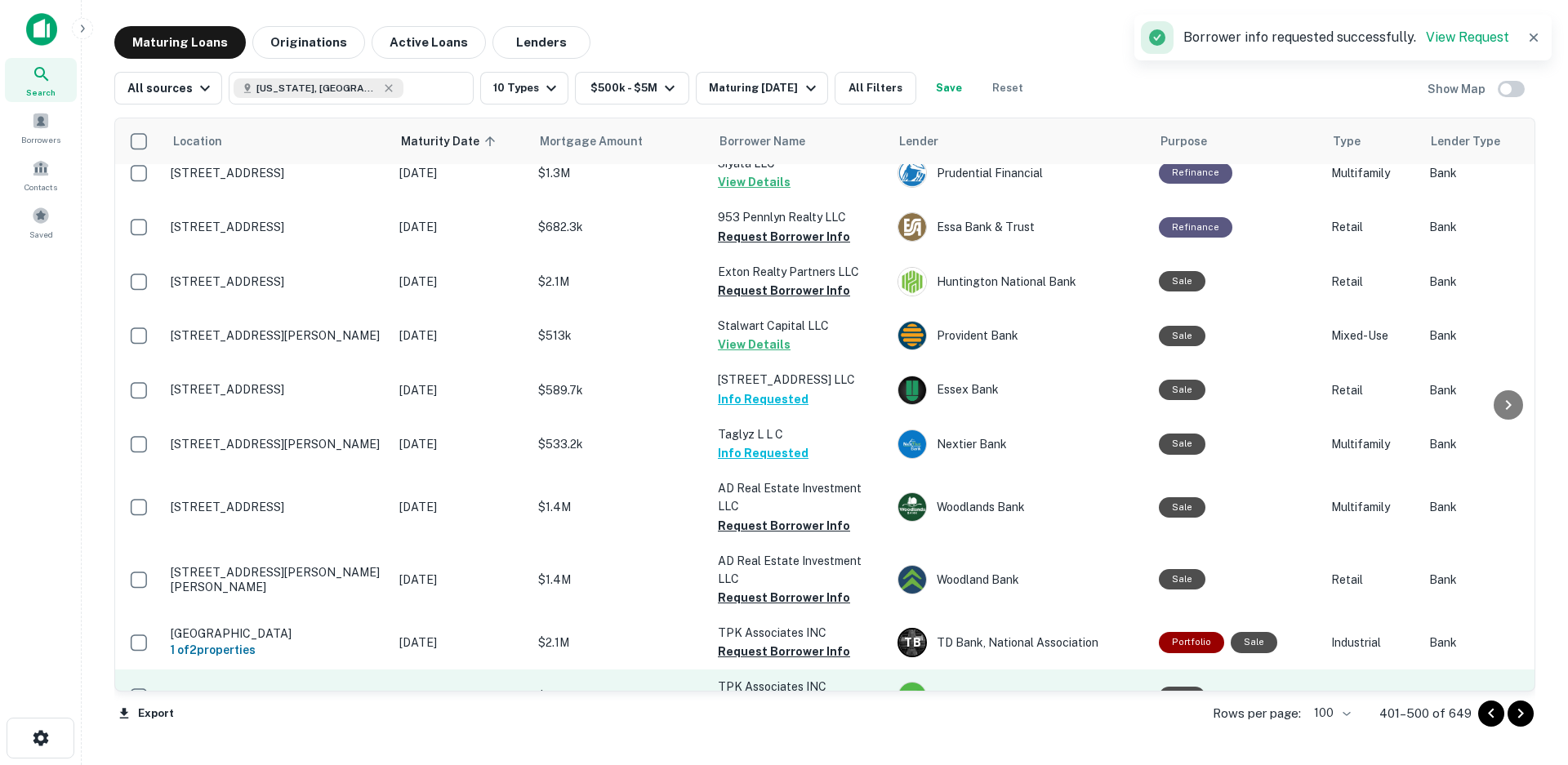
scroll to position [4696, 0]
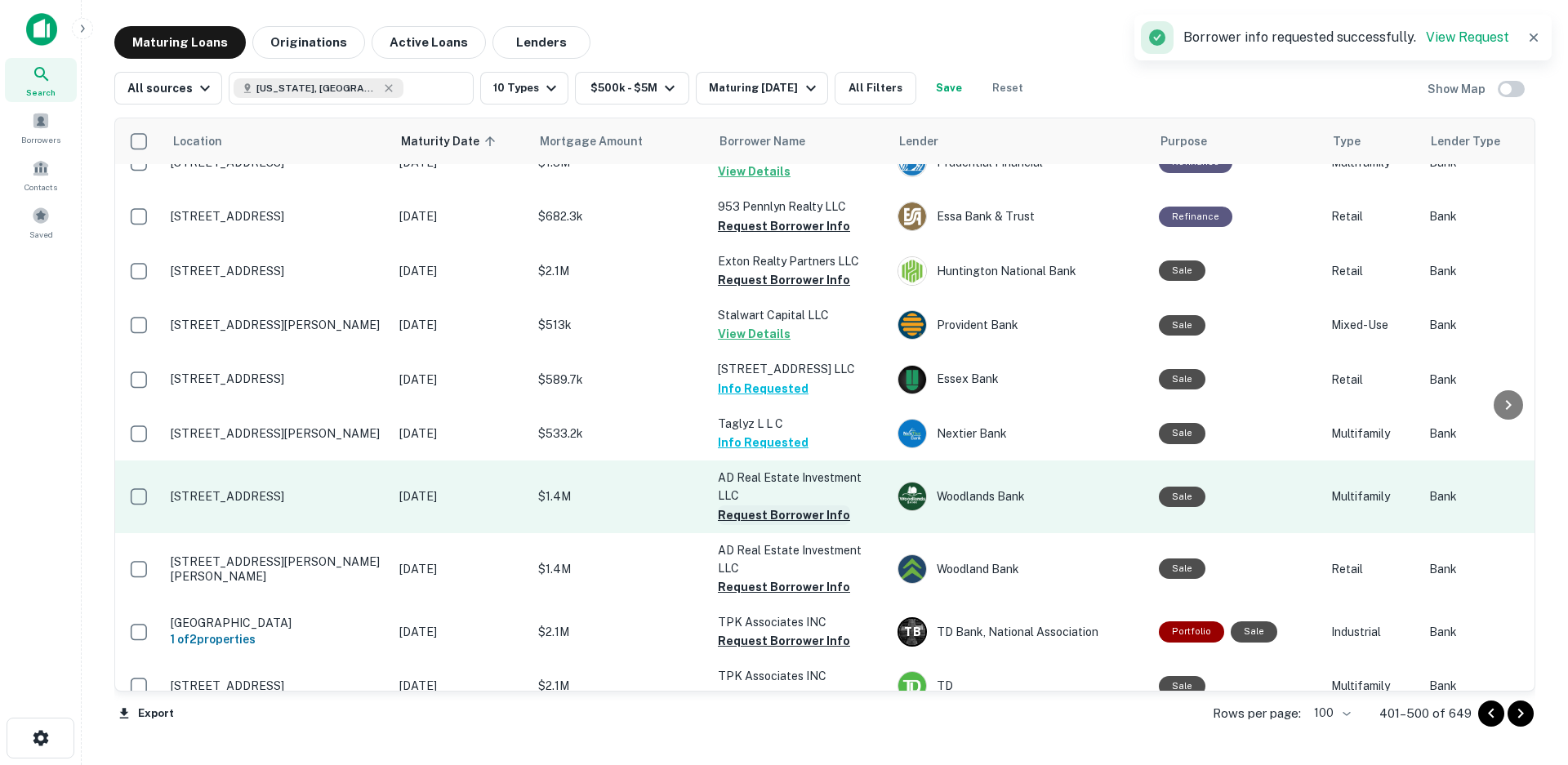
click at [793, 505] on button "Request Borrower Info" at bounding box center [784, 514] width 132 height 20
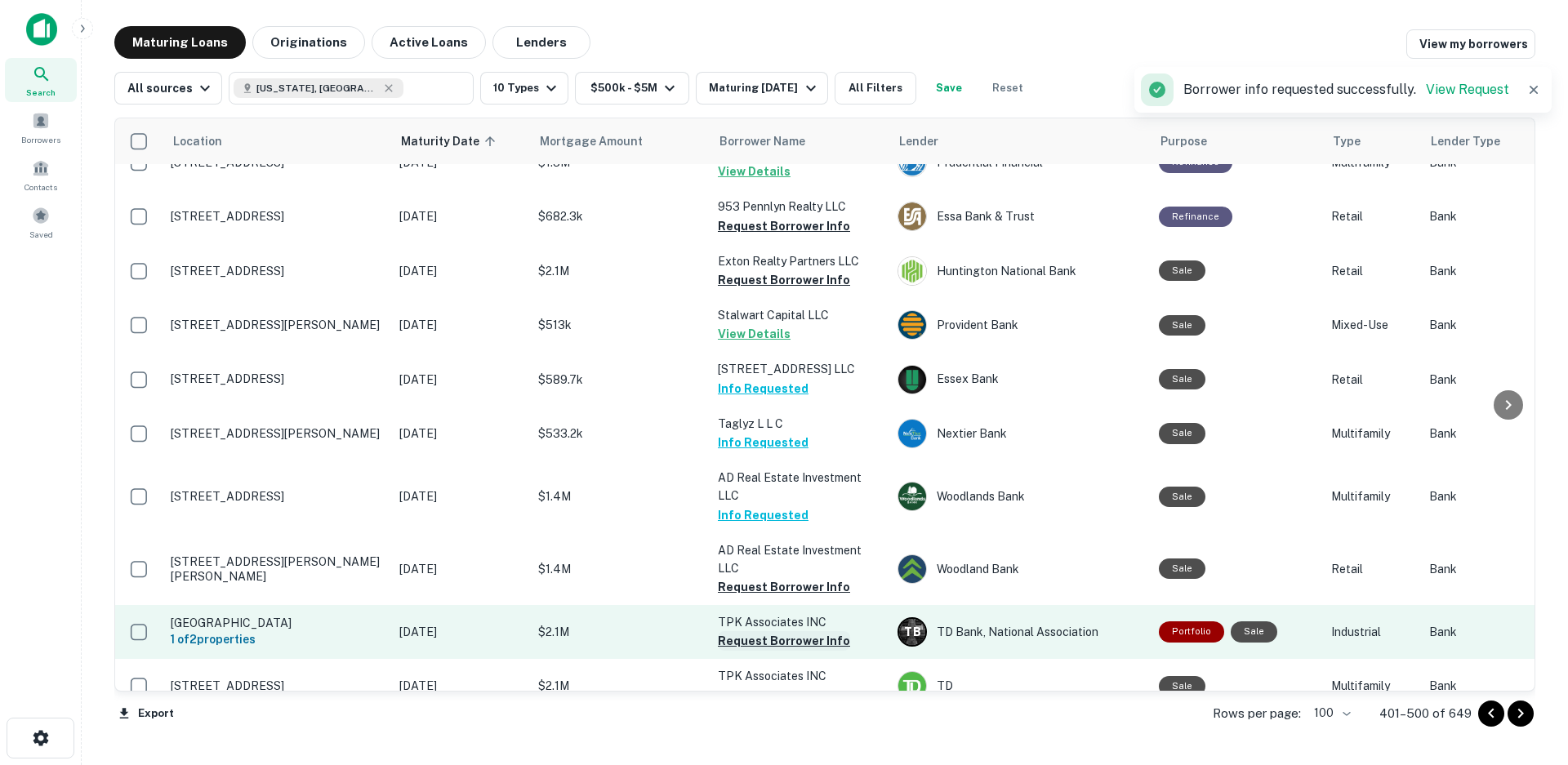
click at [778, 578] on button "Request Borrower Info" at bounding box center [784, 587] width 132 height 20
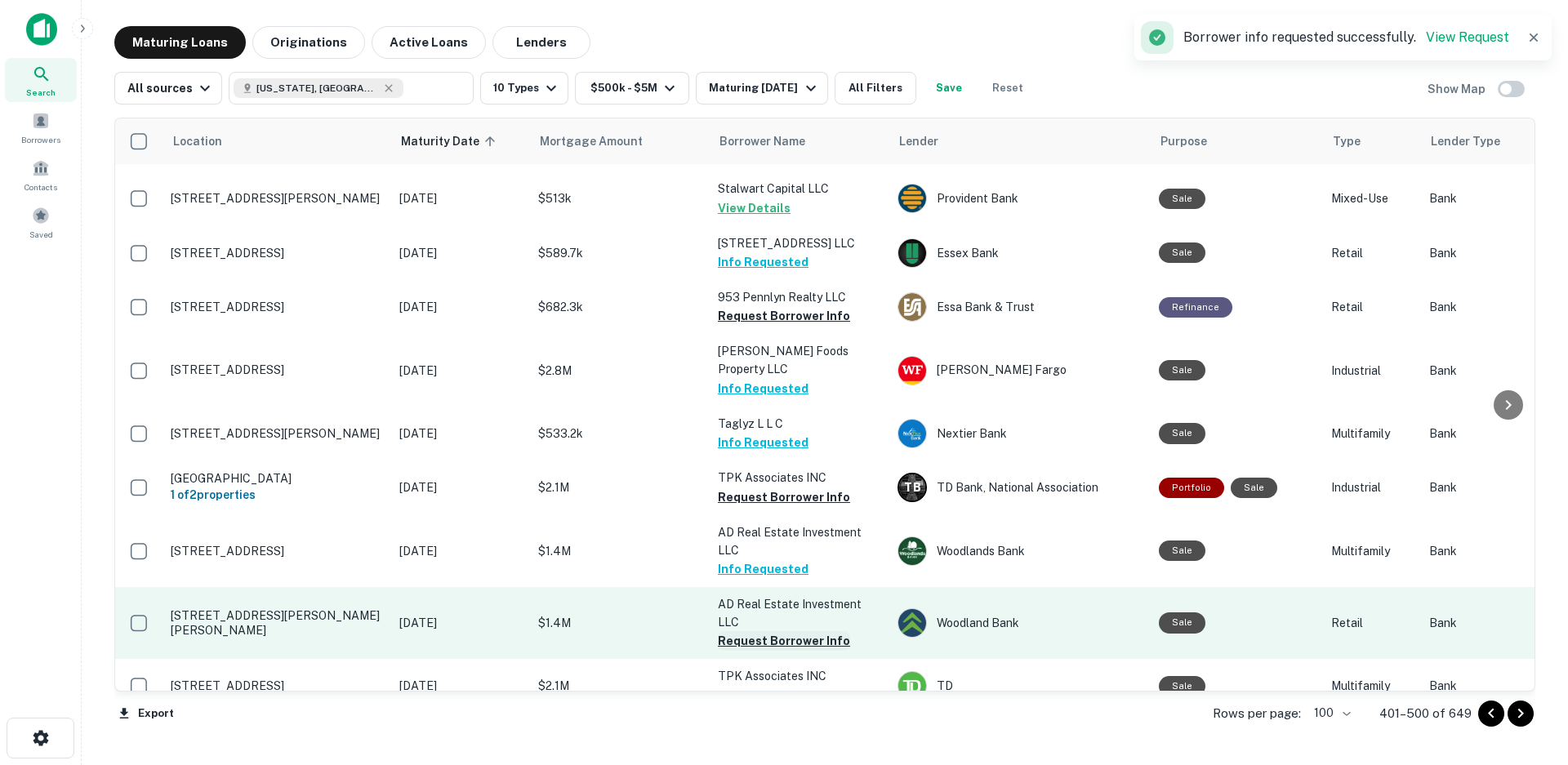
click at [772, 631] on button "Request Borrower Info" at bounding box center [784, 640] width 132 height 20
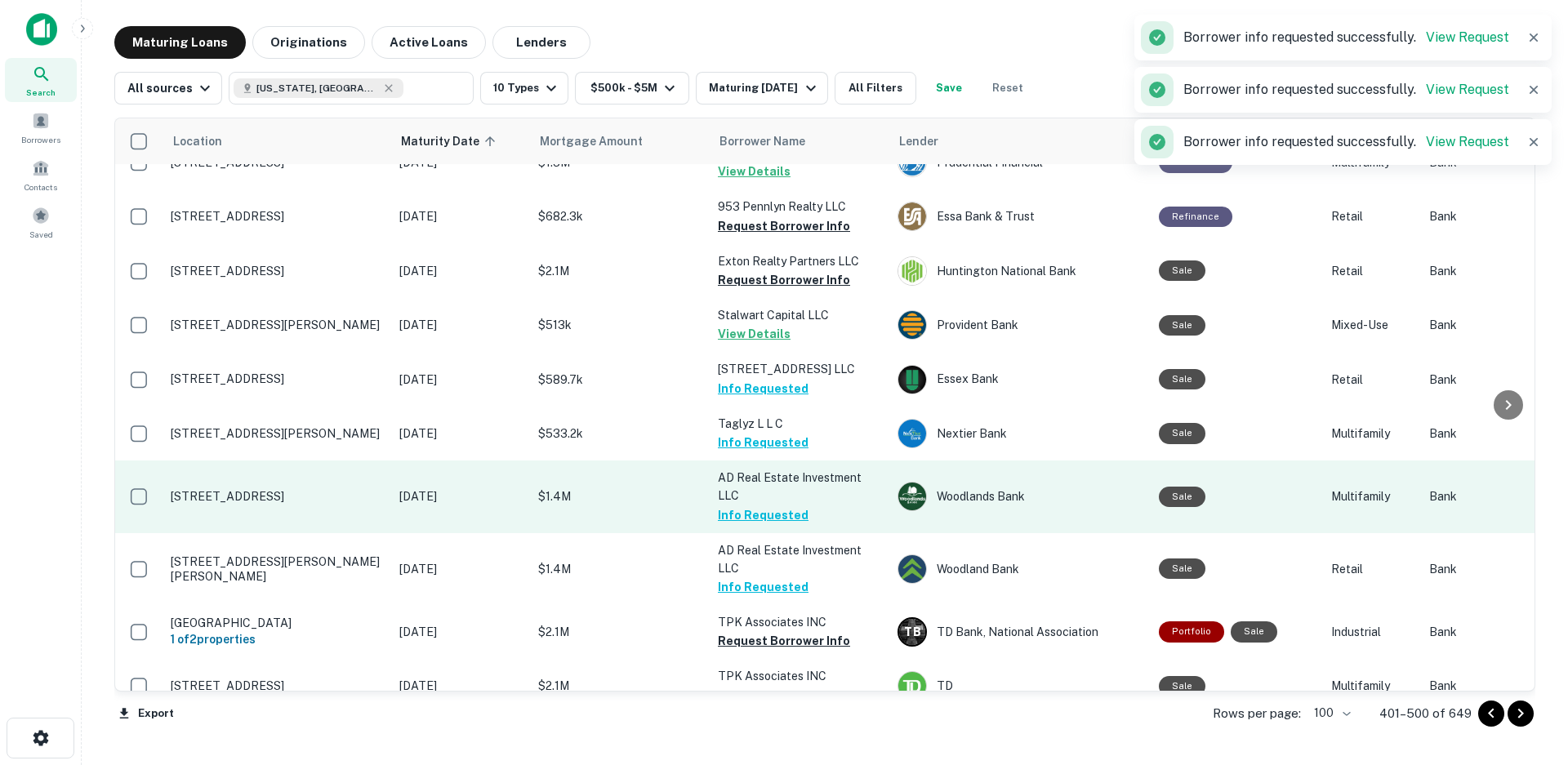
click at [784, 469] on p "AD Real Estate Investment LLC" at bounding box center [799, 486] width 163 height 36
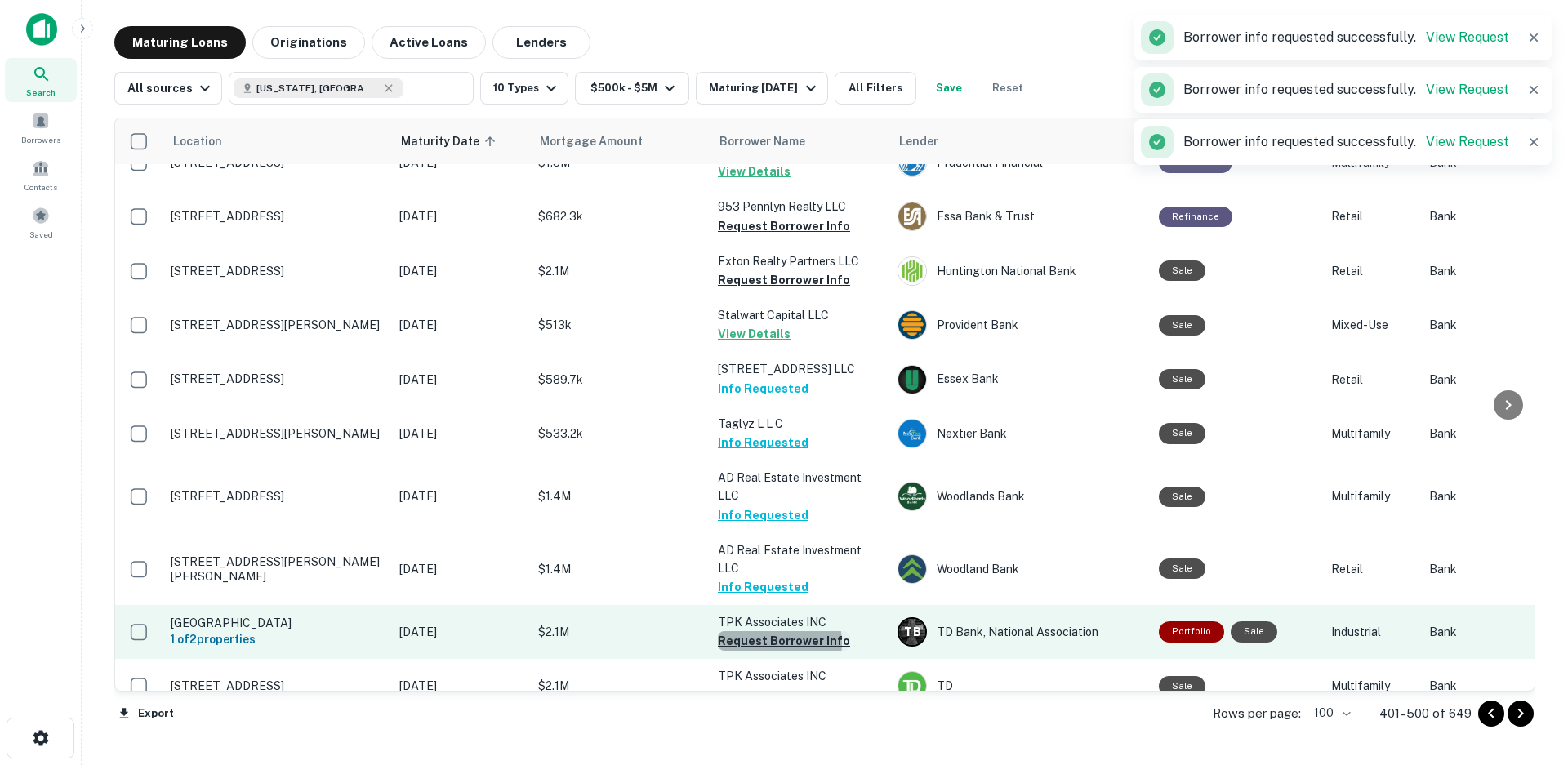
click at [777, 631] on button "Request Borrower Info" at bounding box center [784, 640] width 132 height 20
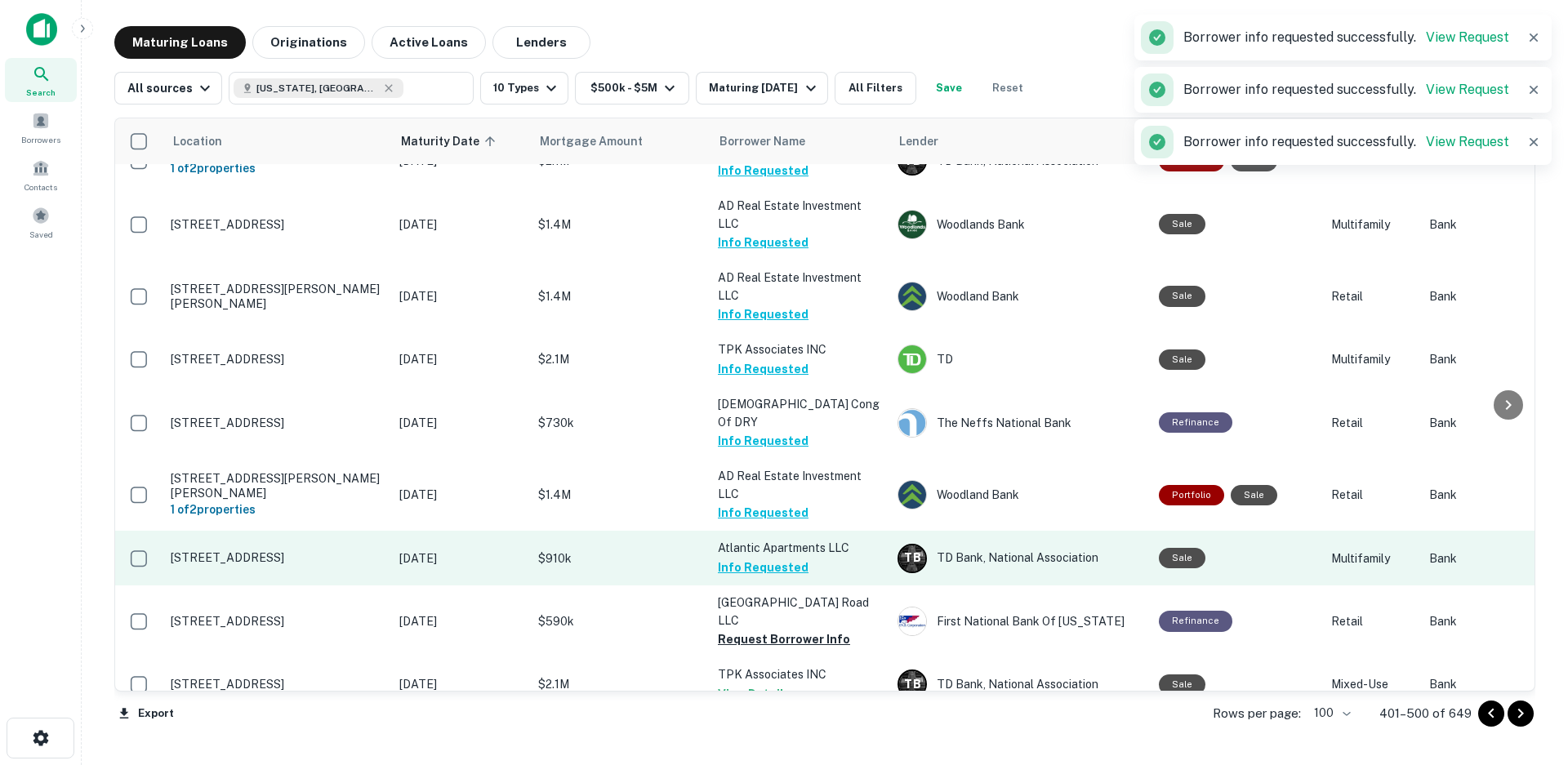
click at [805, 531] on td "Atlantic Apartments LLC Info Requested" at bounding box center [799, 558] width 180 height 54
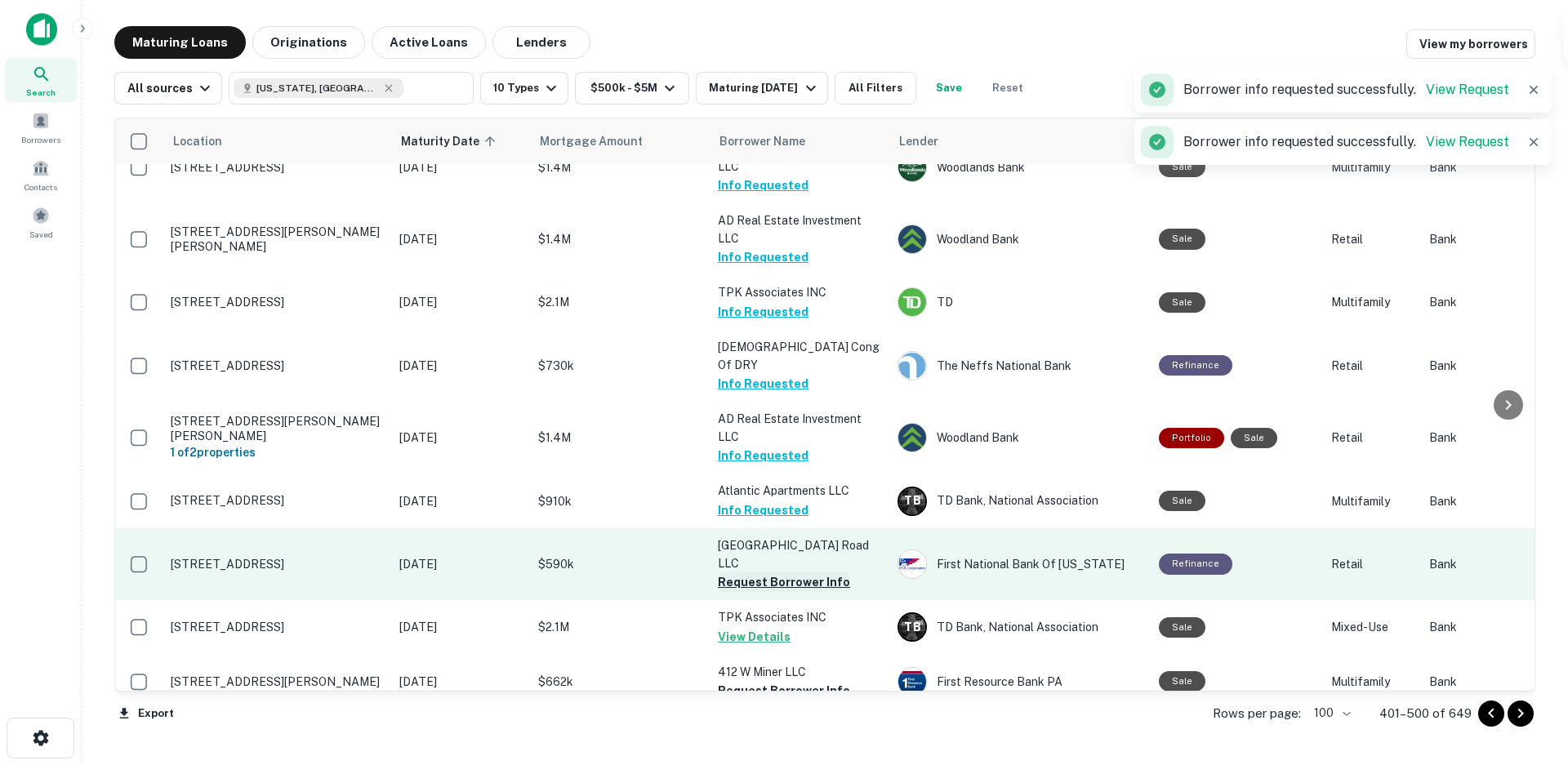
scroll to position [5141, 0]
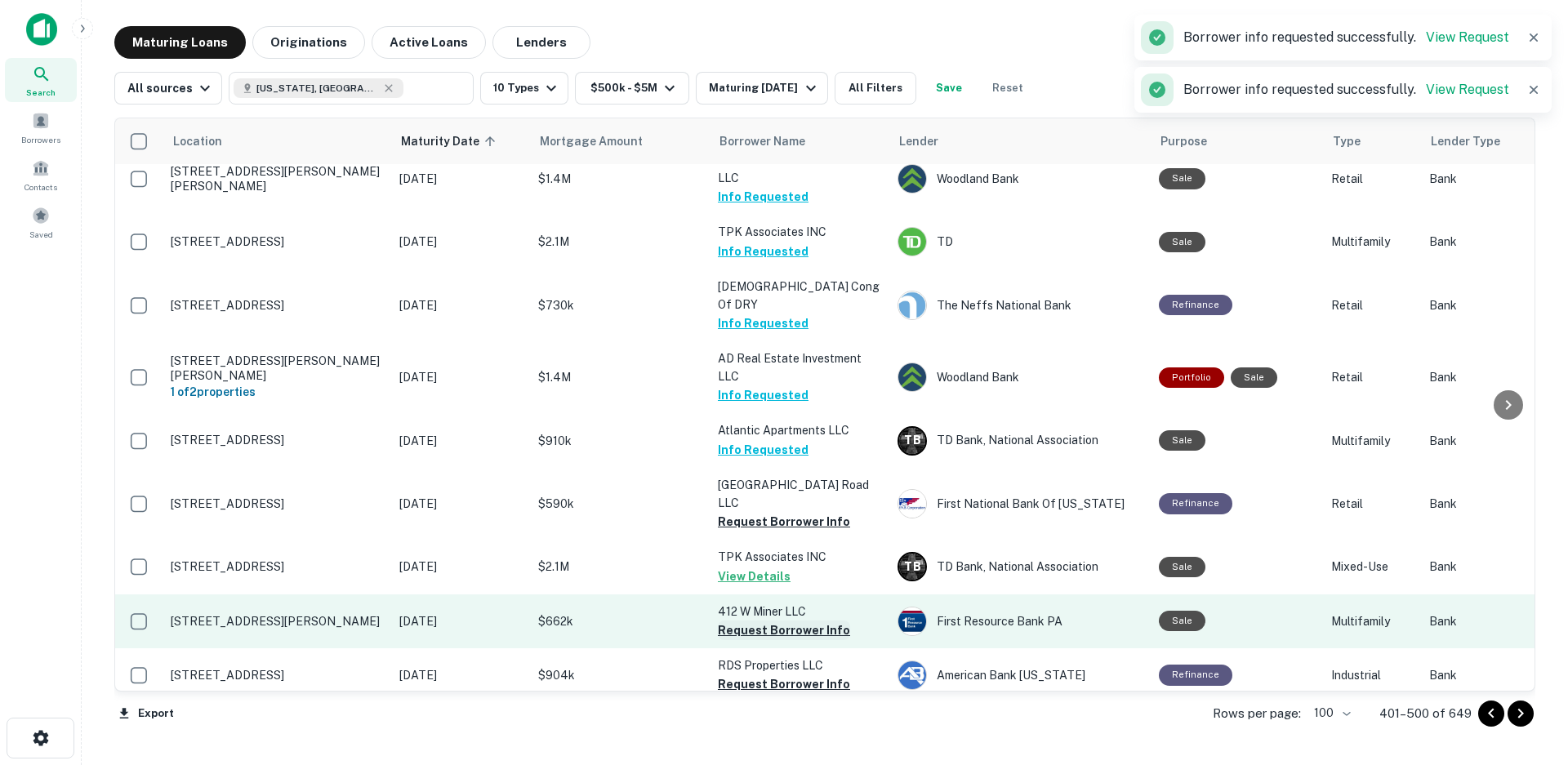
click at [791, 621] on button "Request Borrower Info" at bounding box center [784, 630] width 132 height 20
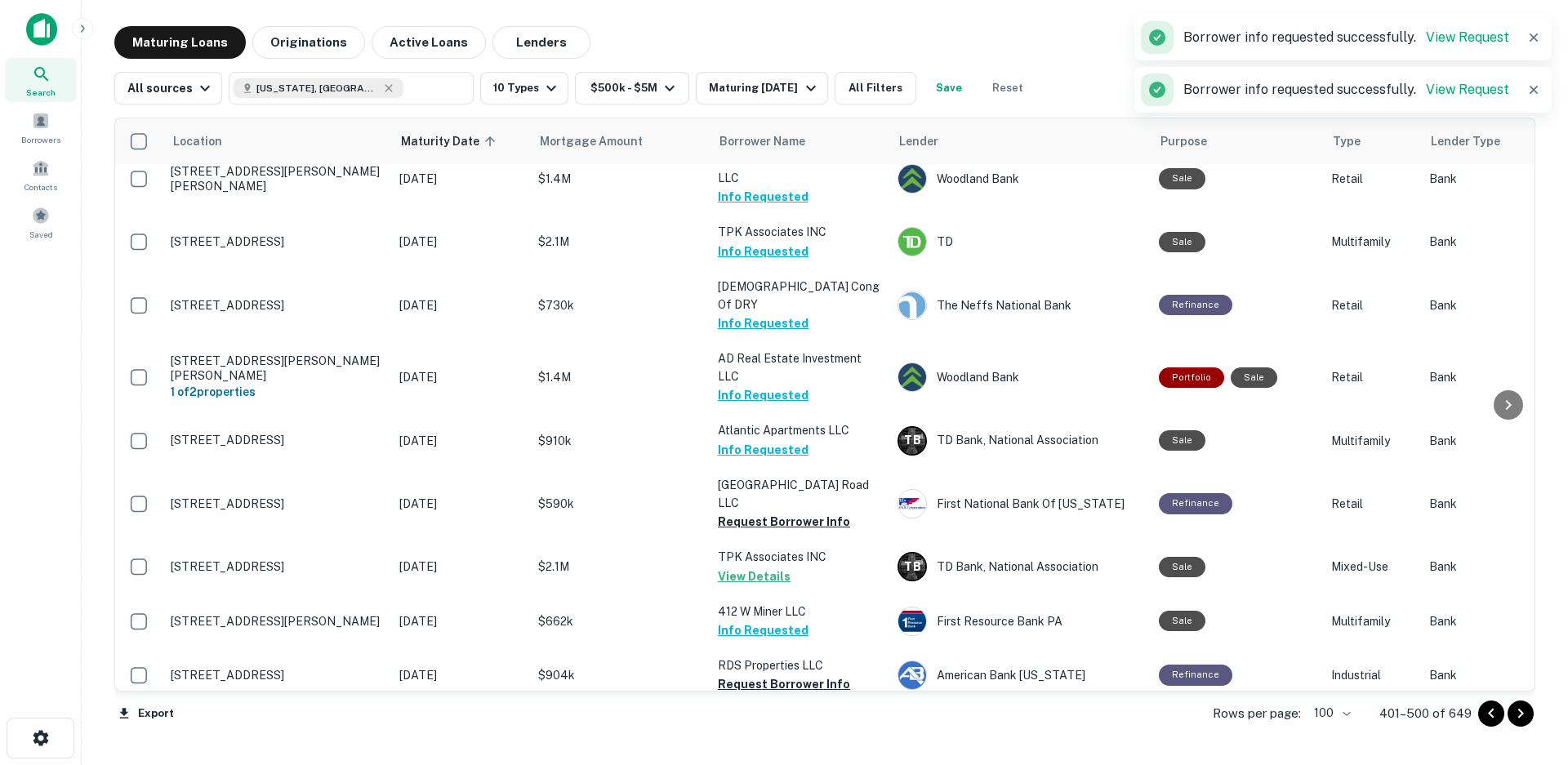
click at [785, 675] on button "Request Borrower Info" at bounding box center [784, 684] width 132 height 20
click at [777, 730] on button "Request Borrower Info" at bounding box center [784, 739] width 132 height 20
